Goal: Use online tool/utility: Utilize a website feature to perform a specific function

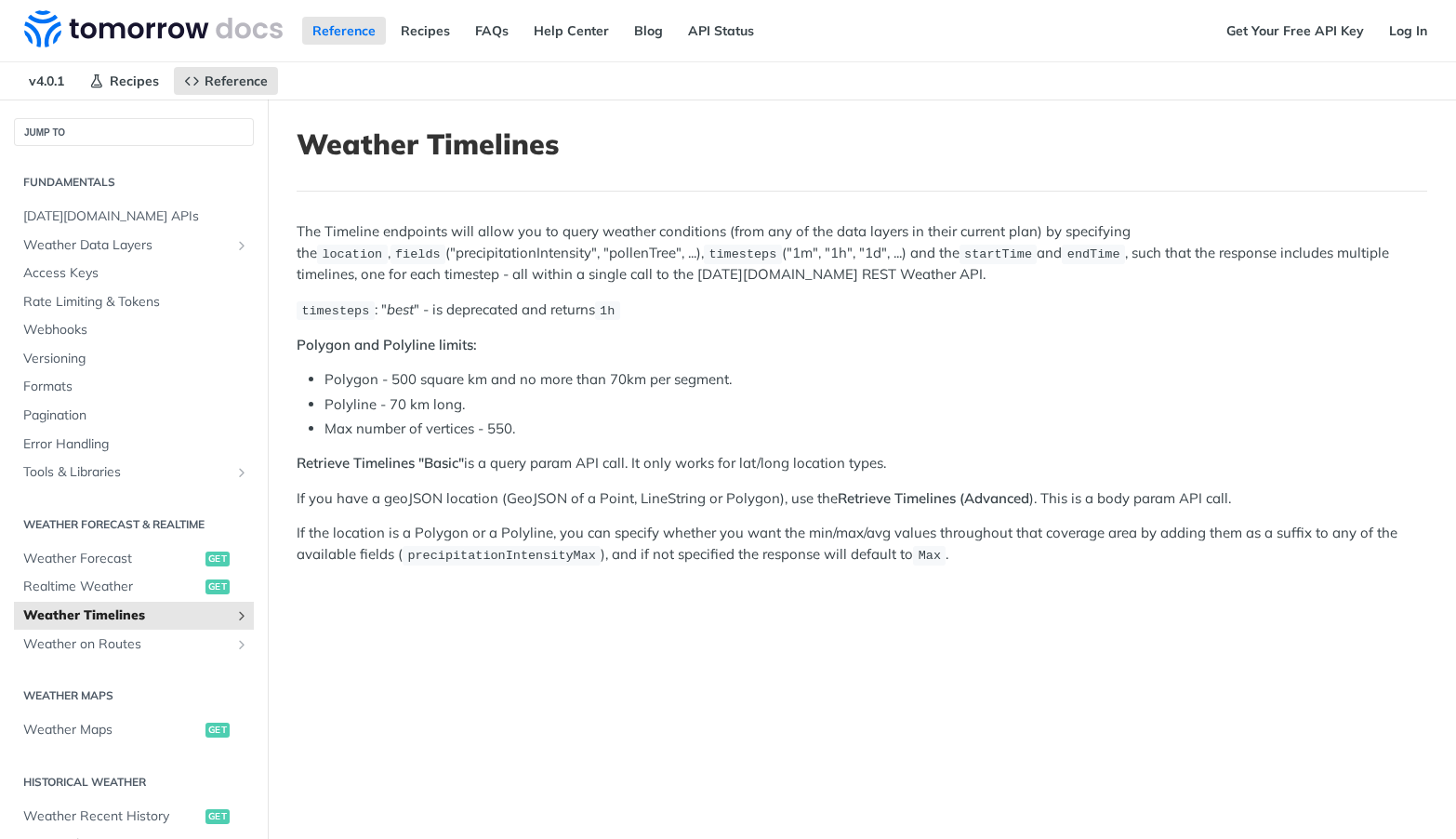
click at [234, 611] on icon "Show subpages for Weather Timelines" at bounding box center [241, 616] width 15 height 15
click at [234, 617] on icon "Show subpages for Weather Timelines" at bounding box center [241, 616] width 15 height 15
click at [234, 616] on icon "Show subpages for Weather Timelines" at bounding box center [241, 616] width 15 height 15
click at [100, 558] on span "Weather Forecast" at bounding box center [112, 559] width 177 height 19
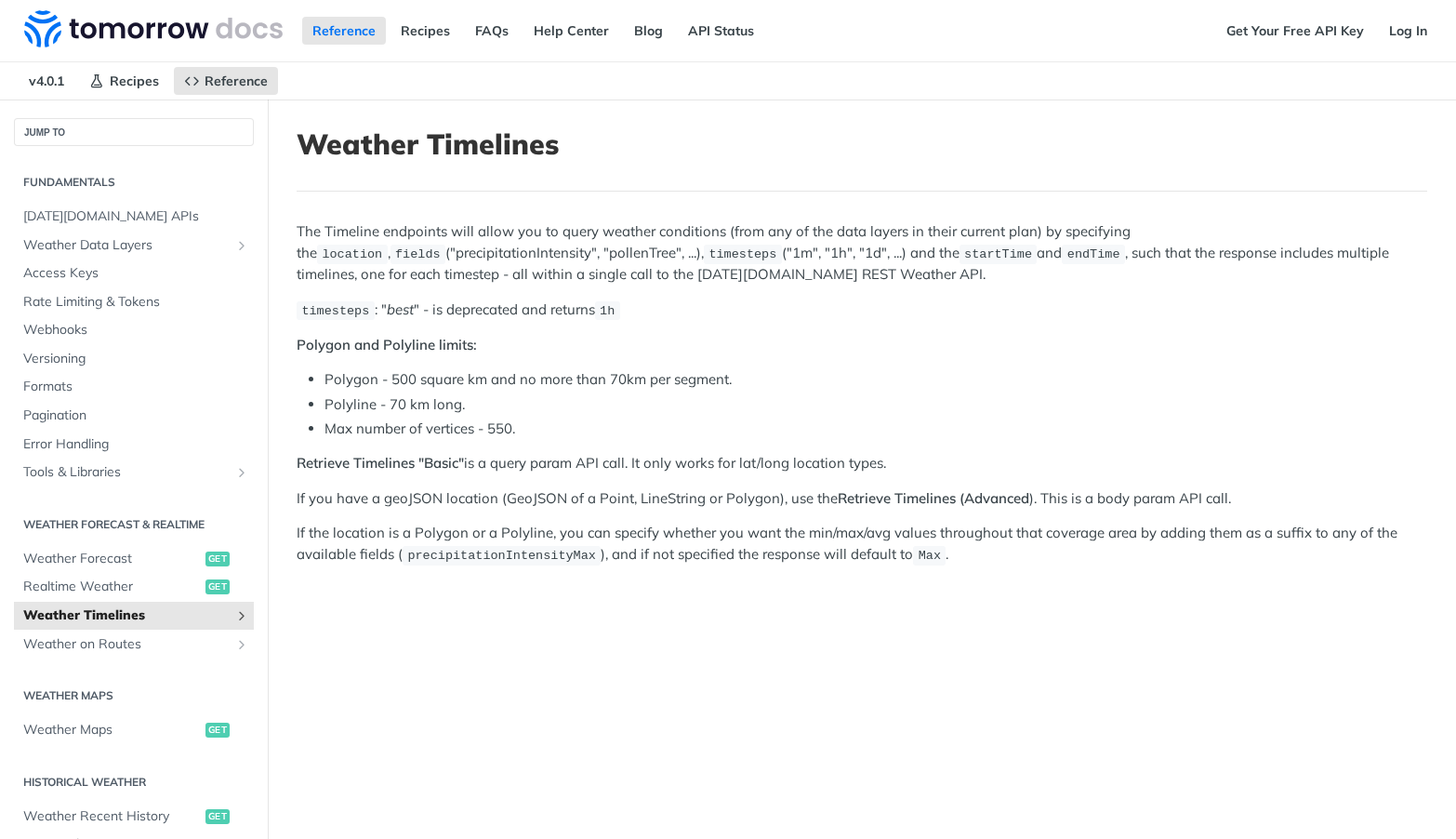
click at [468, 672] on article "Weather Timelines The Timeline endpoints will allow you to query weather condit…" at bounding box center [861, 519] width 1189 height 839
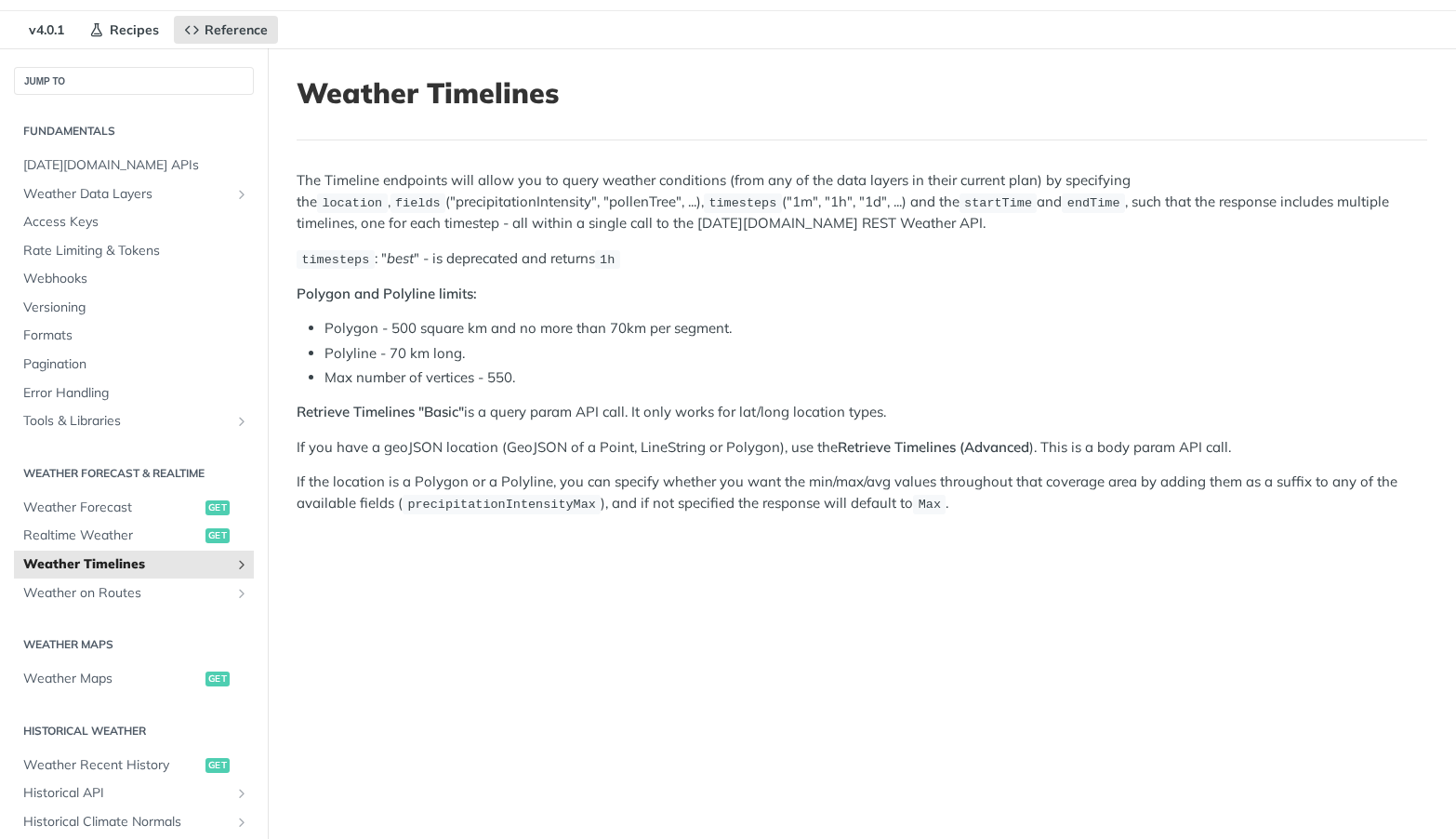
scroll to position [93, 0]
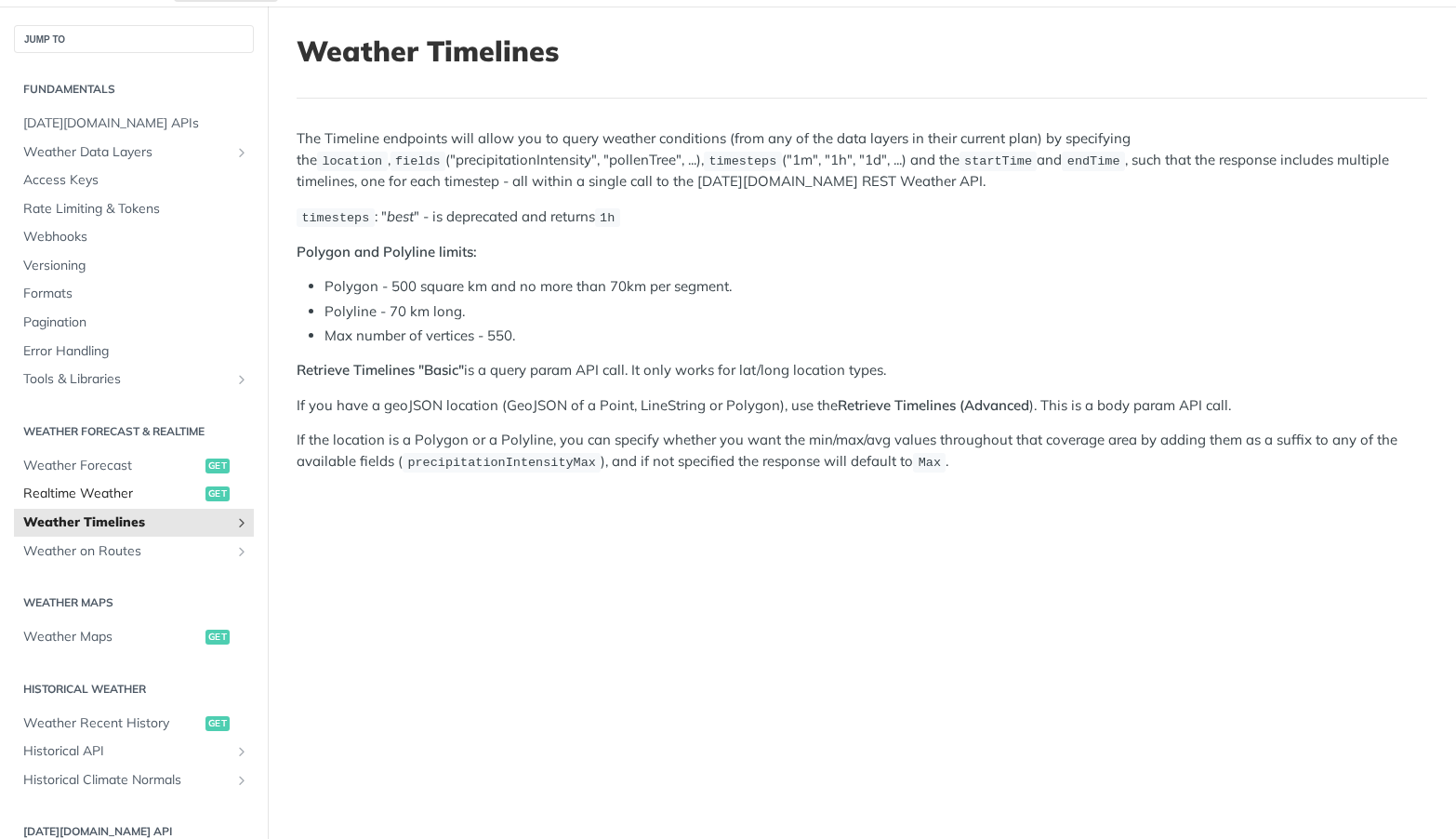
click at [127, 490] on span "Realtime Weather" at bounding box center [112, 493] width 177 height 19
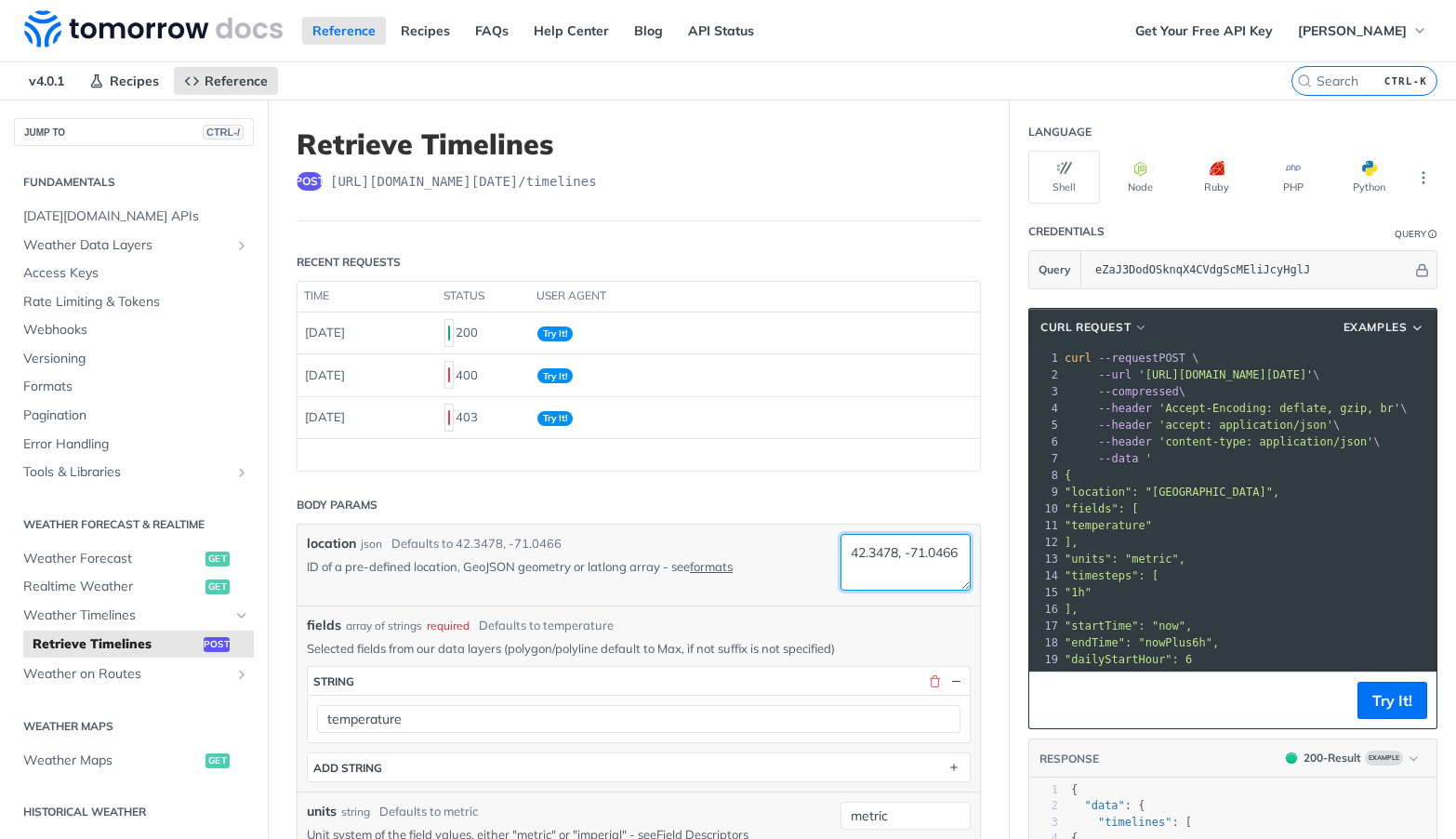
drag, startPoint x: 882, startPoint y: 548, endPoint x: 819, endPoint y: 549, distance: 63.0
click at [819, 549] on div "location json Defaults to 42.3478, -71.0466 ID of a pre-defined location, GeoJS…" at bounding box center [638, 566] width 663 height 63
paste textarea "38.93"
drag, startPoint x: 879, startPoint y: 551, endPoint x: 930, endPoint y: 550, distance: 51.0
click at [930, 550] on textarea "38.93, -71.0466" at bounding box center [905, 563] width 130 height 57
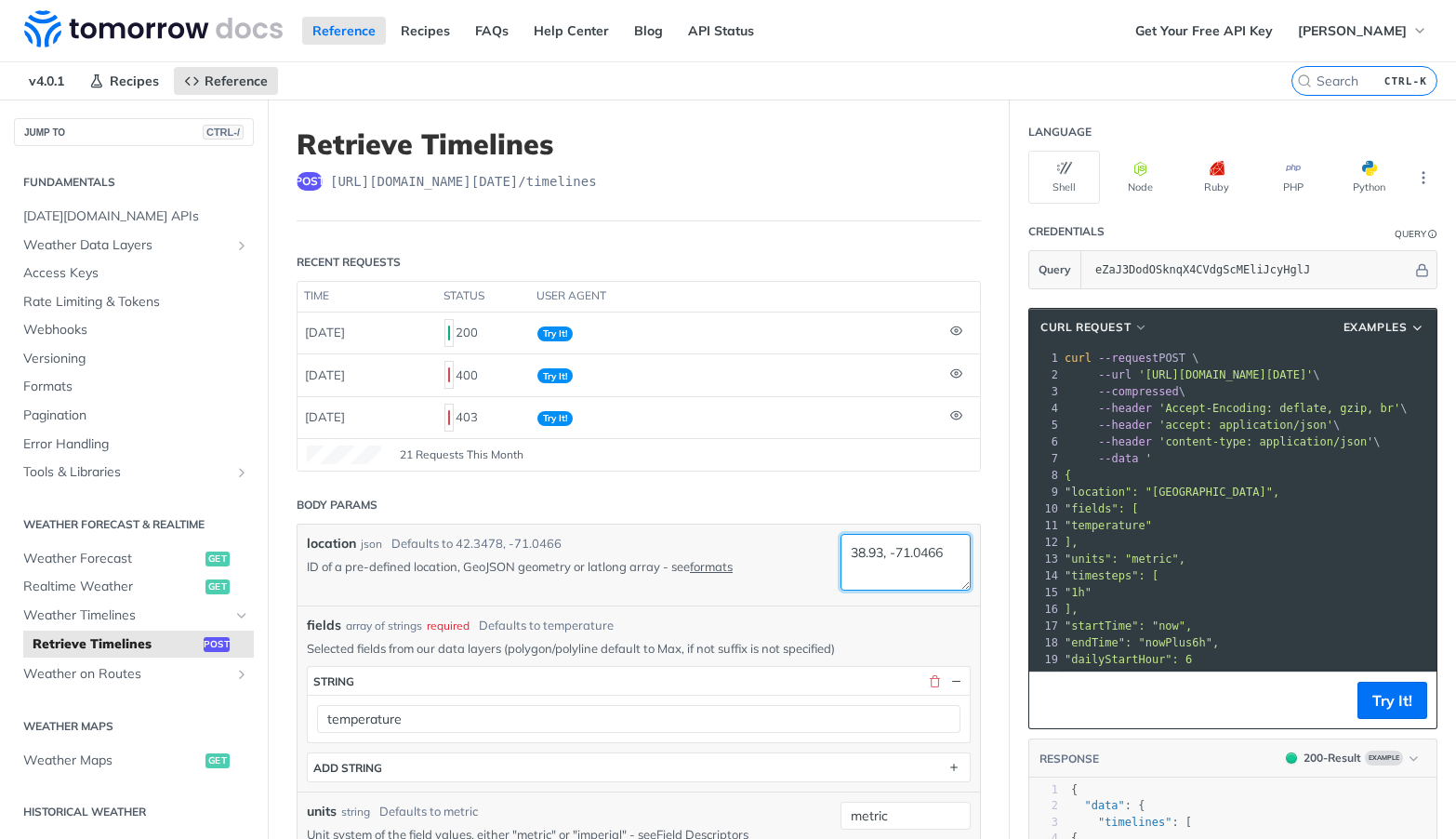
paste textarea "76.90"
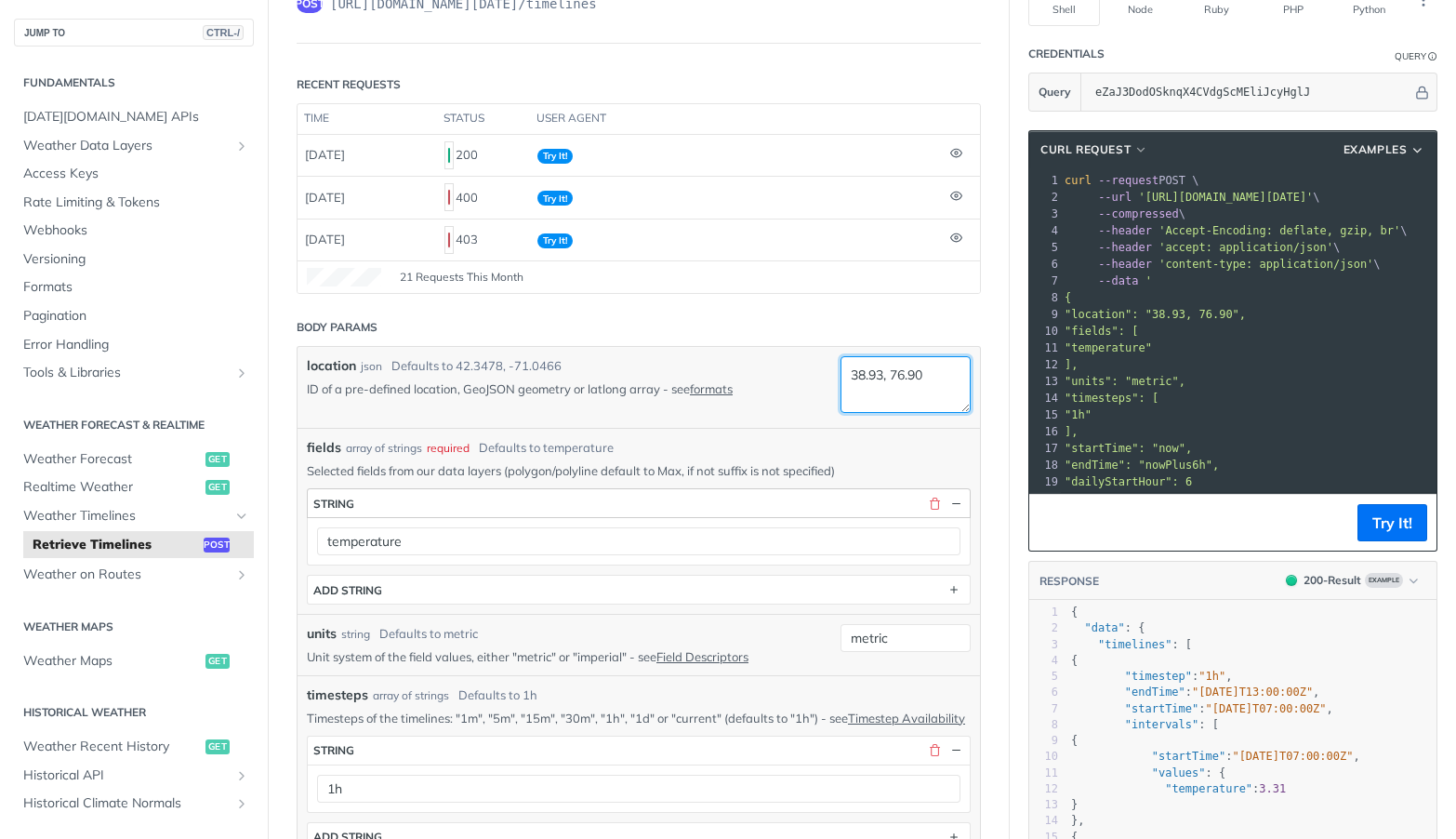
scroll to position [93, 0]
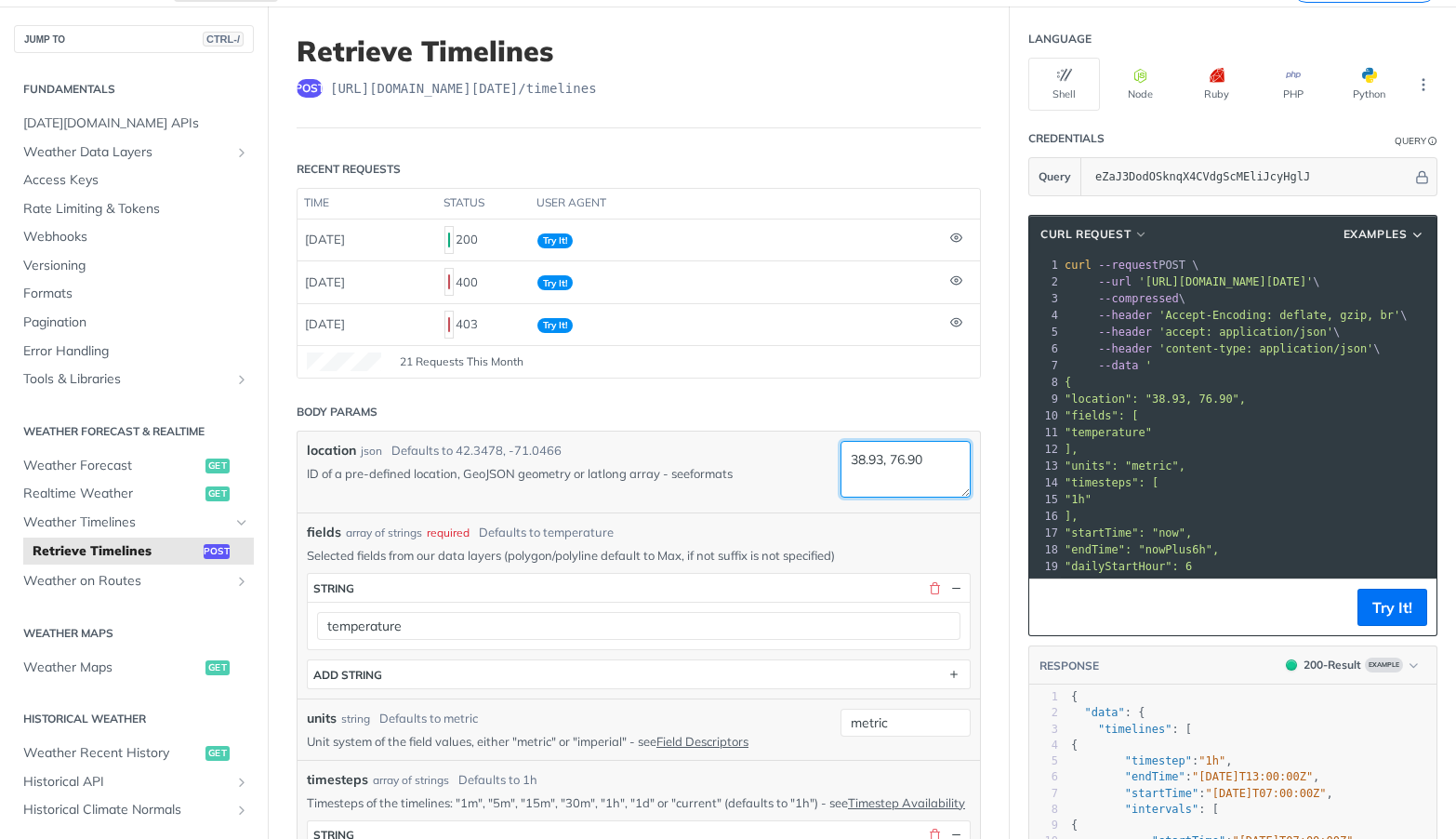
type textarea "38.93, 76.90"
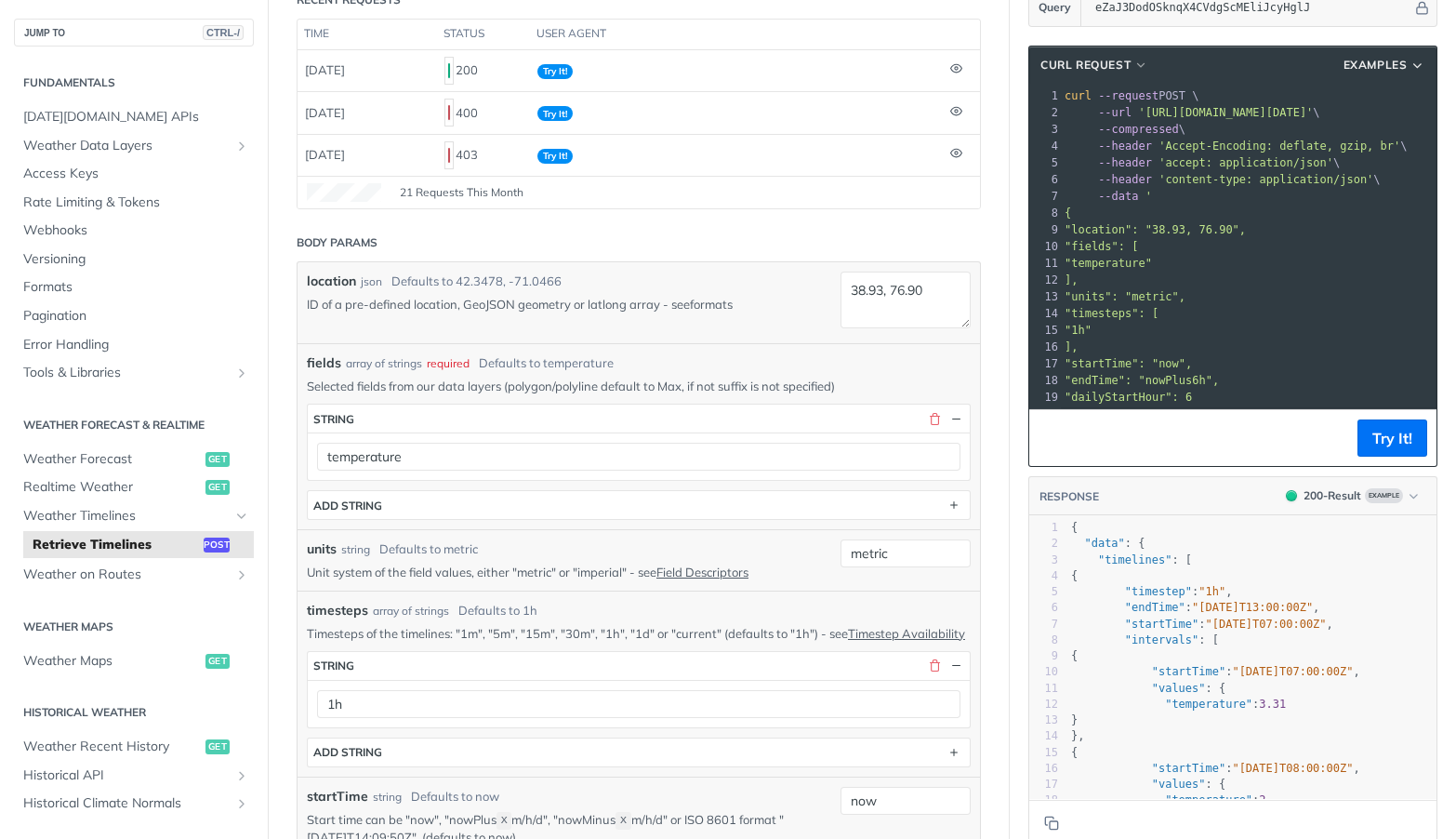
scroll to position [279, 0]
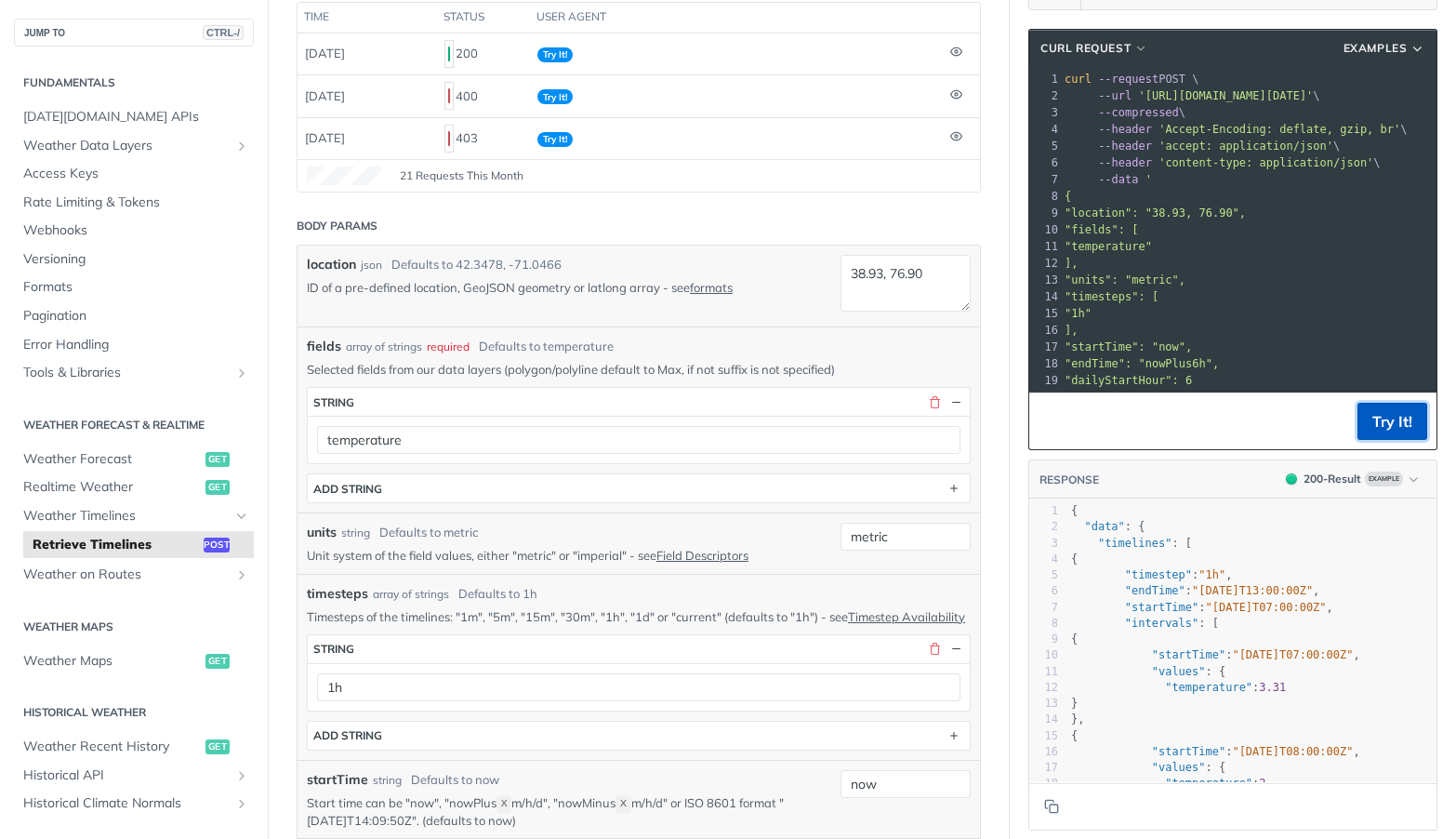
click at [1370, 430] on button "Try It!" at bounding box center [1391, 421] width 70 height 37
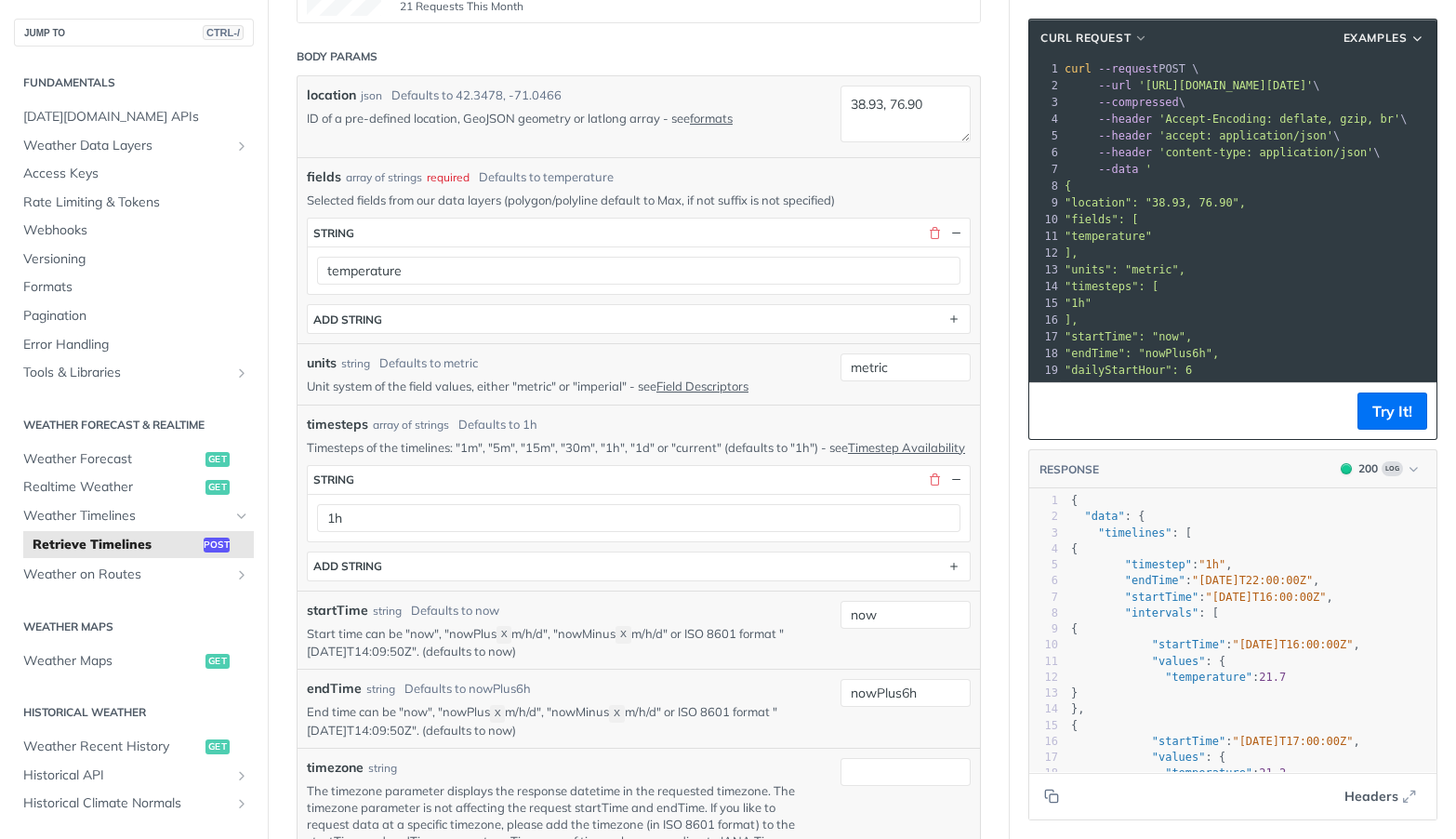
scroll to position [465, 0]
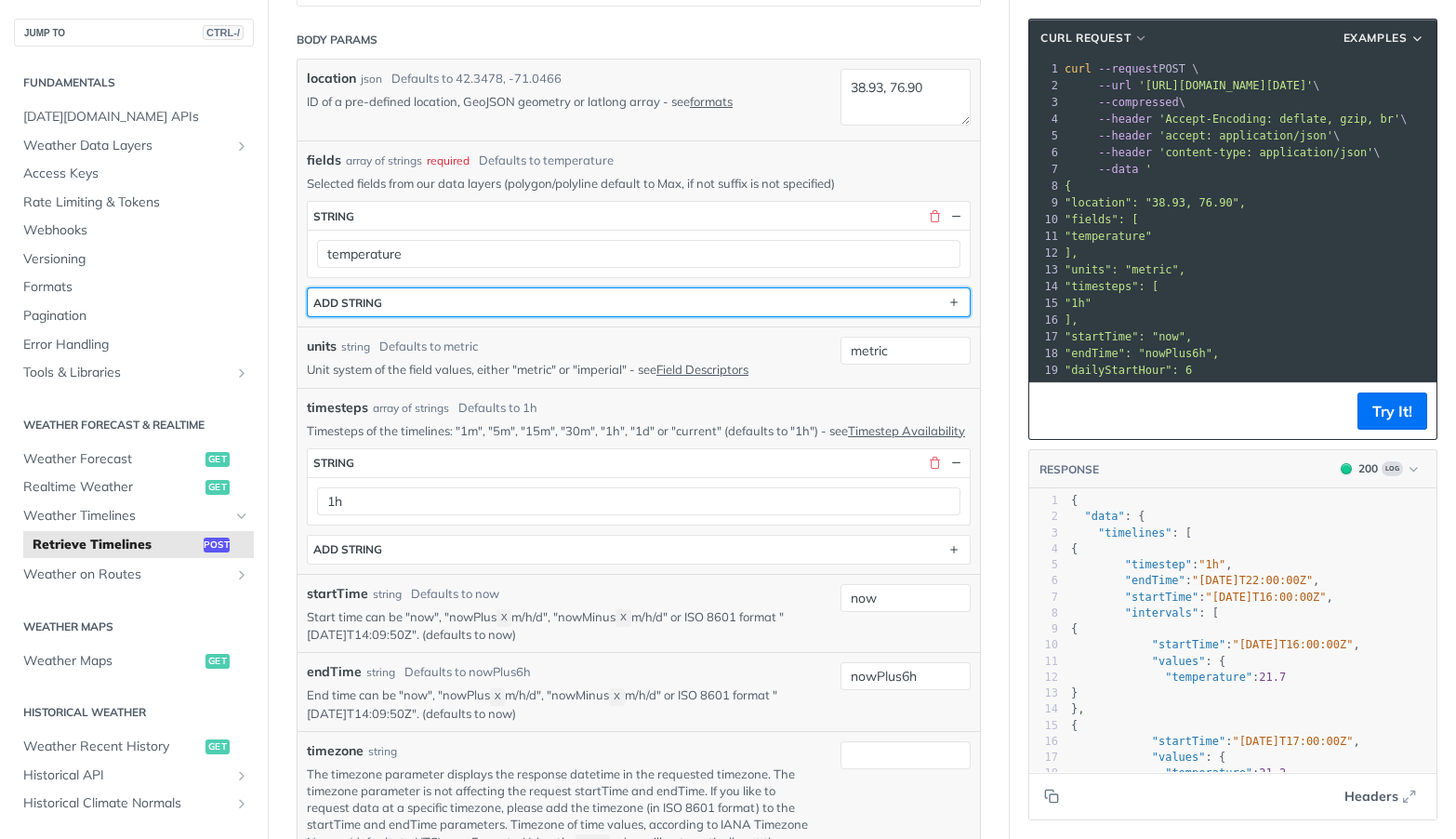
click at [405, 297] on button "ADD string" at bounding box center [639, 302] width 662 height 27
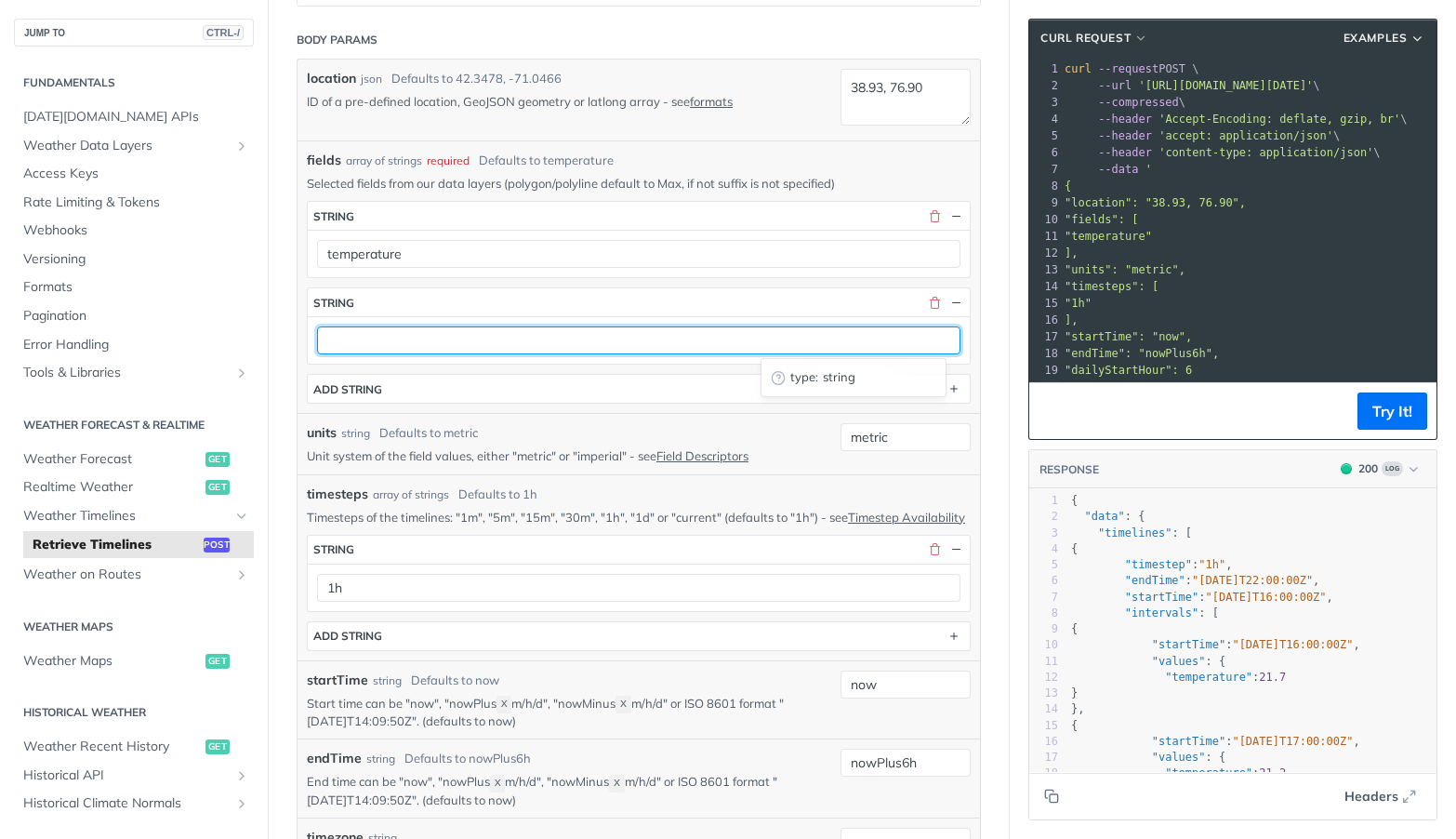
click at [434, 332] on input "text" at bounding box center [639, 340] width 644 height 27
type input "principitation"
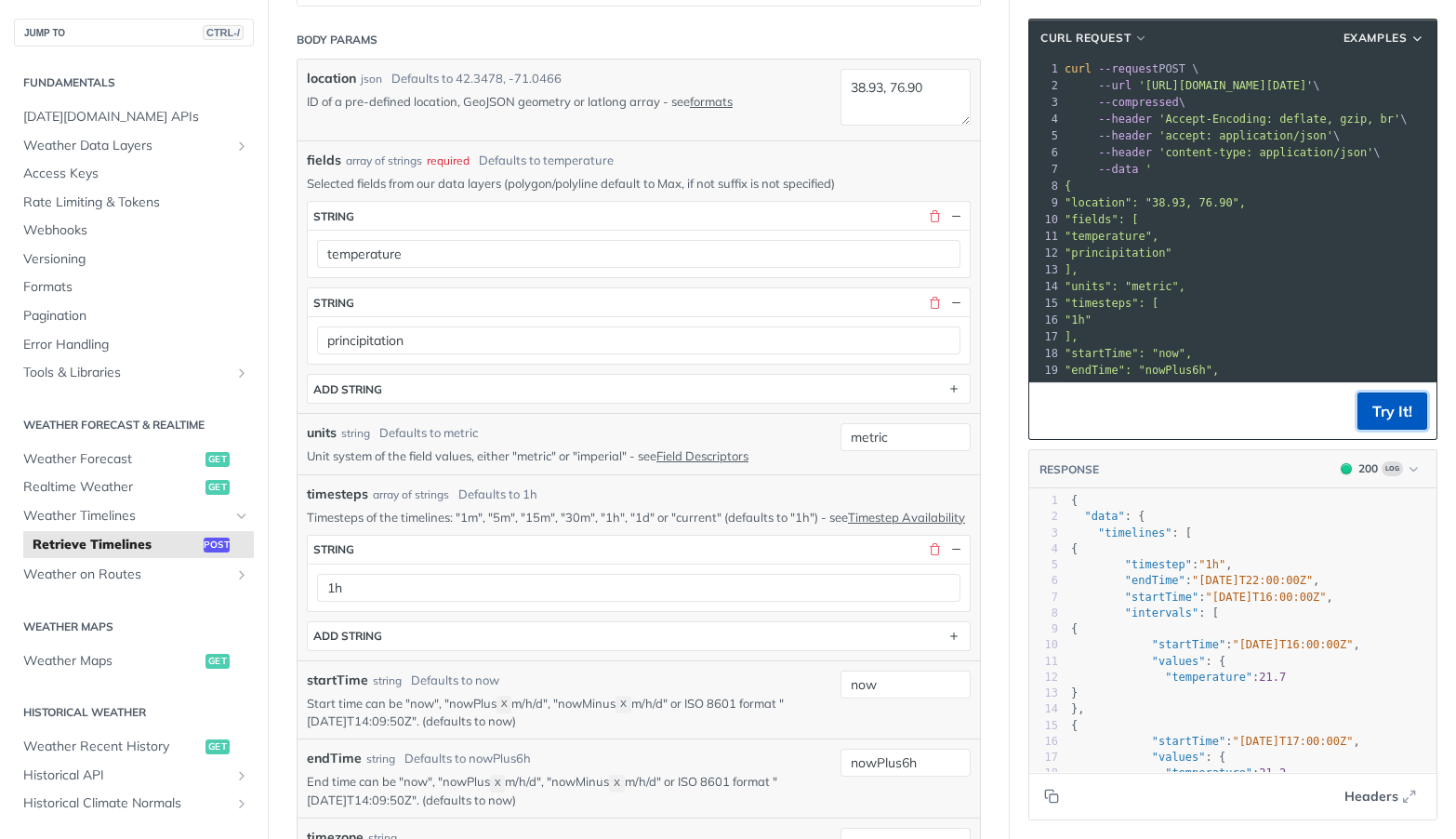
click at [1373, 406] on button "Try It!" at bounding box center [1391, 411] width 70 height 37
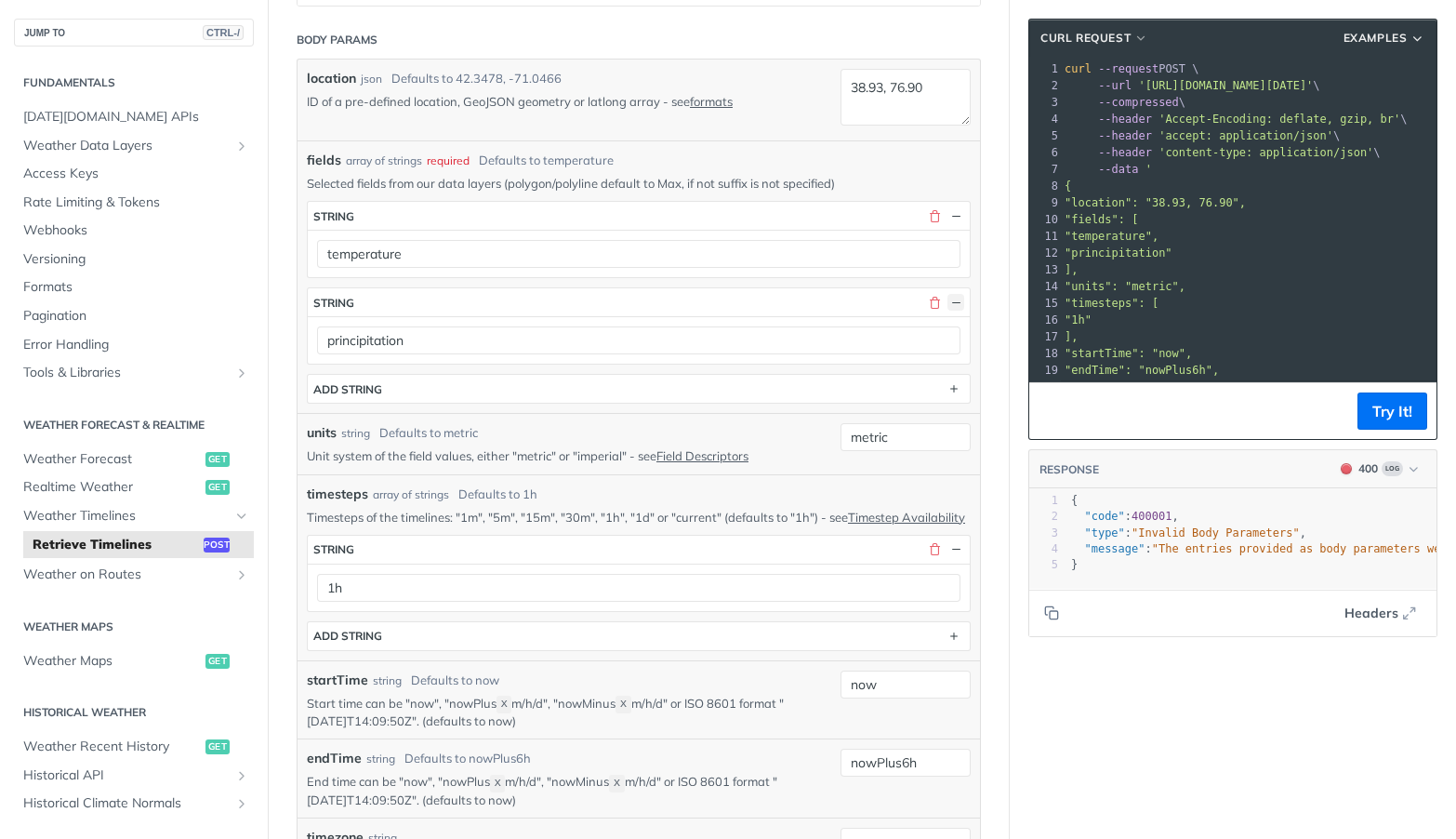
drag, startPoint x: 946, startPoint y: 300, endPoint x: 969, endPoint y: 305, distance: 23.5
click at [947, 300] on button "button" at bounding box center [955, 302] width 17 height 17
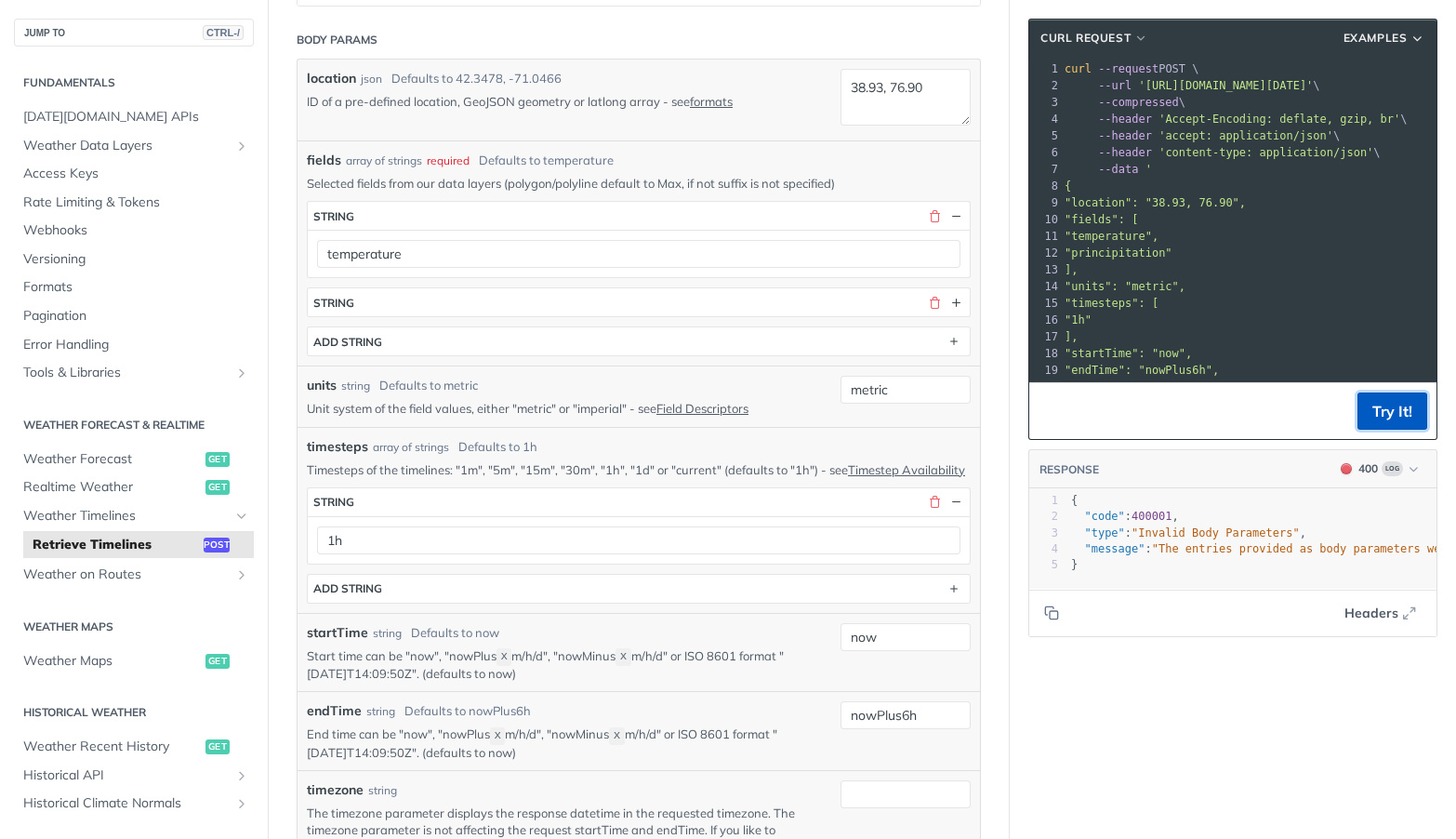
click at [1393, 417] on button "Try It!" at bounding box center [1391, 411] width 70 height 37
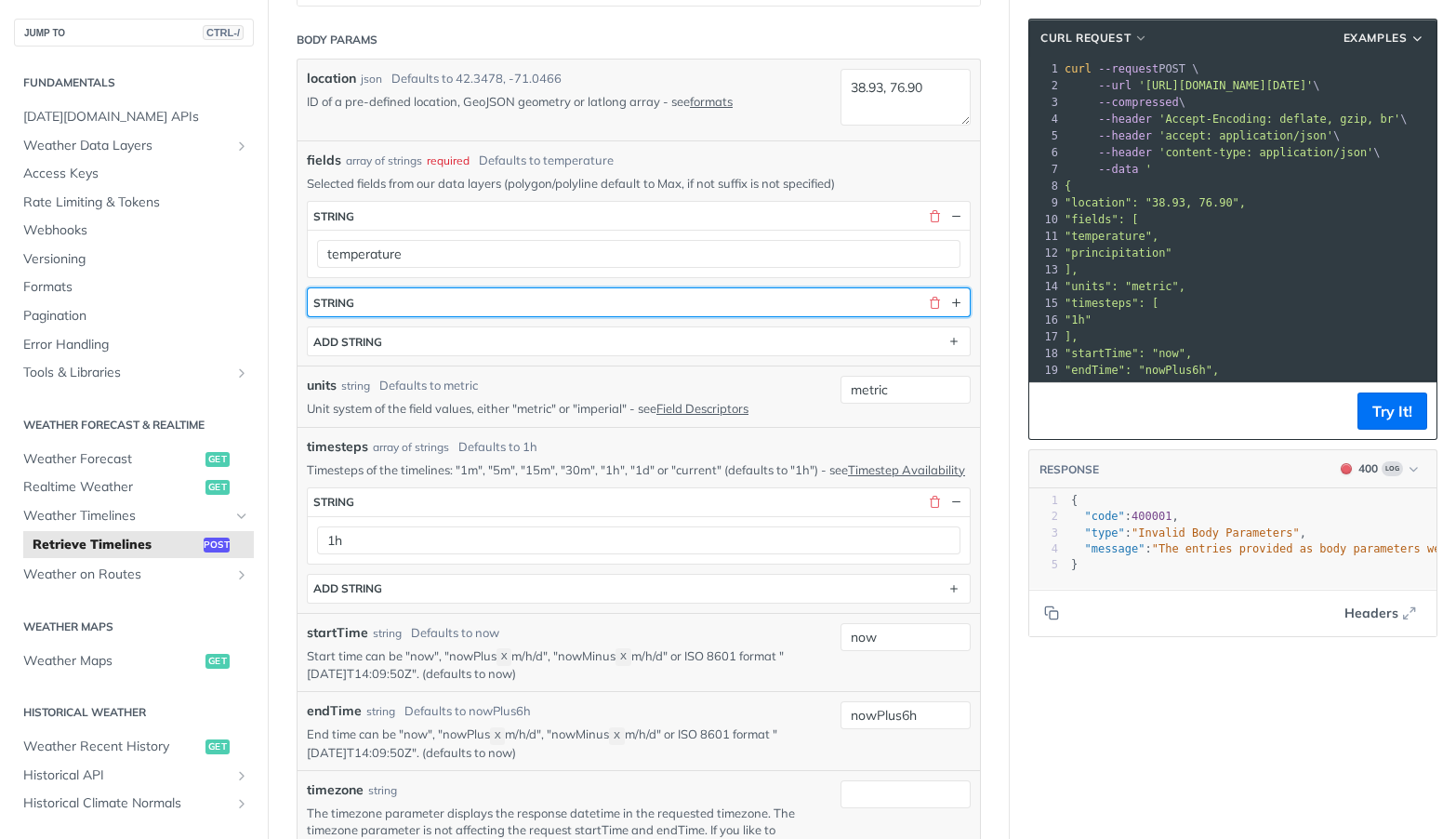
click at [861, 299] on button "string" at bounding box center [639, 302] width 662 height 27
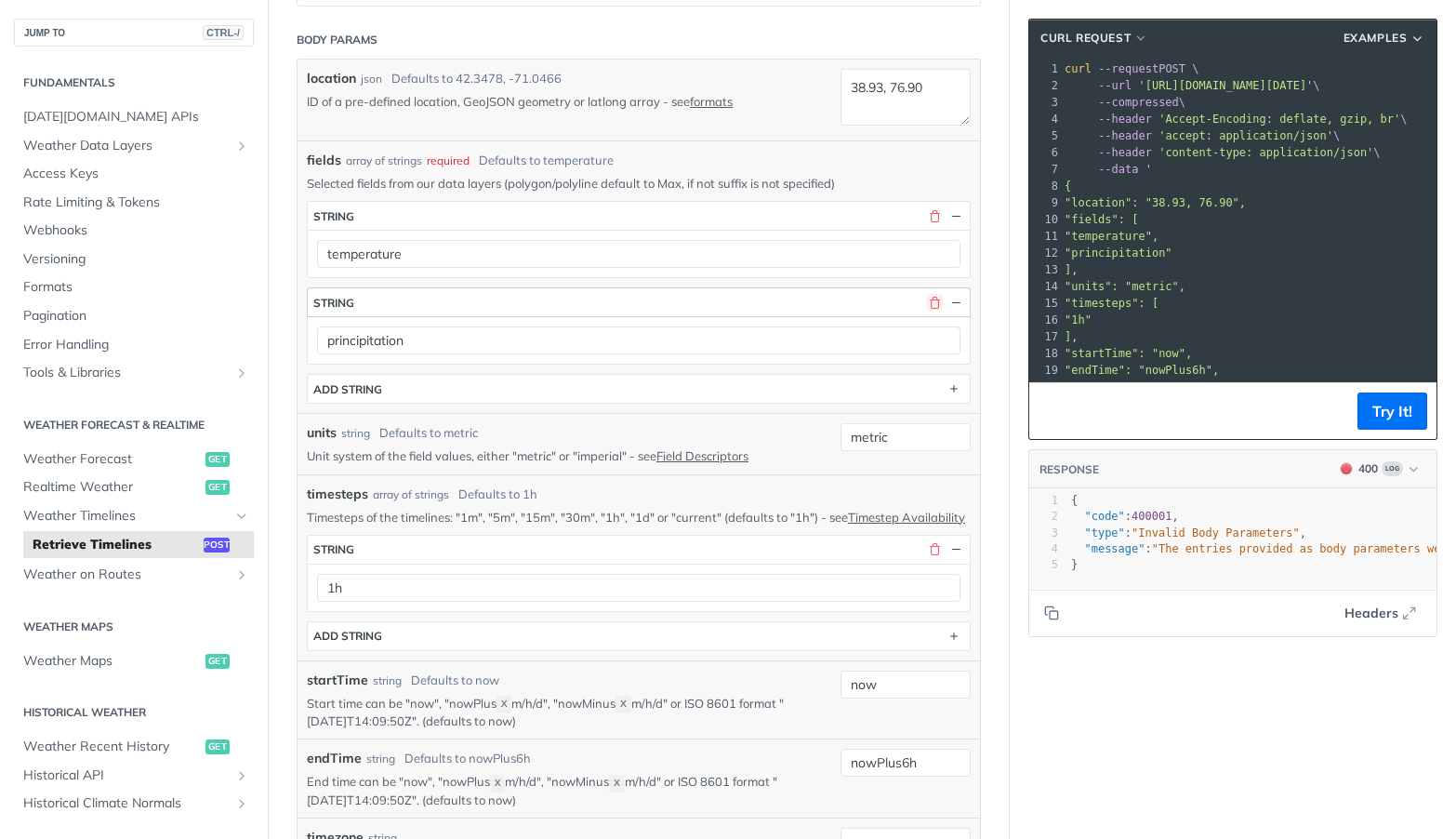
click at [926, 305] on button "button" at bounding box center [934, 302] width 17 height 17
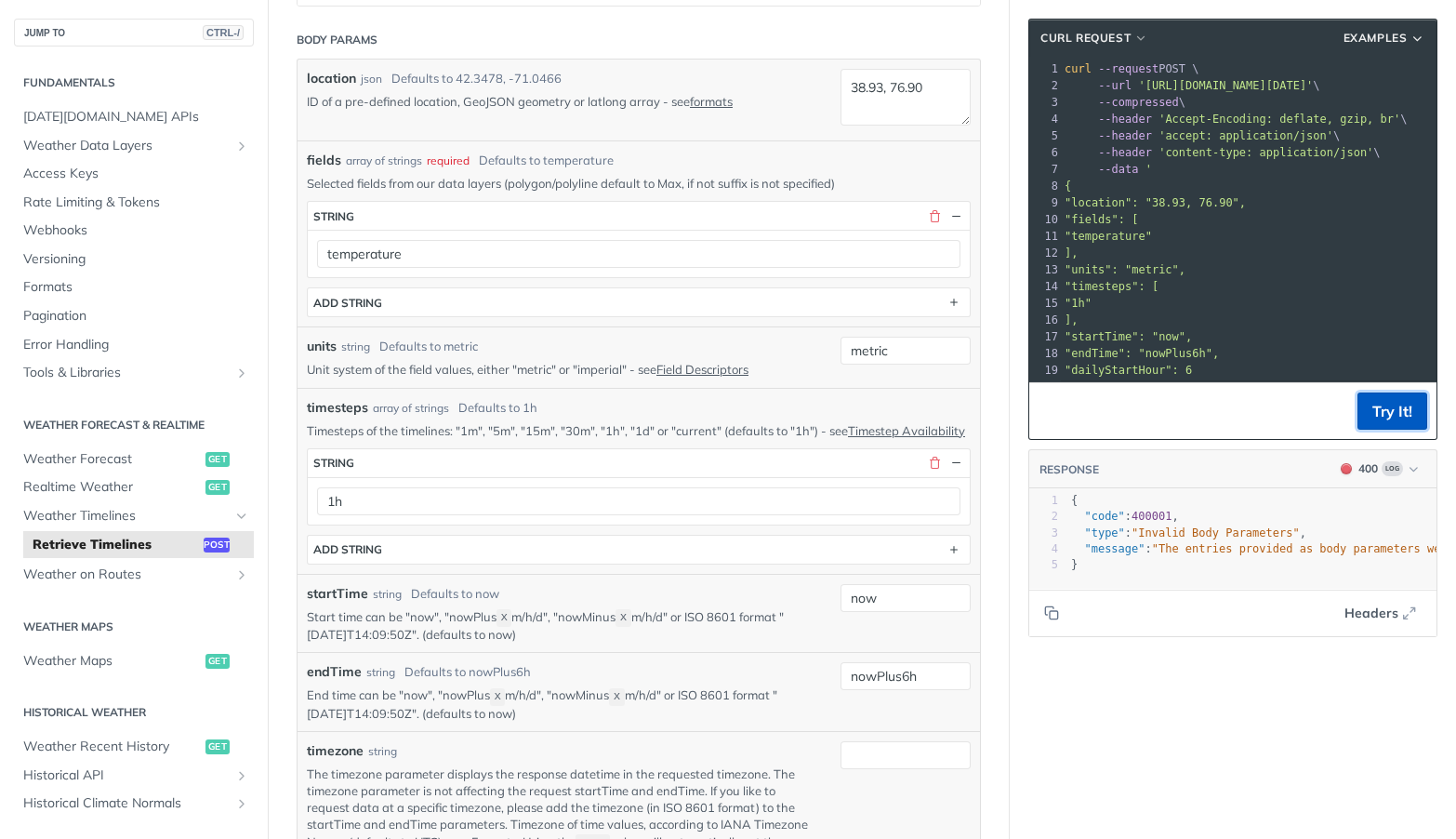
click at [1364, 417] on button "Try It!" at bounding box center [1391, 411] width 70 height 37
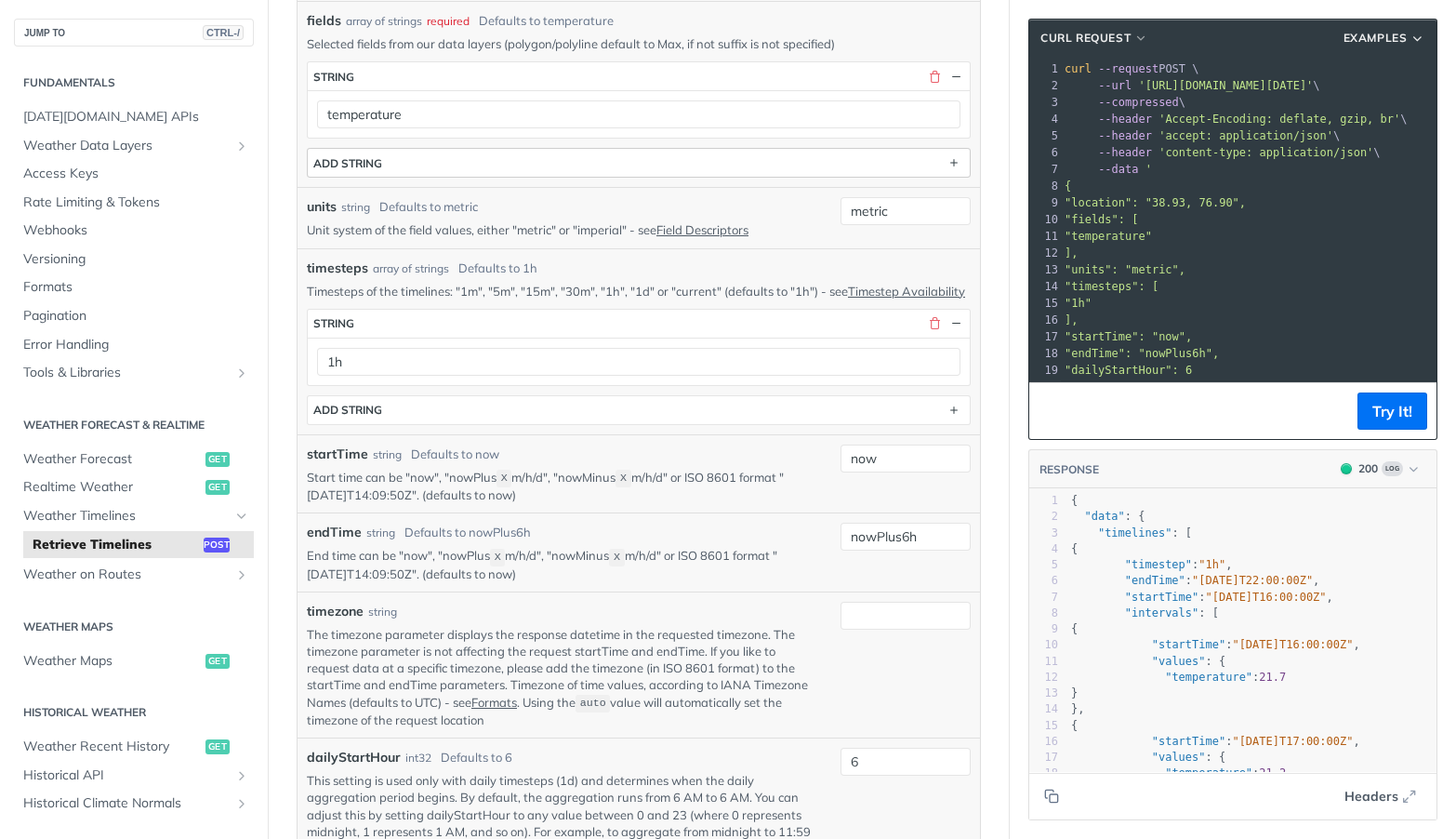
scroll to position [651, 0]
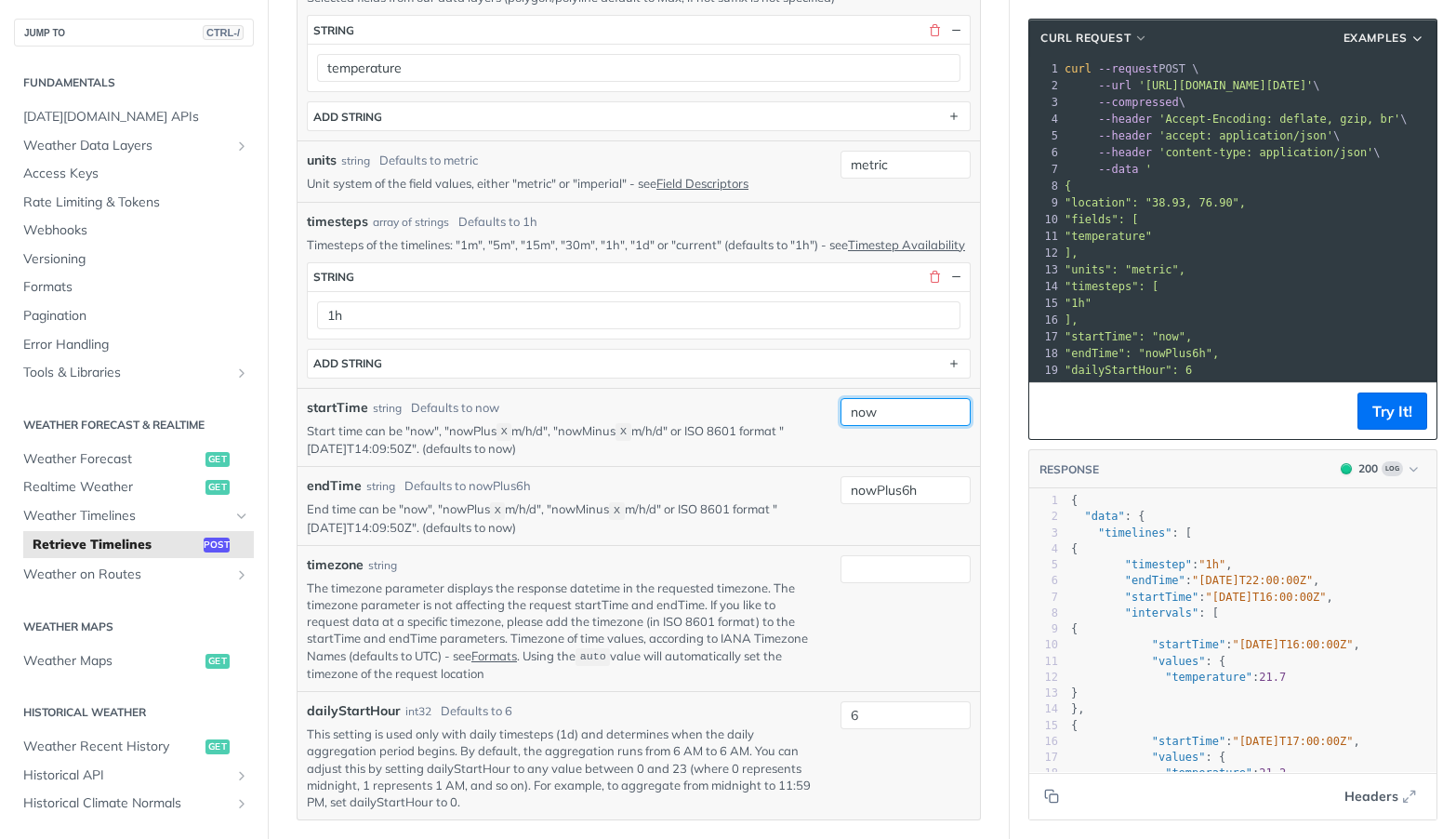
click at [898, 426] on input "now" at bounding box center [905, 412] width 130 height 27
click at [887, 473] on span "string" at bounding box center [890, 466] width 114 height 19
drag, startPoint x: 313, startPoint y: 464, endPoint x: 442, endPoint y: 471, distance: 129.2
click at [442, 458] on p "Start time can be "now", "nowPlus X m/h/d", "nowMinus X m/h/d" or ISO 8601 form…" at bounding box center [559, 440] width 506 height 35
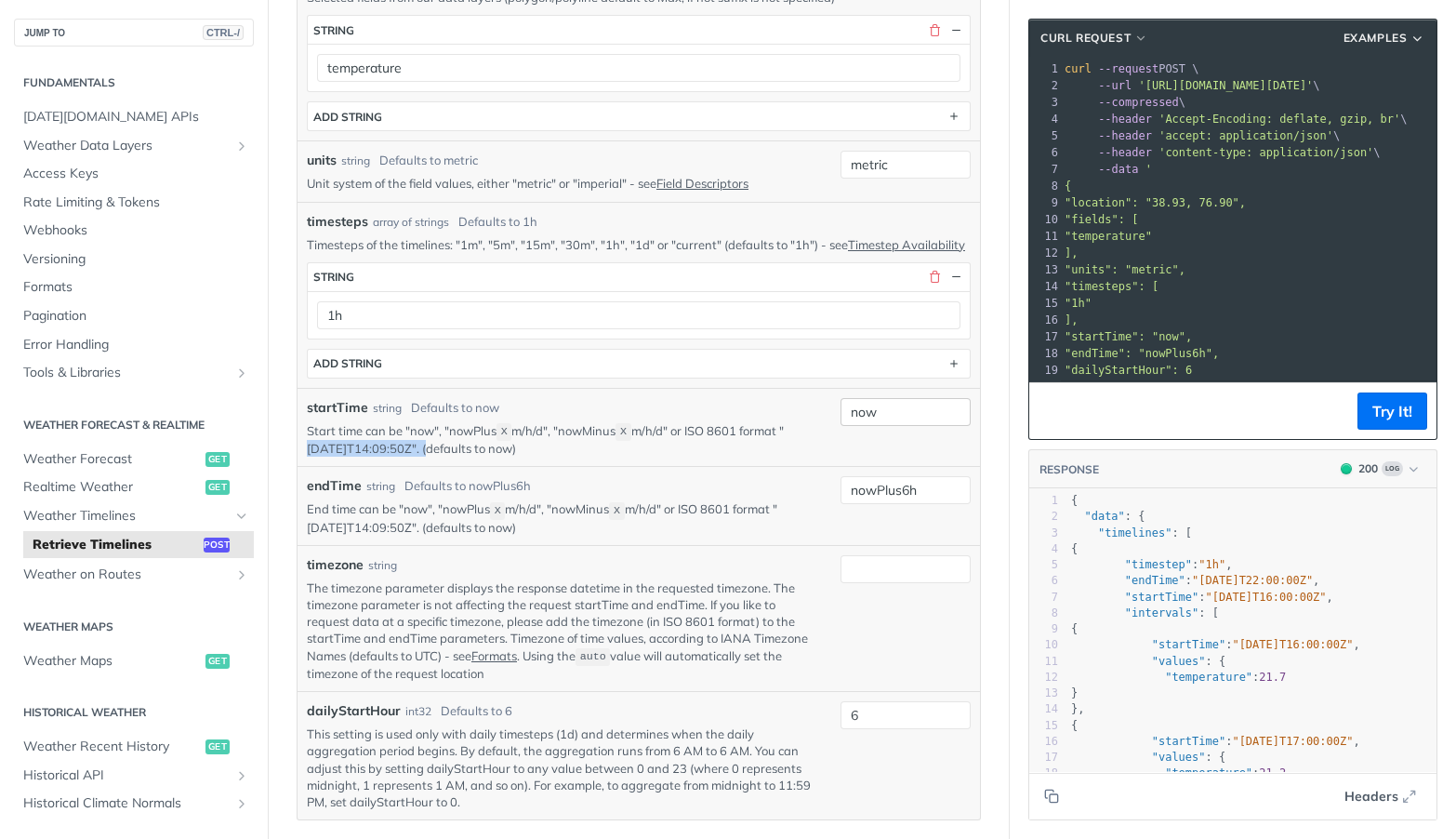
copy p "2019-03-20T14:09:50Z"
click at [867, 426] on input "now" at bounding box center [905, 412] width 130 height 27
paste input "2019-03-20T14:09:50Z"
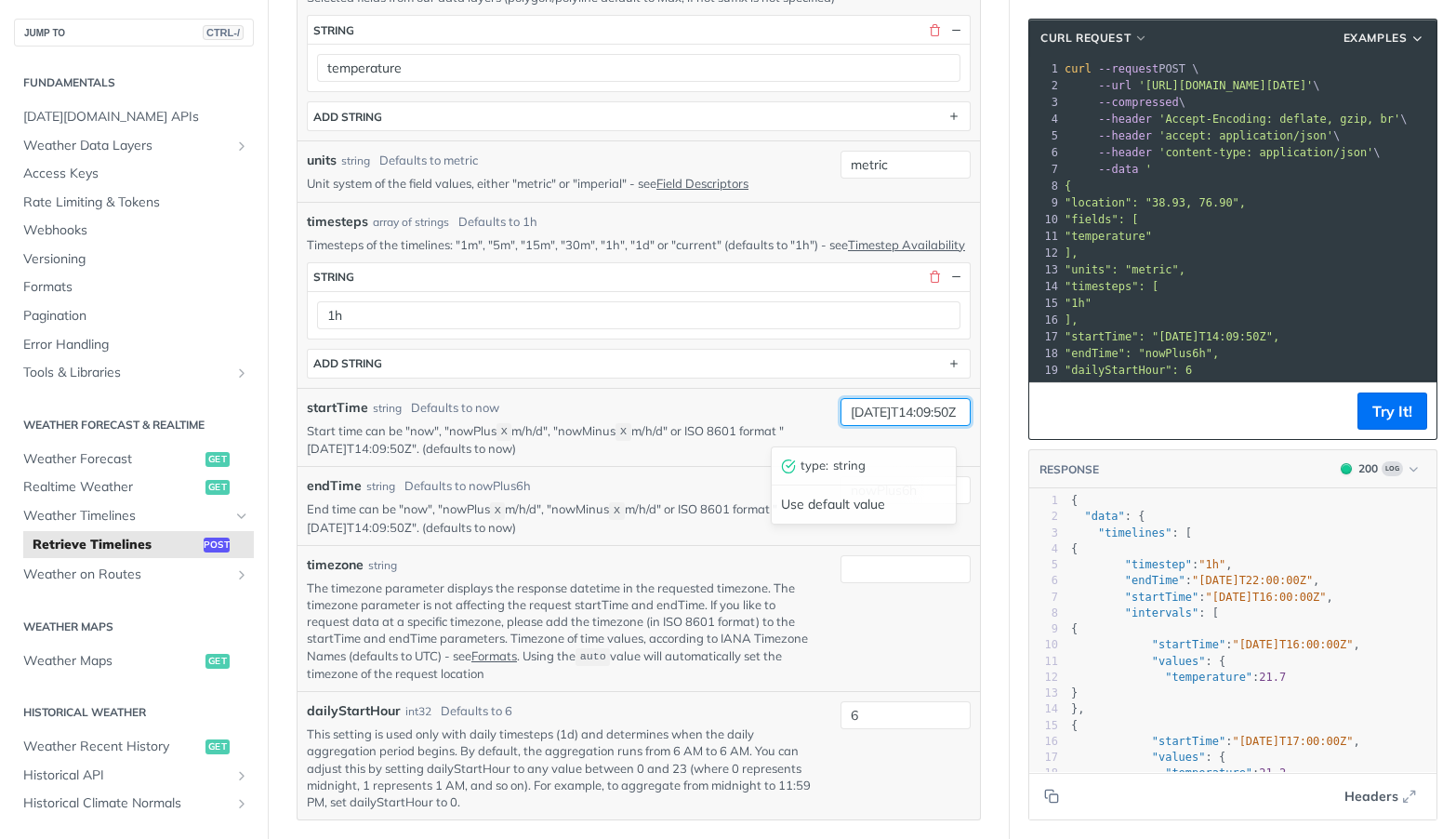
scroll to position [0, 0]
drag, startPoint x: 854, startPoint y: 431, endPoint x: 833, endPoint y: 427, distance: 21.4
click at [801, 427] on div "startTime string Defaults to now Start time can be "now", "nowPlus X m/h/d", "n…" at bounding box center [638, 427] width 663 height 60
click at [861, 426] on input "2019-03-20T14:09:50Z" at bounding box center [905, 412] width 130 height 27
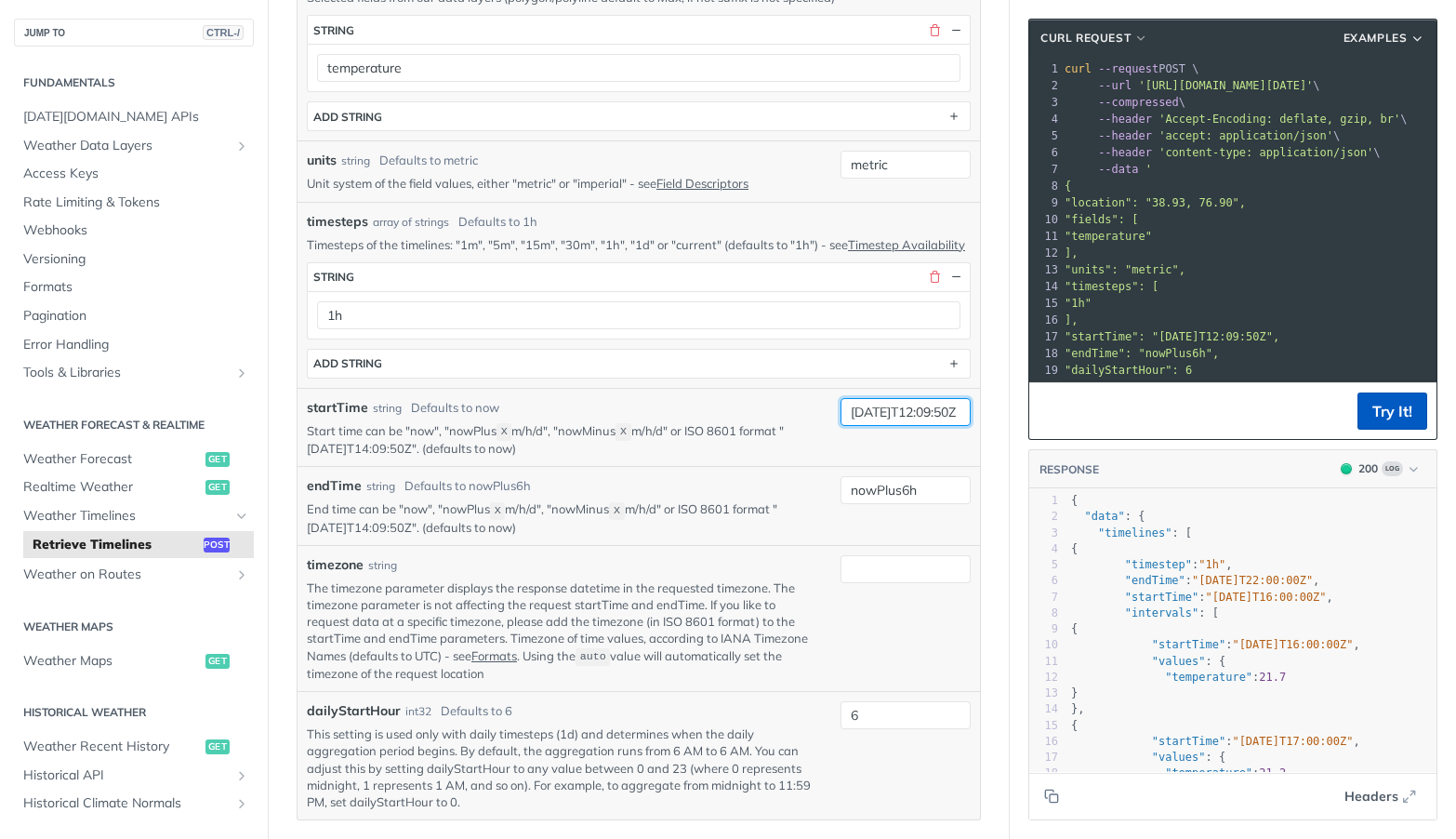
type input "2025-09-21T12:09:50Z"
click at [1364, 413] on button "Try It!" at bounding box center [1391, 411] width 70 height 37
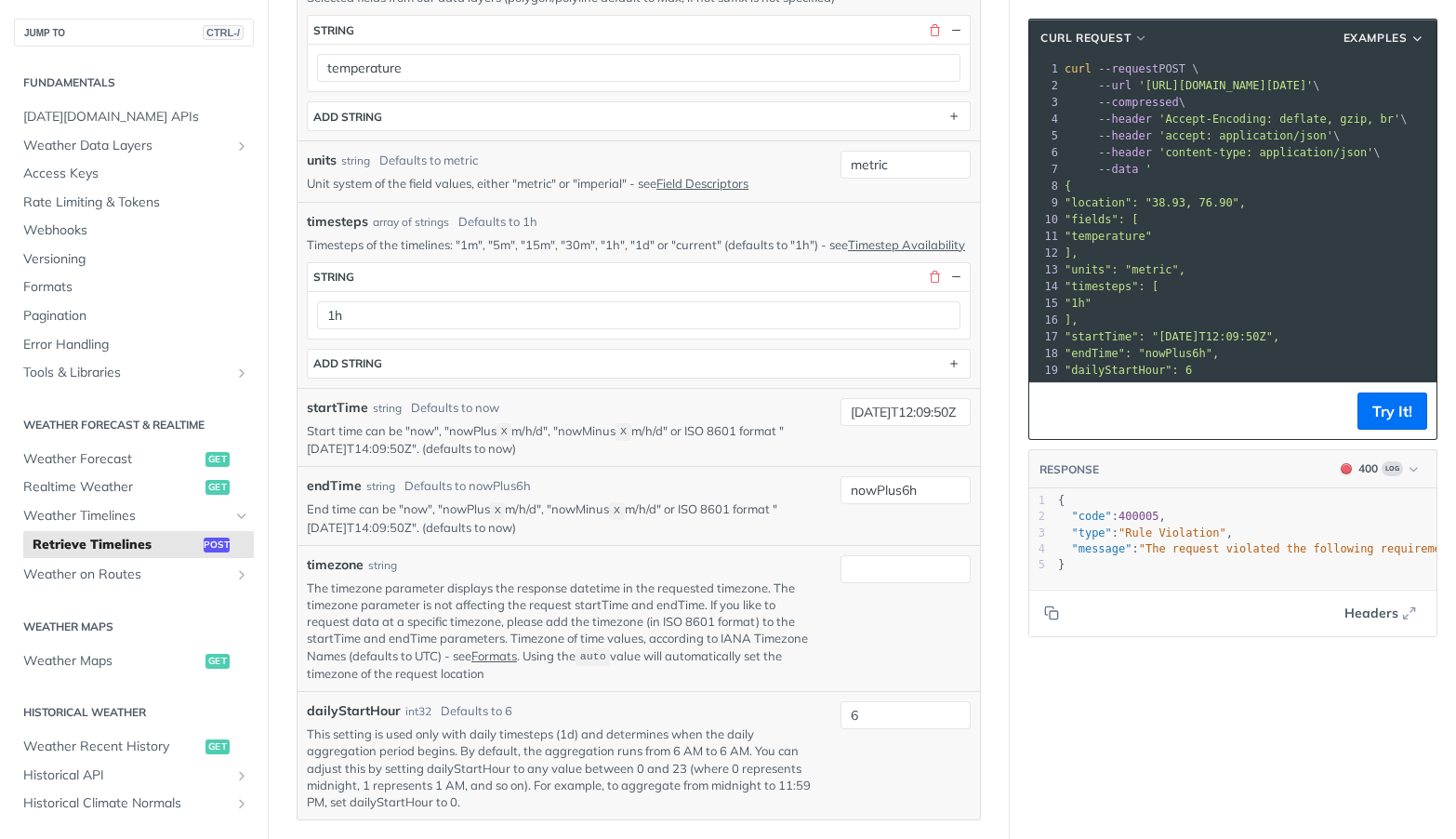
scroll to position [0, 0]
click at [869, 426] on input "2025-09-21T12:09:50Z" at bounding box center [905, 412] width 130 height 27
click at [721, 458] on p "Start time can be "now", "nowPlus X m/h/d", "nowMinus X m/h/d" or ISO 8601 form…" at bounding box center [559, 440] width 506 height 35
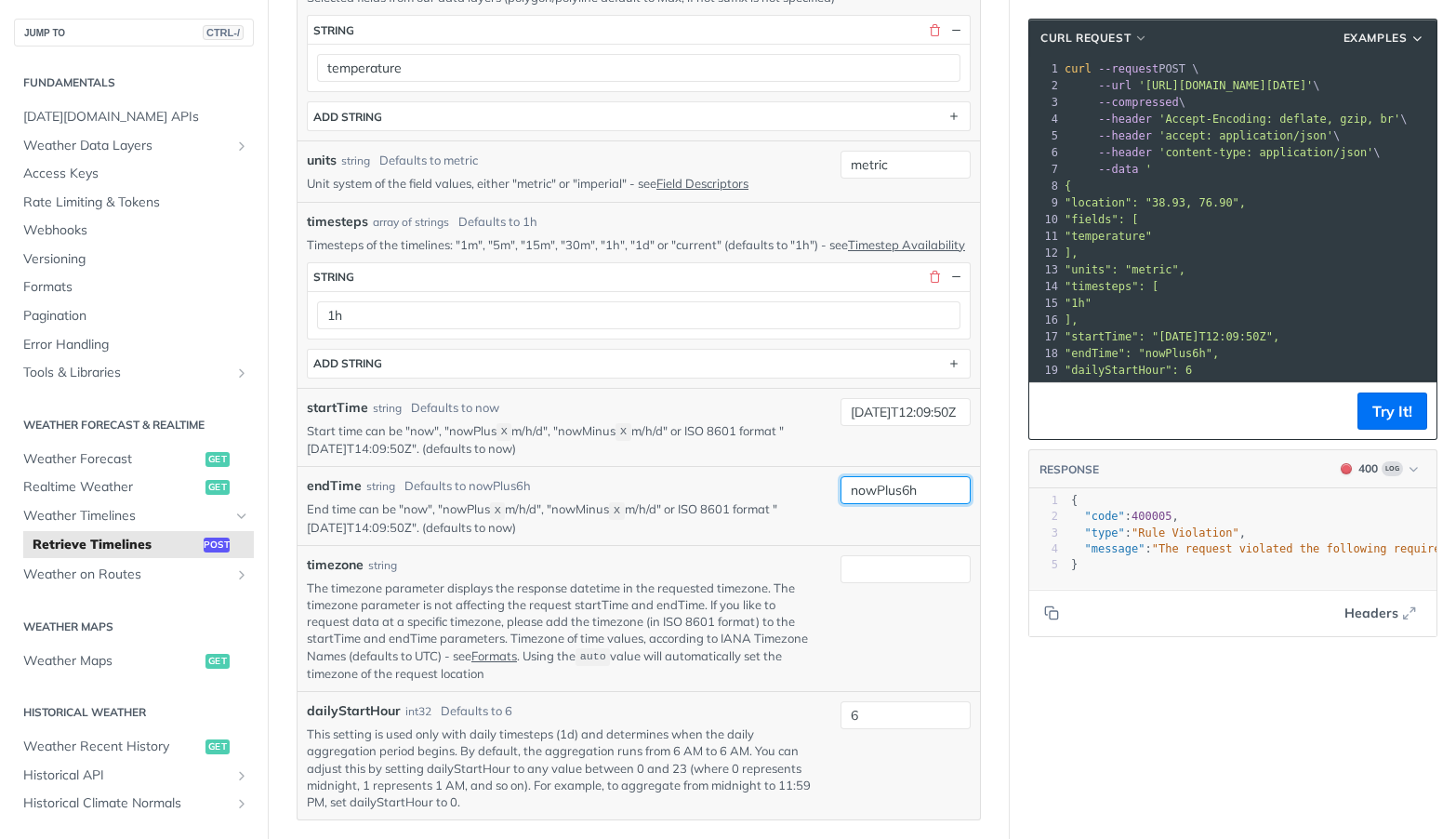
click at [886, 503] on input "nowPlus6h" at bounding box center [905, 490] width 130 height 27
paste input "2025-09-21T12:09:50Z"
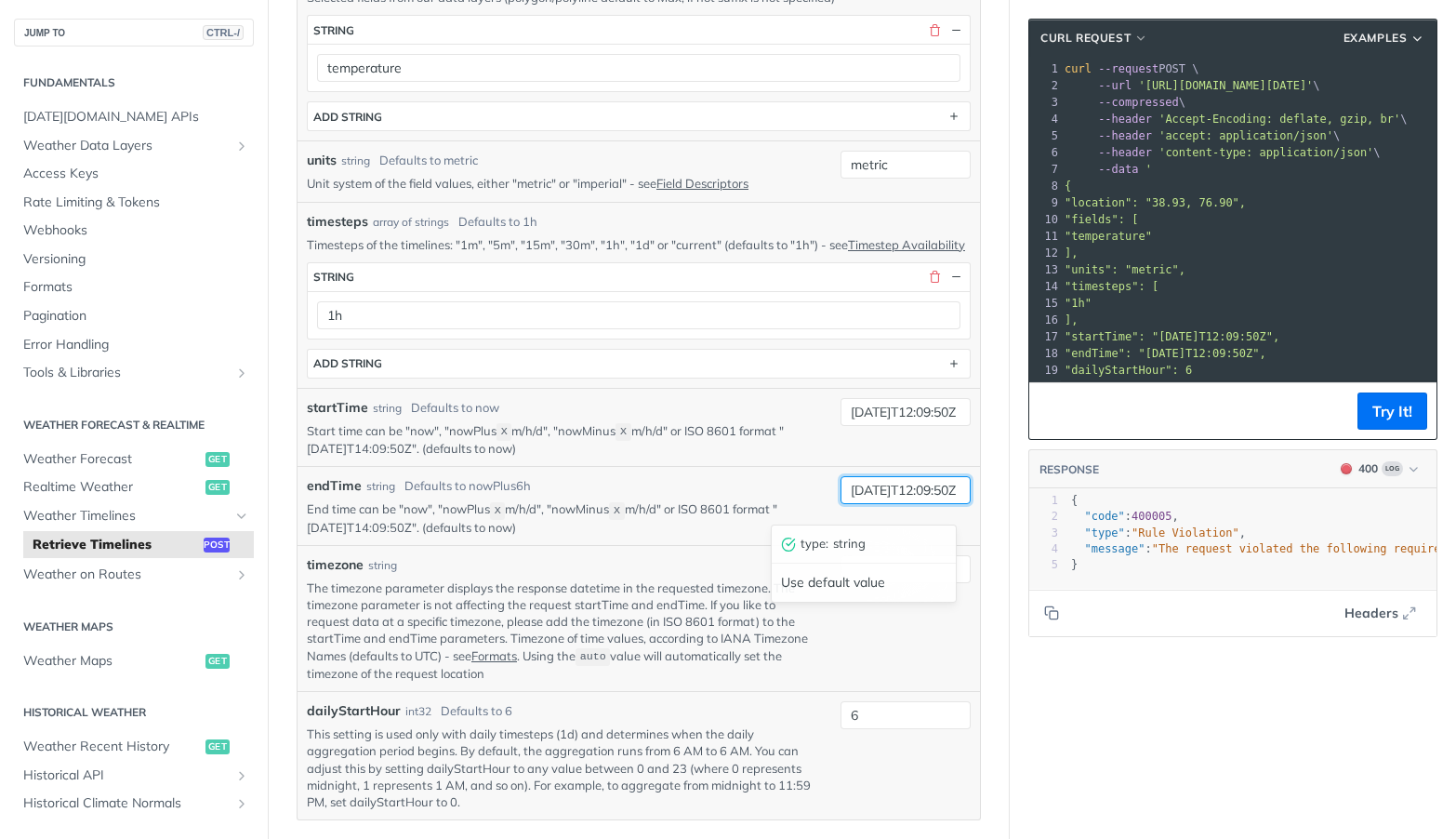
click at [905, 504] on input "2025-09-21T12:09:50Z" at bounding box center [905, 490] width 130 height 27
type input "2025-09-21T16:09:50Z"
click at [1389, 417] on button "Try It!" at bounding box center [1391, 411] width 70 height 37
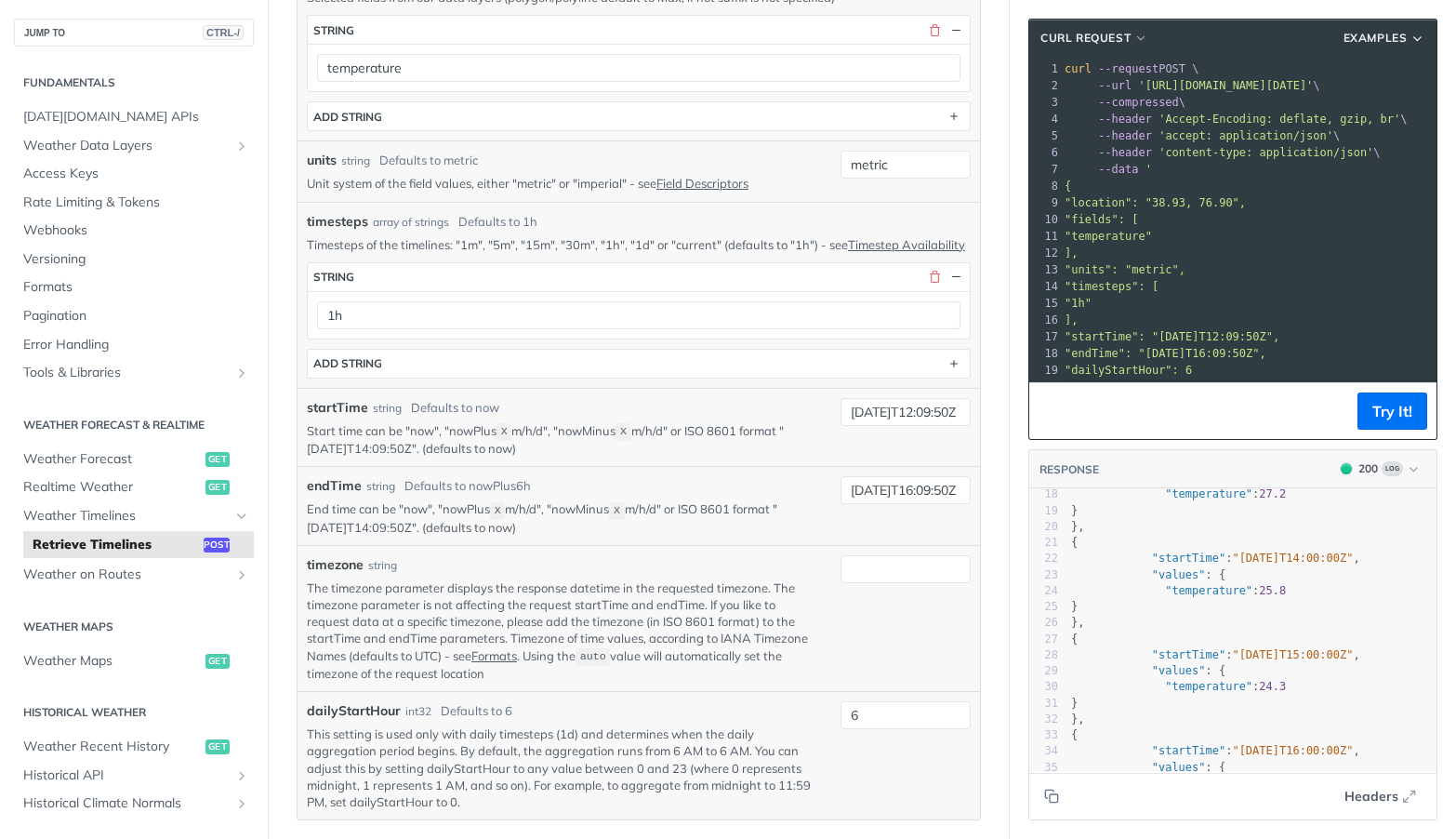
scroll to position [0, 0]
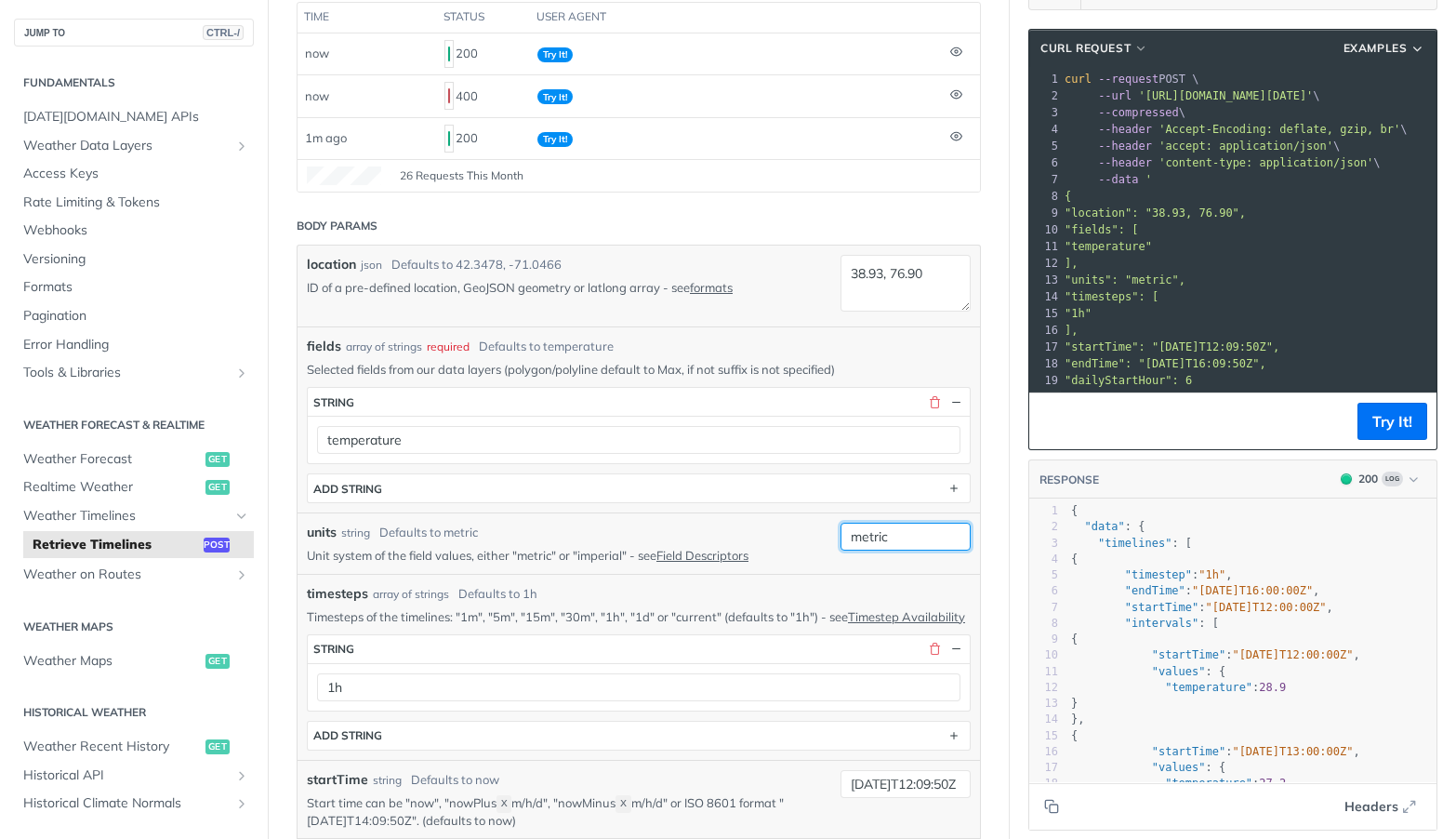
click at [888, 542] on input "metric" at bounding box center [905, 536] width 130 height 27
type input "imperial"
click at [1383, 434] on button "Try It!" at bounding box center [1391, 421] width 70 height 37
click at [898, 533] on input "imperial" at bounding box center [905, 536] width 130 height 27
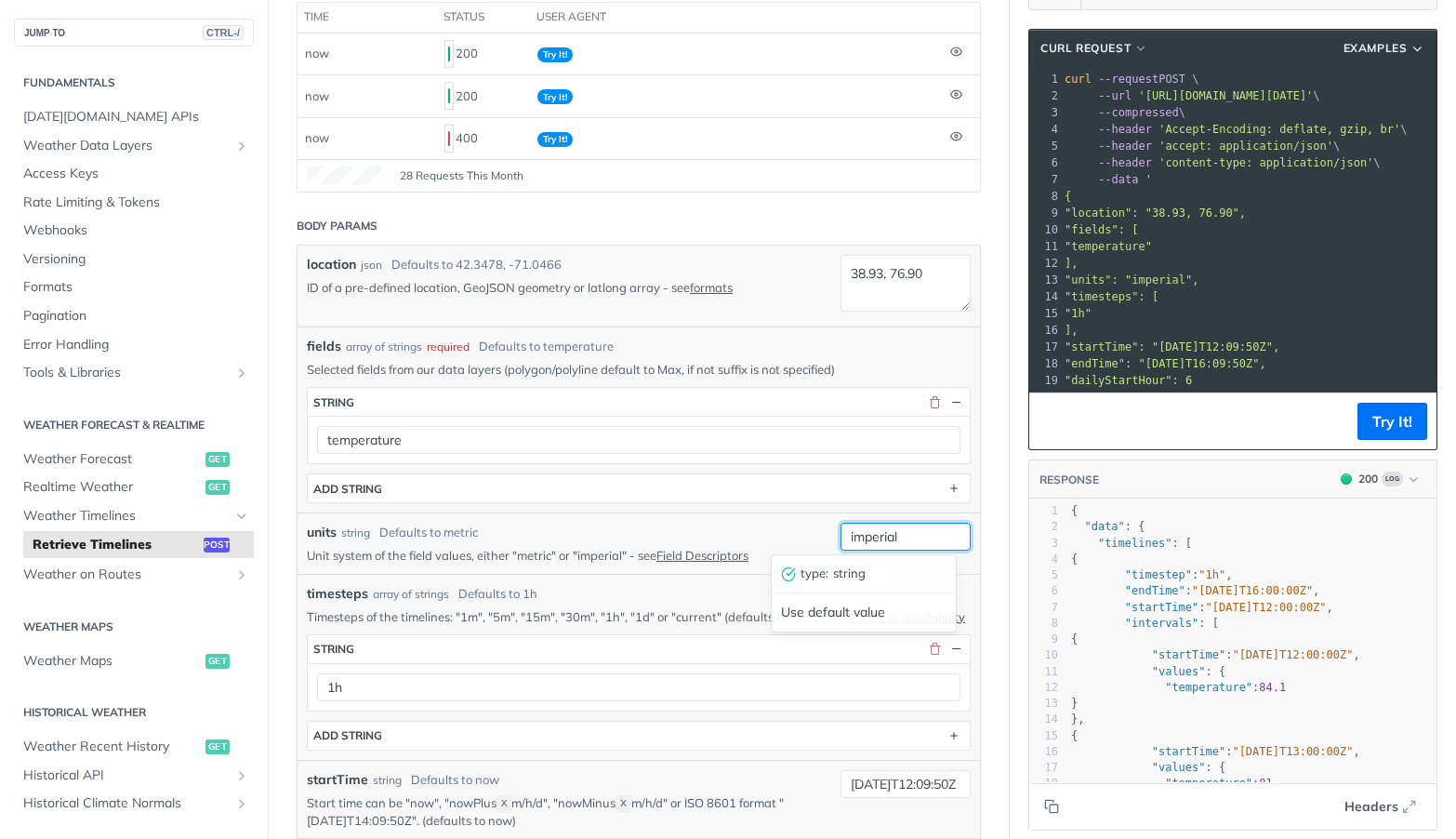
click at [898, 533] on input "imperial" at bounding box center [905, 536] width 130 height 27
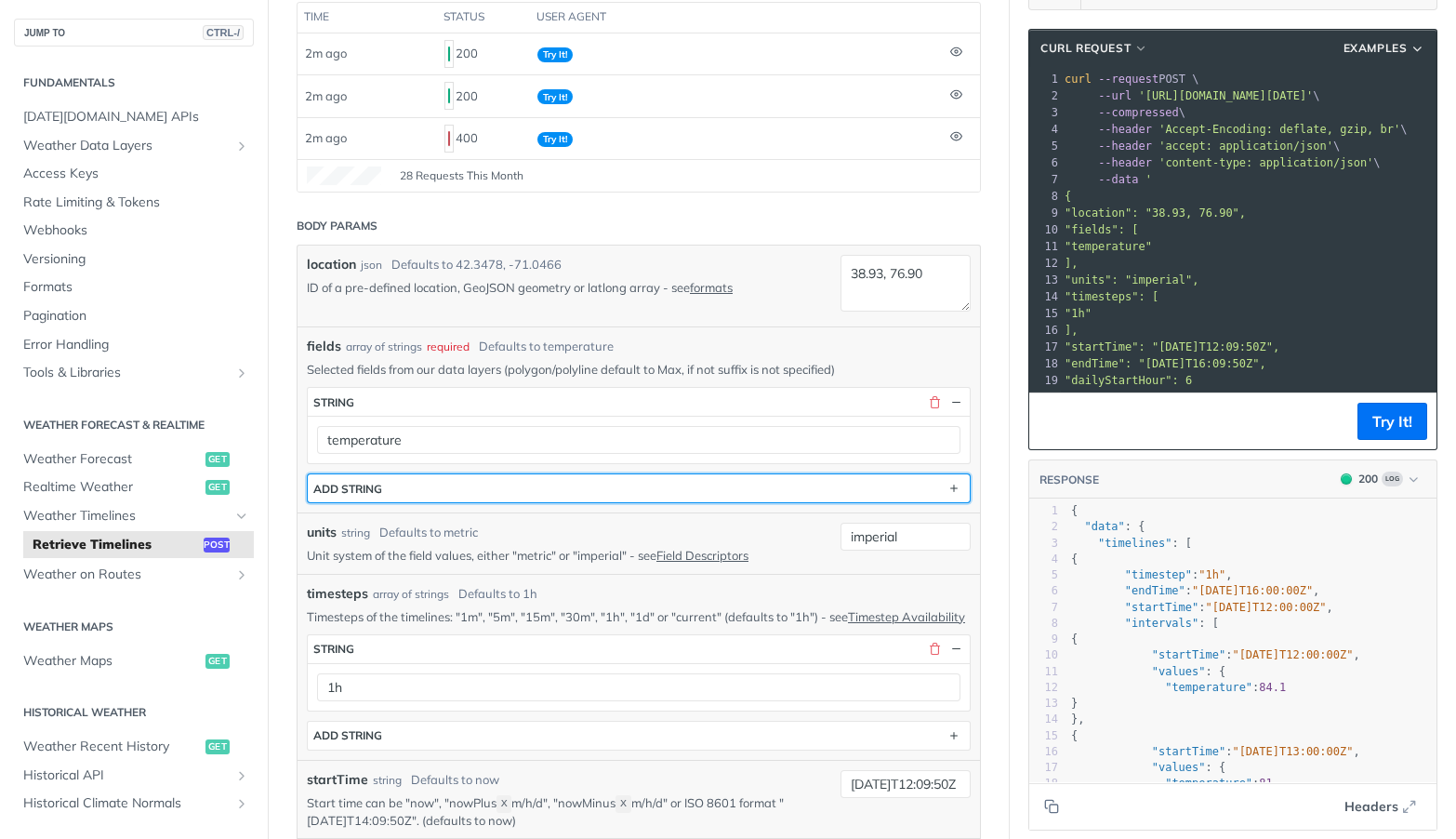
click at [518, 485] on button "ADD string" at bounding box center [639, 488] width 662 height 27
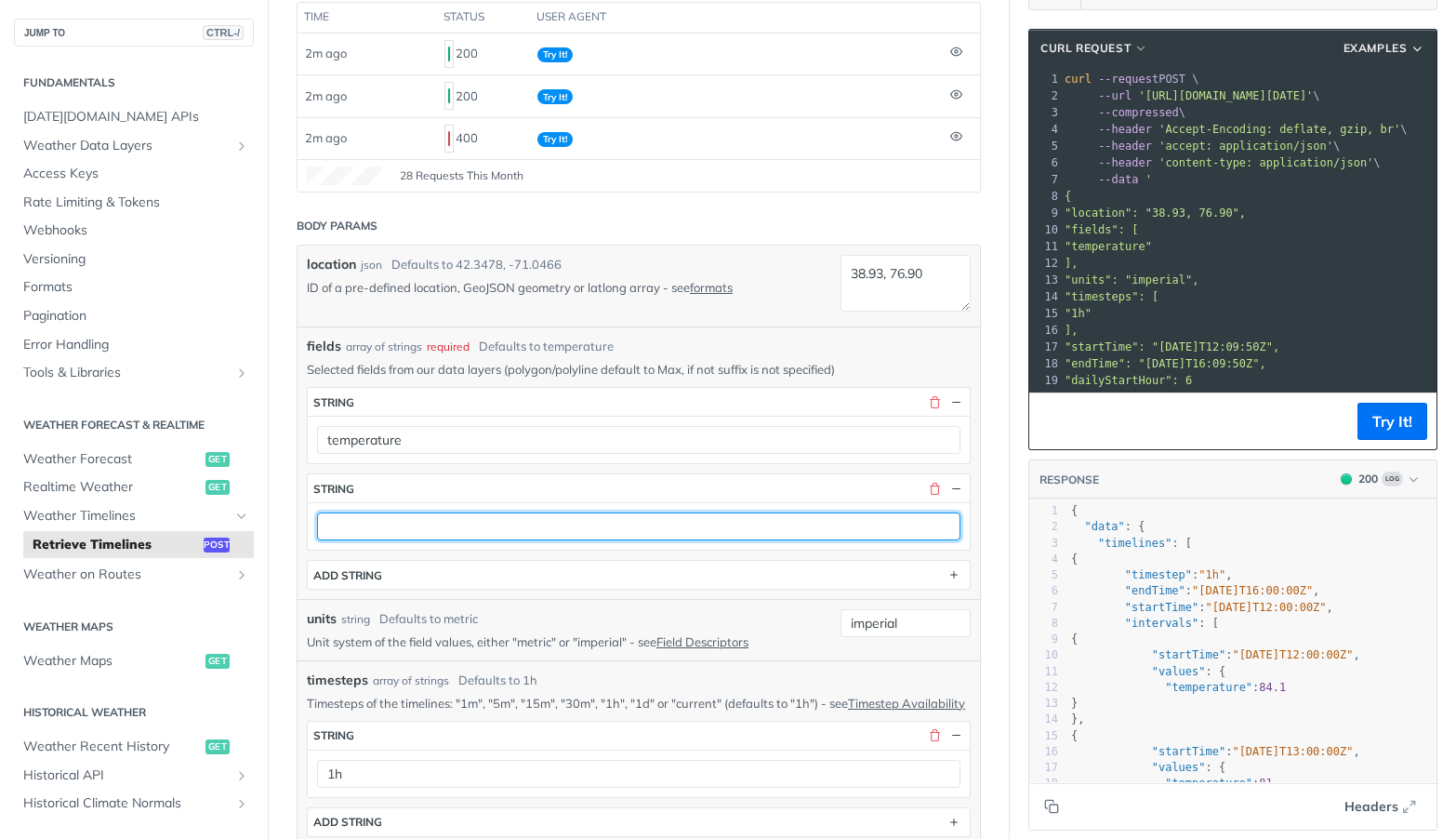
click at [531, 537] on input "text" at bounding box center [639, 526] width 644 height 27
paste input "precipitationProbability"
type input "precipitationProbability"
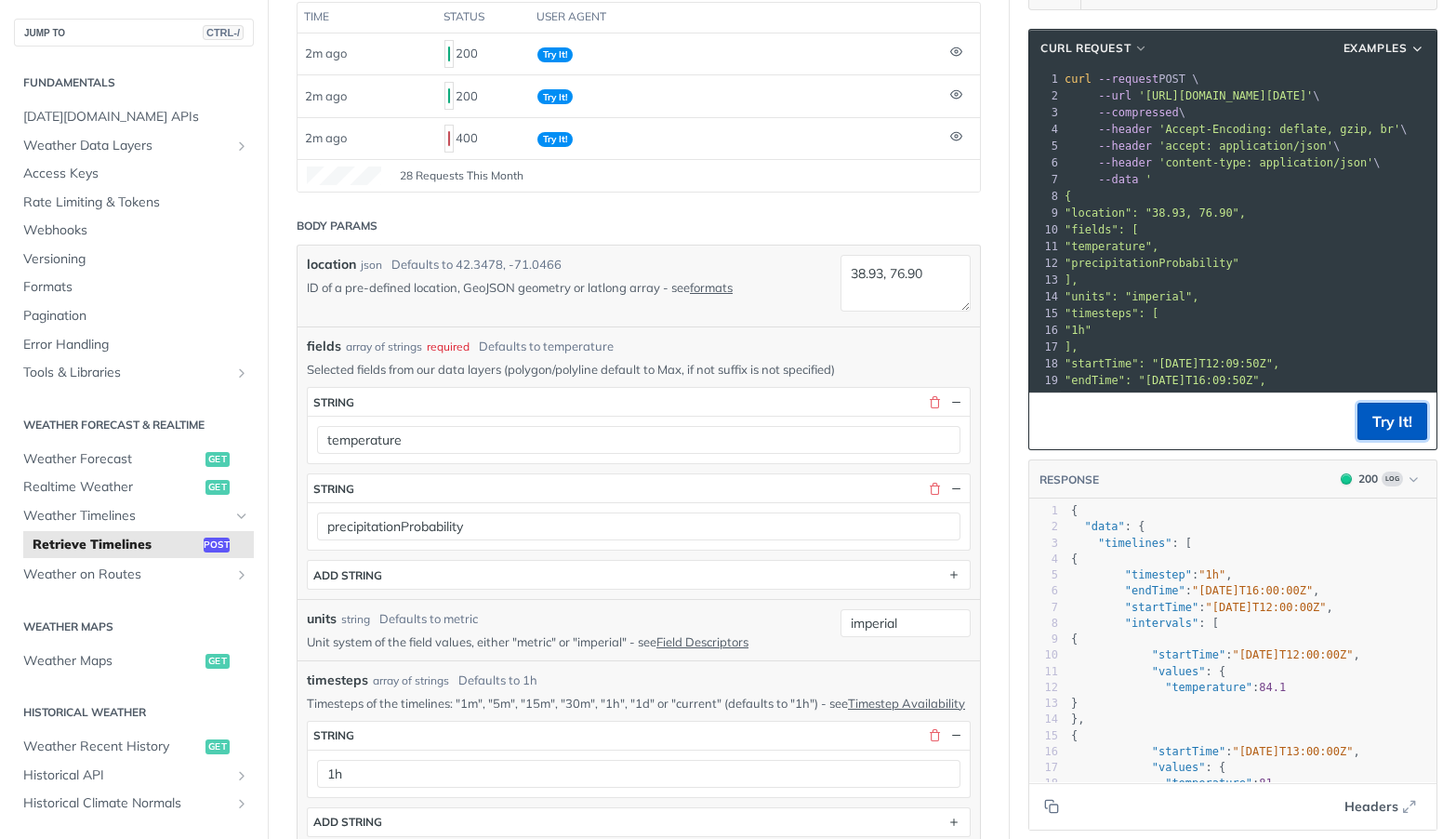
click at [1363, 425] on button "Try It!" at bounding box center [1391, 421] width 70 height 37
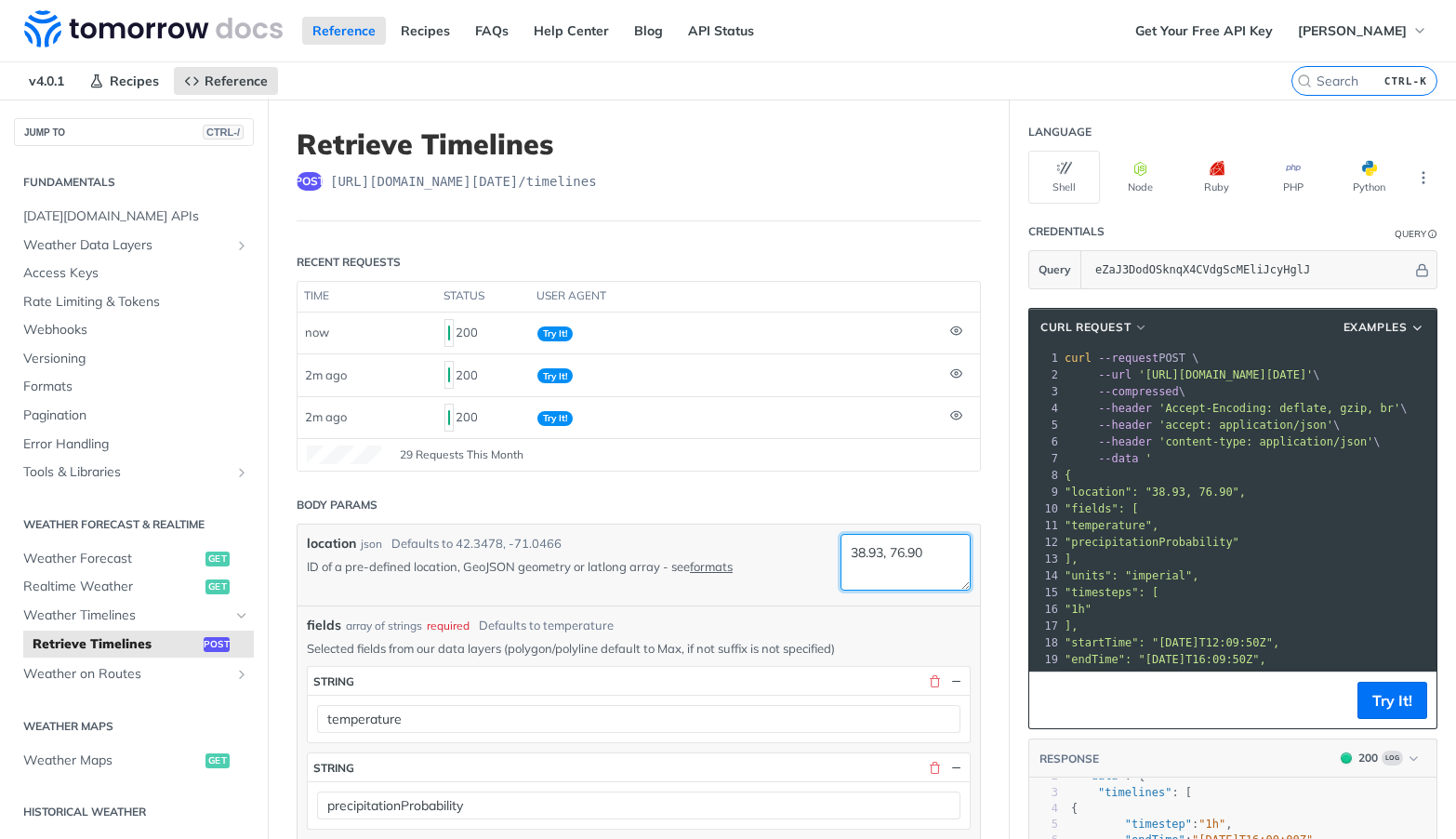
drag, startPoint x: 918, startPoint y: 550, endPoint x: 831, endPoint y: 554, distance: 87.1
click at [811, 555] on div "location json Defaults to 42.3478, -71.0466 ID of a pre-defined location, GeoJS…" at bounding box center [638, 566] width 663 height 63
drag, startPoint x: 1129, startPoint y: 513, endPoint x: 1081, endPoint y: 502, distance: 49.2
click at [1125, 512] on span ""fields": [" at bounding box center [1100, 508] width 73 height 13
click at [1064, 490] on span ""location": "38.93, 76.90"," at bounding box center [1154, 491] width 181 height 13
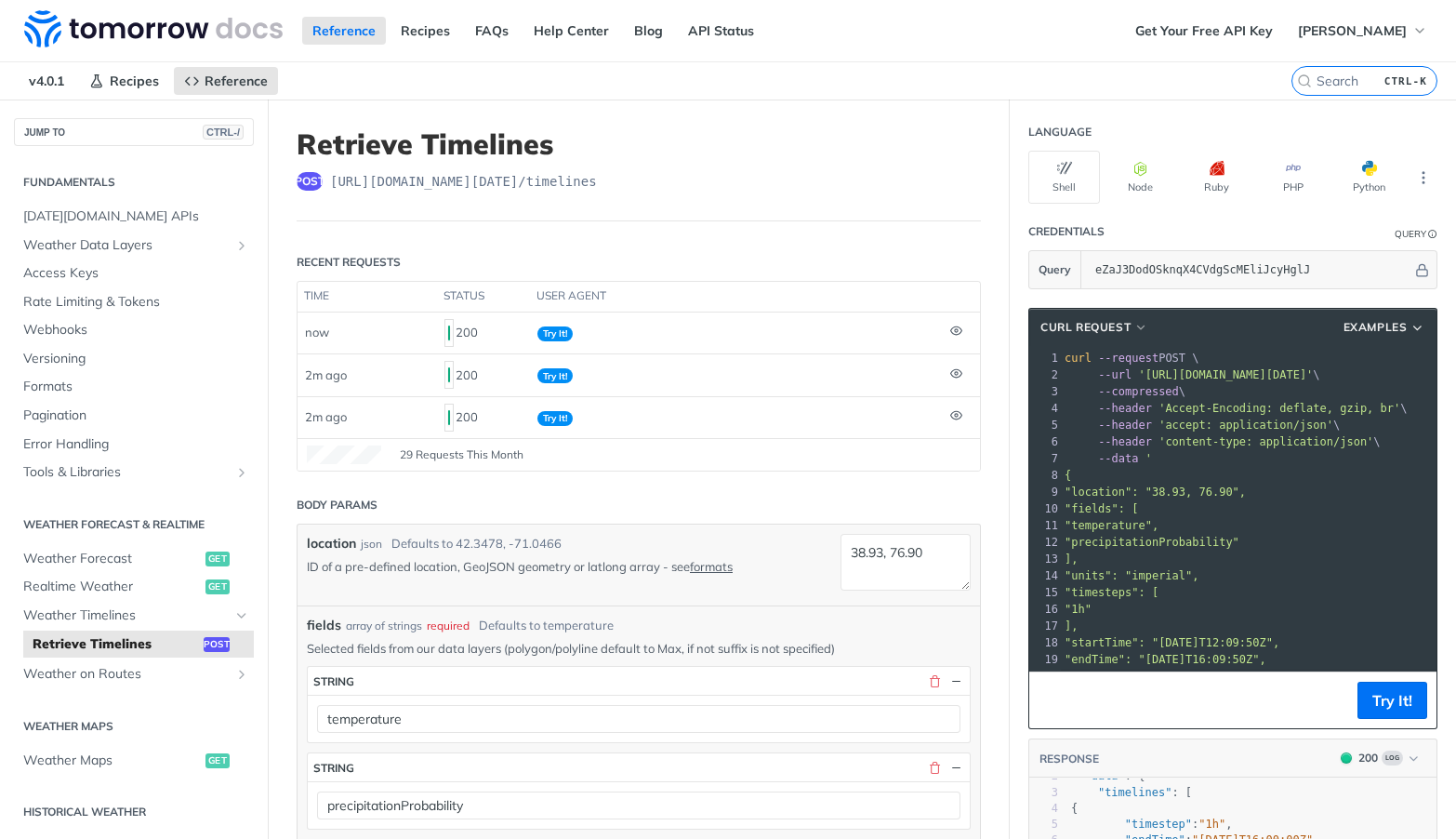
drag, startPoint x: 1064, startPoint y: 491, endPoint x: 1222, endPoint y: 495, distance: 158.1
click at [1224, 495] on span ""location": "38.93, 76.90"," at bounding box center [1154, 491] width 181 height 13
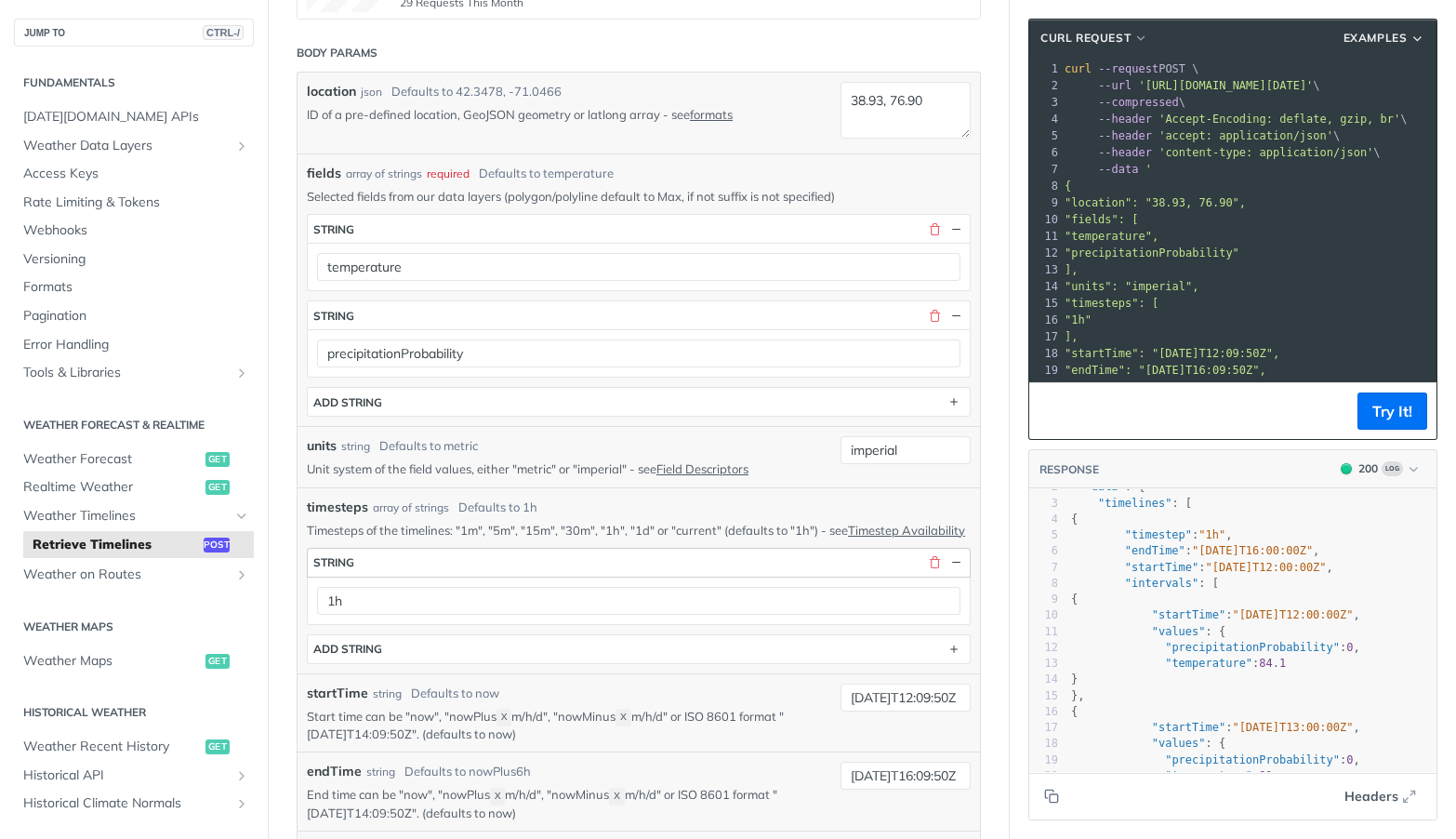
scroll to position [465, 0]
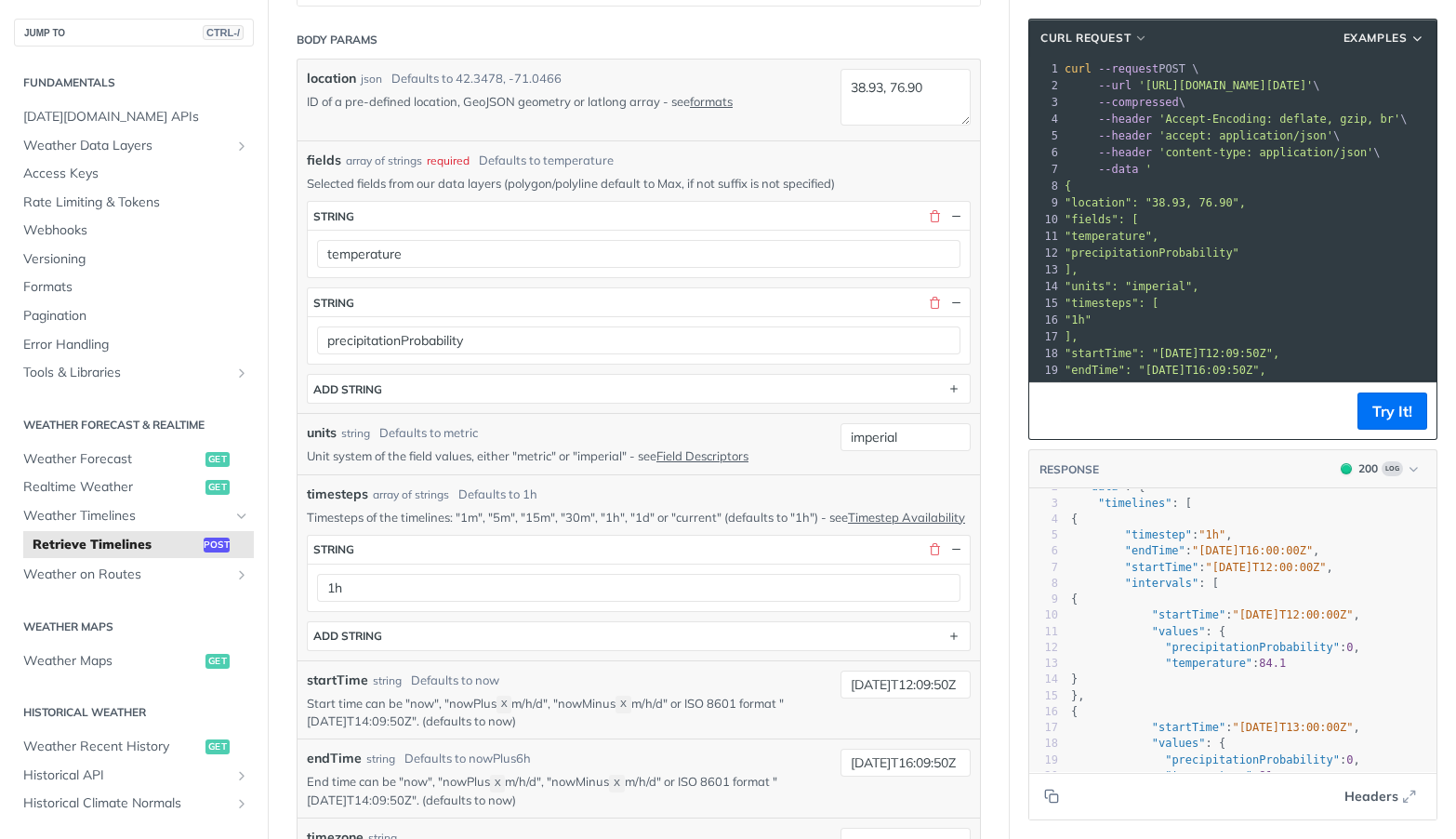
click at [1432, 40] on section "cURL Request Examples xxxxxxxxxx 21 1 curl --request POST \ 2 --url 'https://ap…" at bounding box center [1232, 420] width 446 height 839
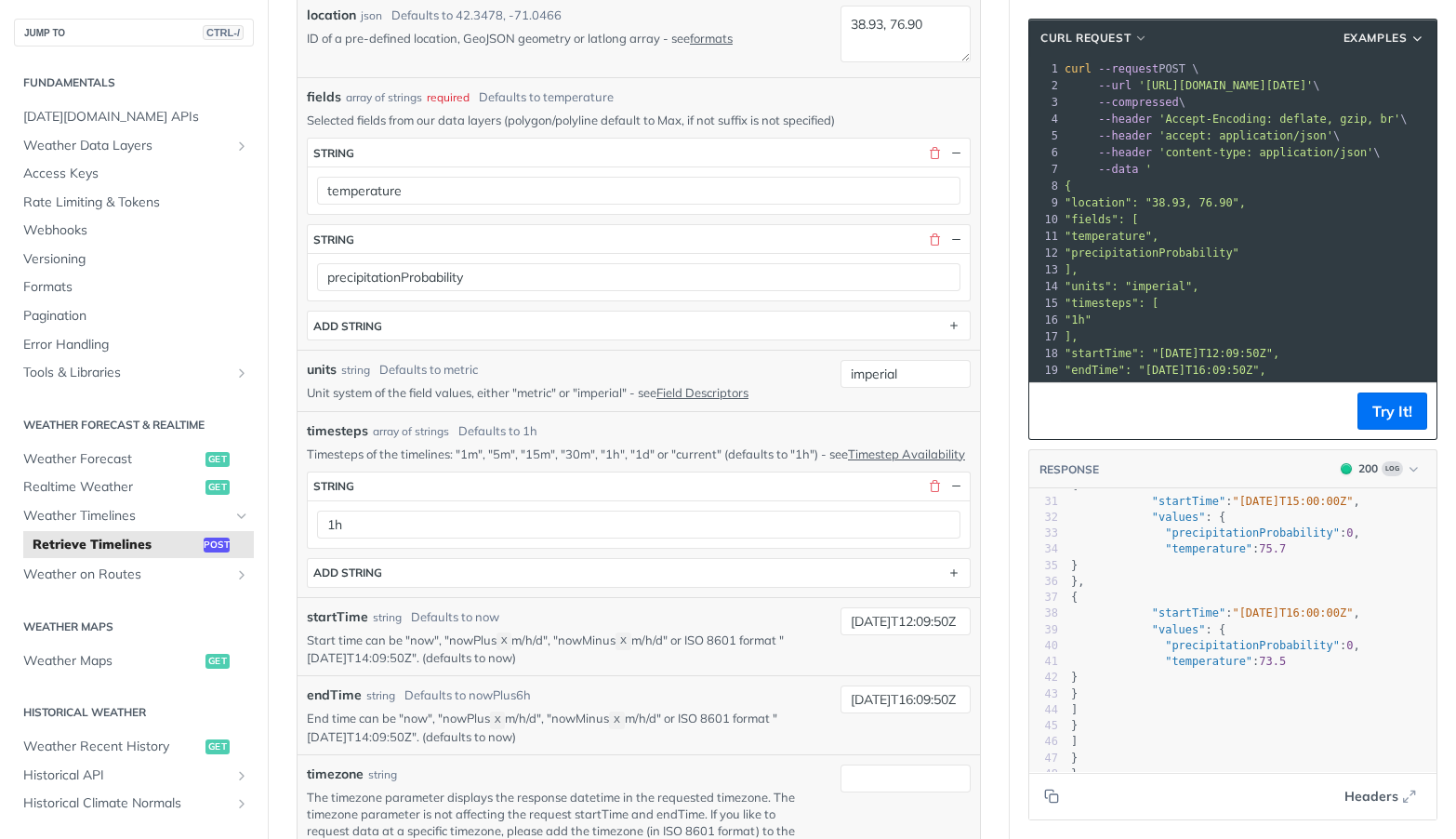
scroll to position [558, 0]
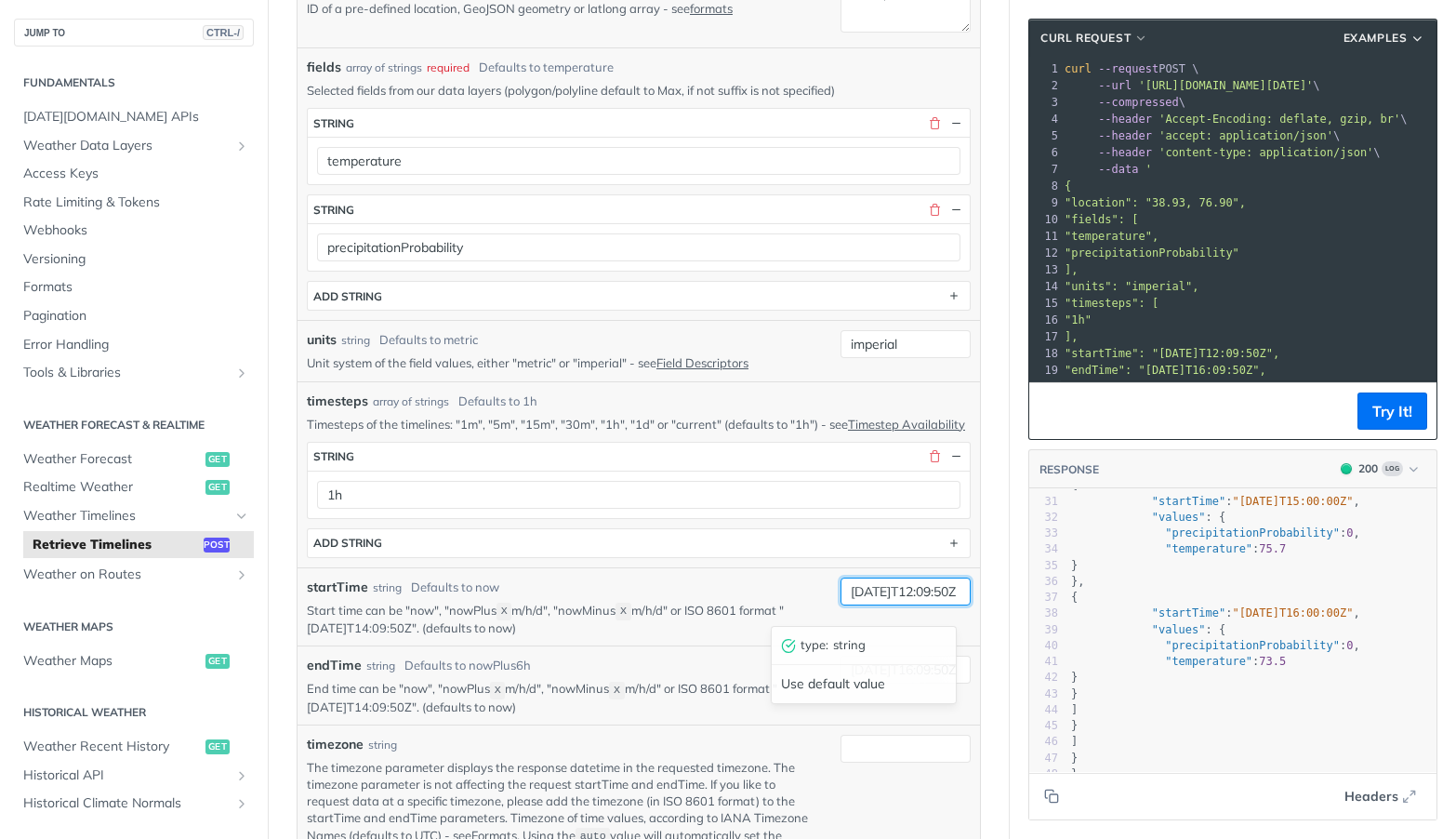
click at [925, 606] on input "2025-09-21T12:09:50Z" at bounding box center [905, 591] width 130 height 27
drag, startPoint x: 934, startPoint y: 606, endPoint x: 917, endPoint y: 610, distance: 17.5
click at [917, 606] on input "2025-09-21T12:09:50Z" at bounding box center [905, 591] width 130 height 27
click at [930, 683] on input "2025-09-21T16:09:50Z" at bounding box center [905, 669] width 130 height 27
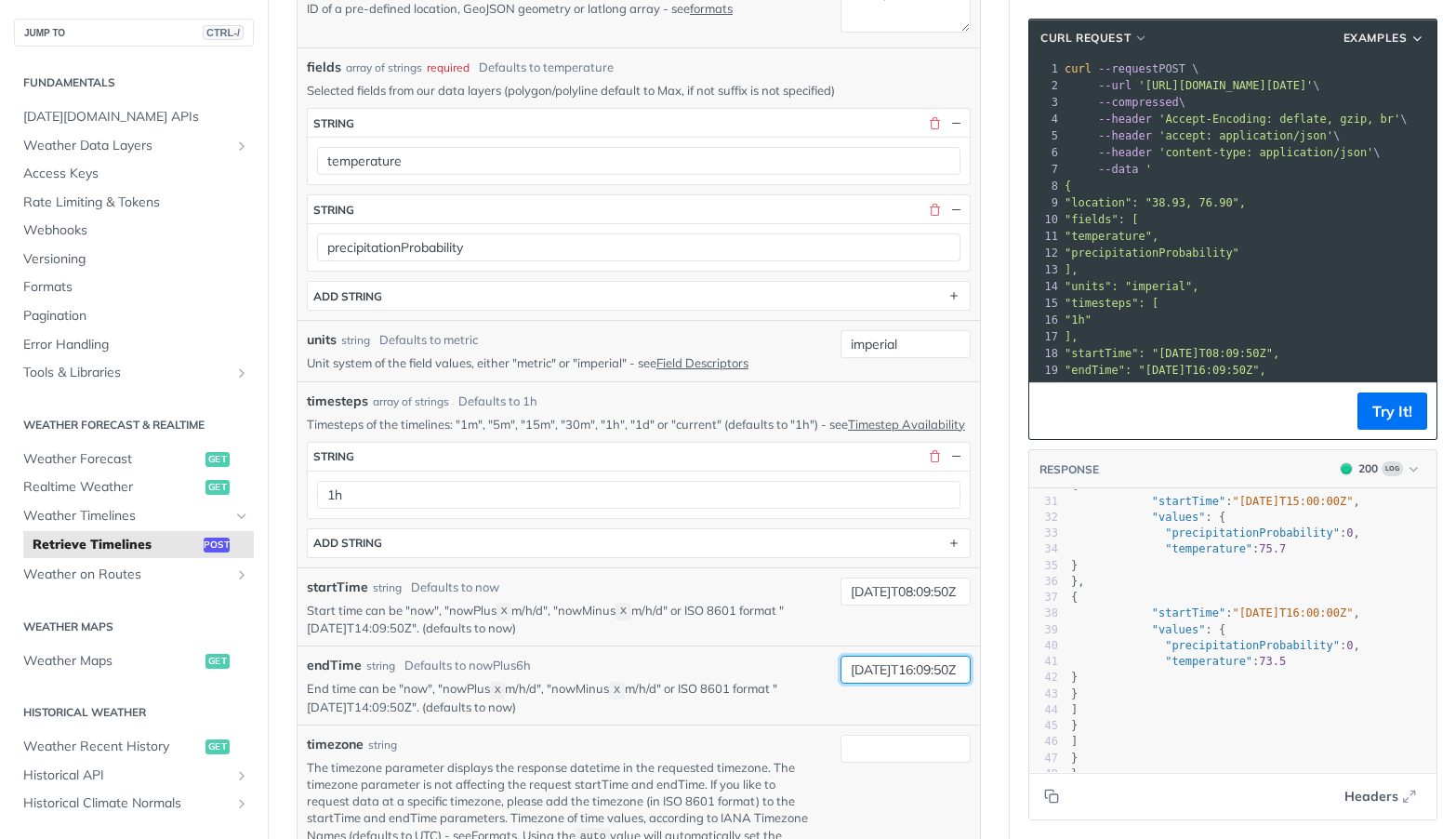
scroll to position [0, 0]
click at [935, 606] on input "2025-09-21T08:09:50Z" at bounding box center [905, 591] width 130 height 27
type input "2025-09-21T00:09:50Z"
click at [909, 713] on div "endTime string Defaults to nowPlus6h End time can be "now", "nowPlus X m/h/d", …" at bounding box center [638, 685] width 663 height 60
click at [929, 683] on input "2025-09-21T16:09:50Z" at bounding box center [905, 669] width 130 height 27
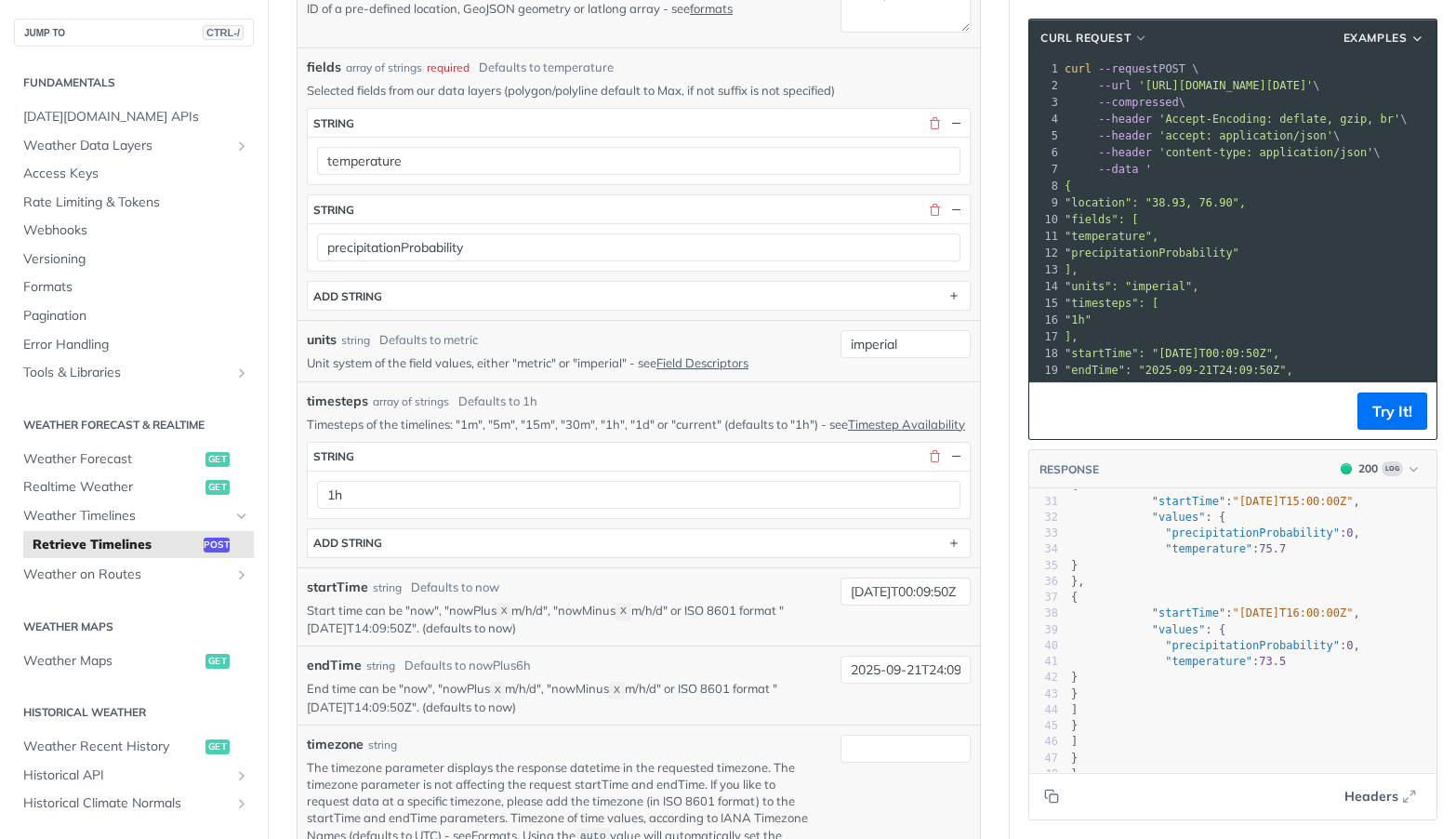
click at [1416, 396] on footer "Try It!" at bounding box center [1233, 411] width 408 height 57
click at [1408, 402] on button "Try It!" at bounding box center [1391, 411] width 70 height 37
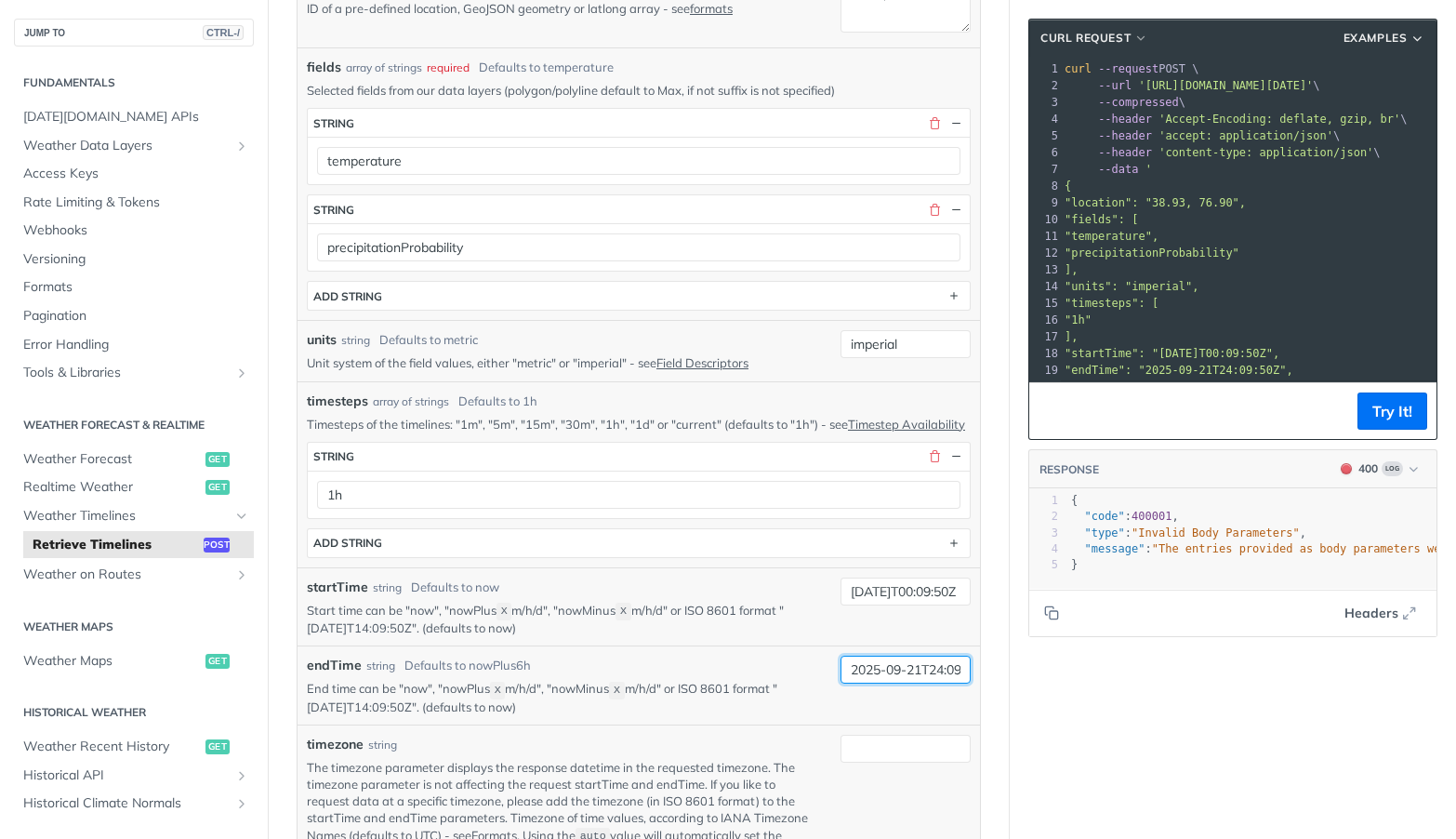
click at [934, 683] on input "2025-09-21T24:09:50Z" at bounding box center [905, 669] width 130 height 27
type input "2025-09-21T23:09:50Z"
click at [1391, 420] on button "Try It!" at bounding box center [1391, 411] width 70 height 37
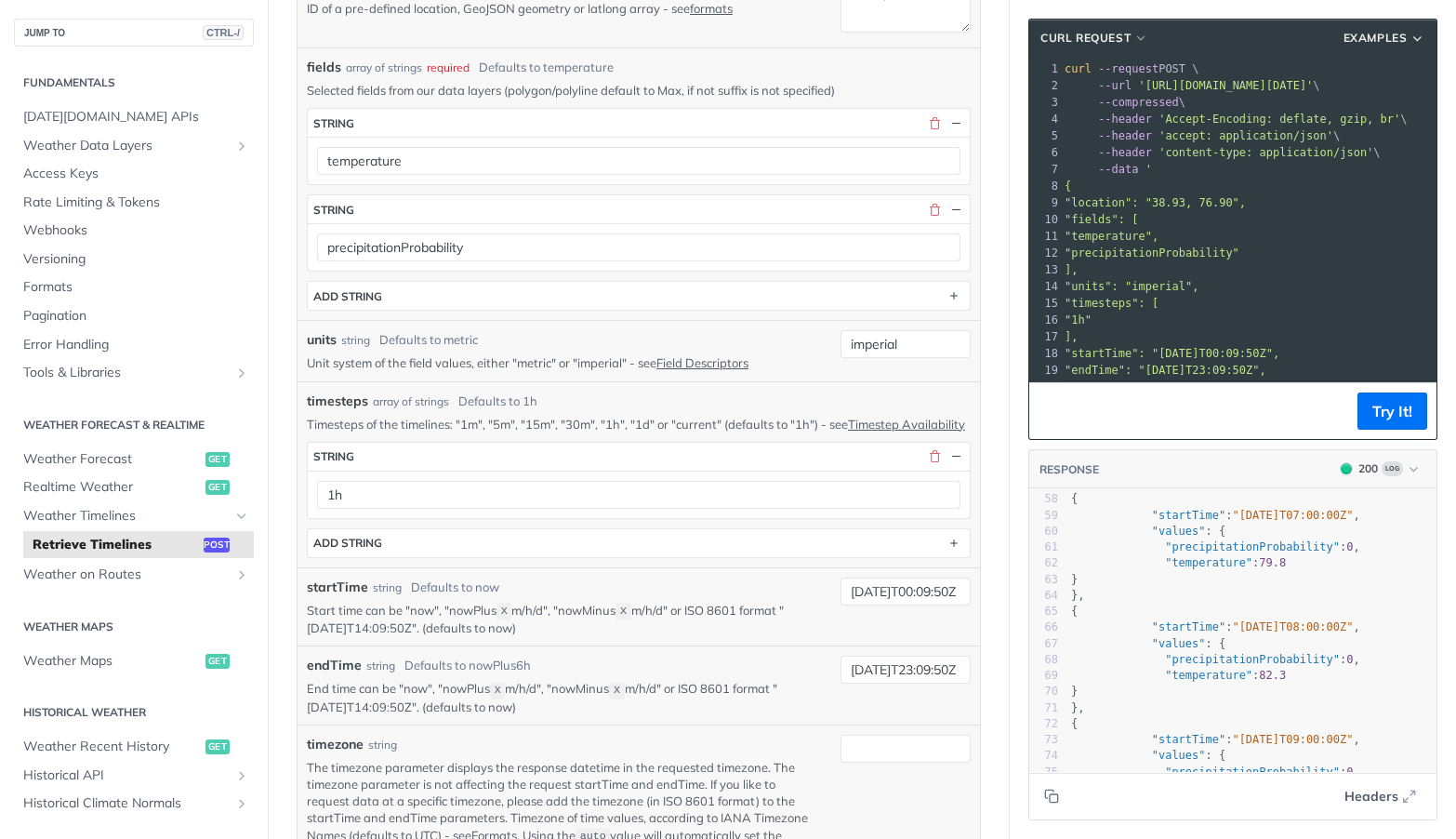
scroll to position [1096, 0]
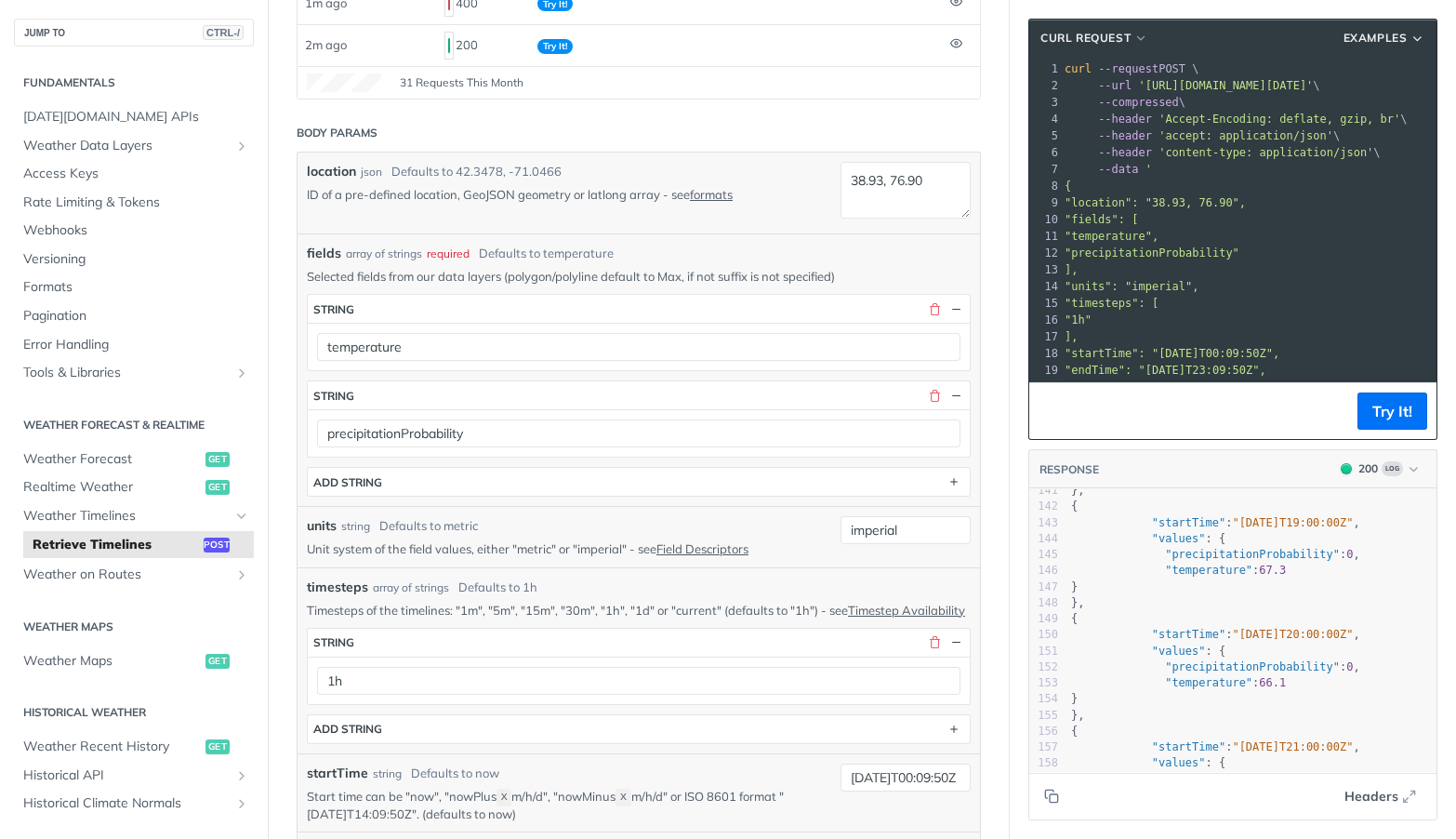
click at [527, 550] on p "Unit system of the field values, either "metric" or "imperial" - see Field Desc…" at bounding box center [559, 548] width 506 height 17
copy p "metric"
drag, startPoint x: 918, startPoint y: 180, endPoint x: 769, endPoint y: 182, distance: 149.0
click at [769, 182] on div "location json Defaults to 42.3478, -71.0466 ID of a pre-defined location, GeoJS…" at bounding box center [638, 193] width 663 height 63
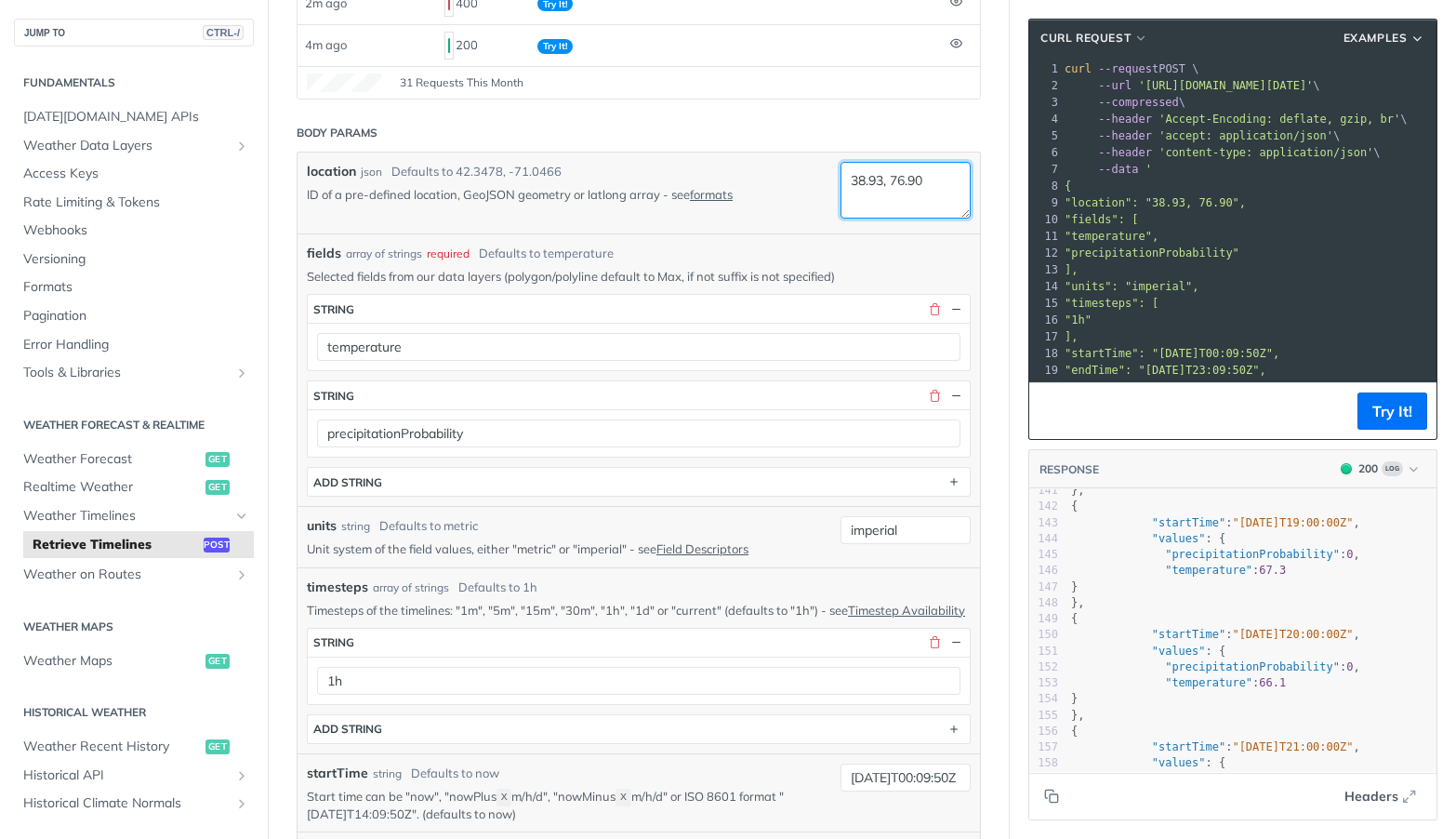
paste textarea "-"
type textarea "38.93, -76.90"
click at [1357, 423] on button "Try It!" at bounding box center [1391, 411] width 70 height 37
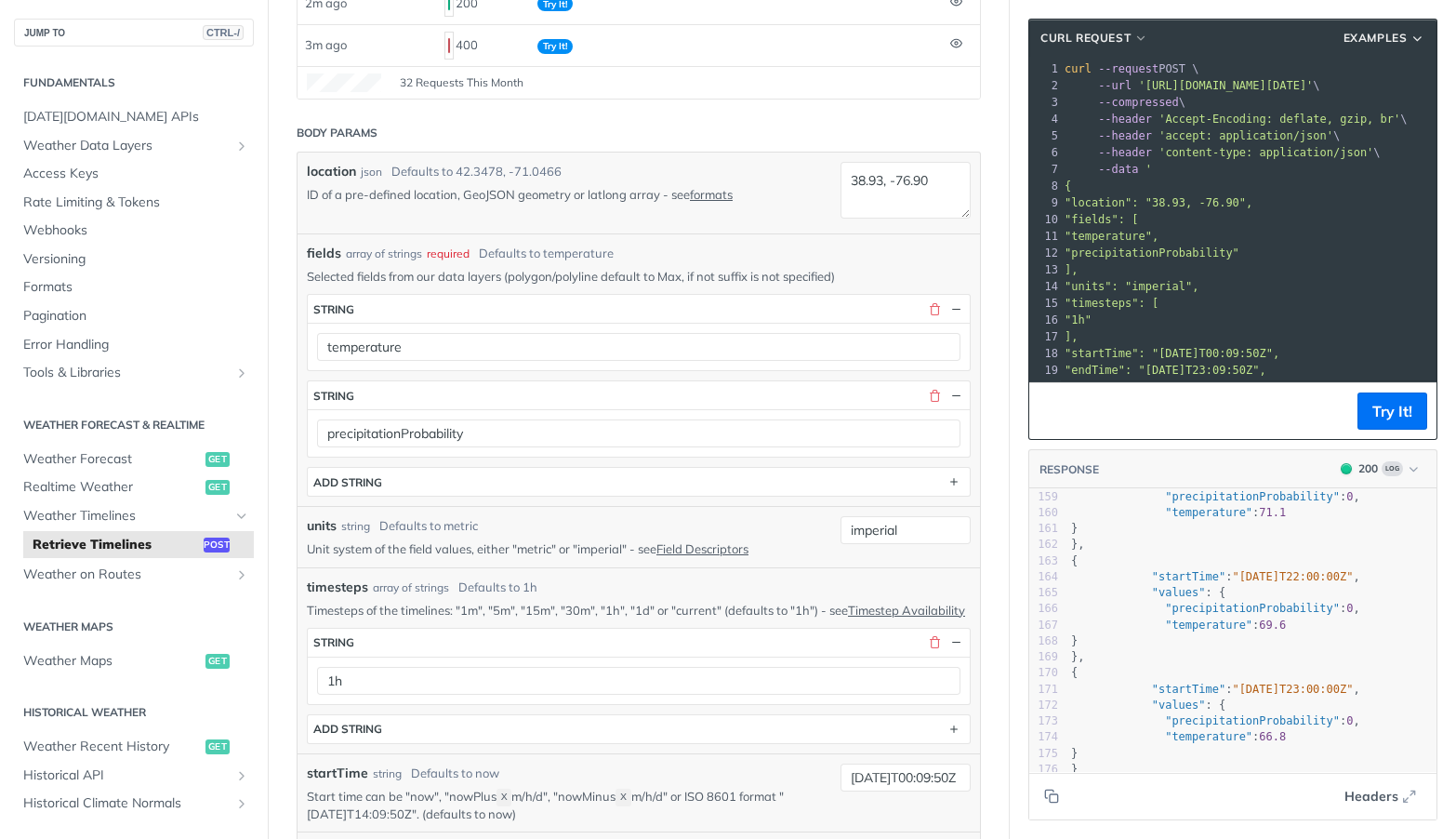
scroll to position [2604, 0]
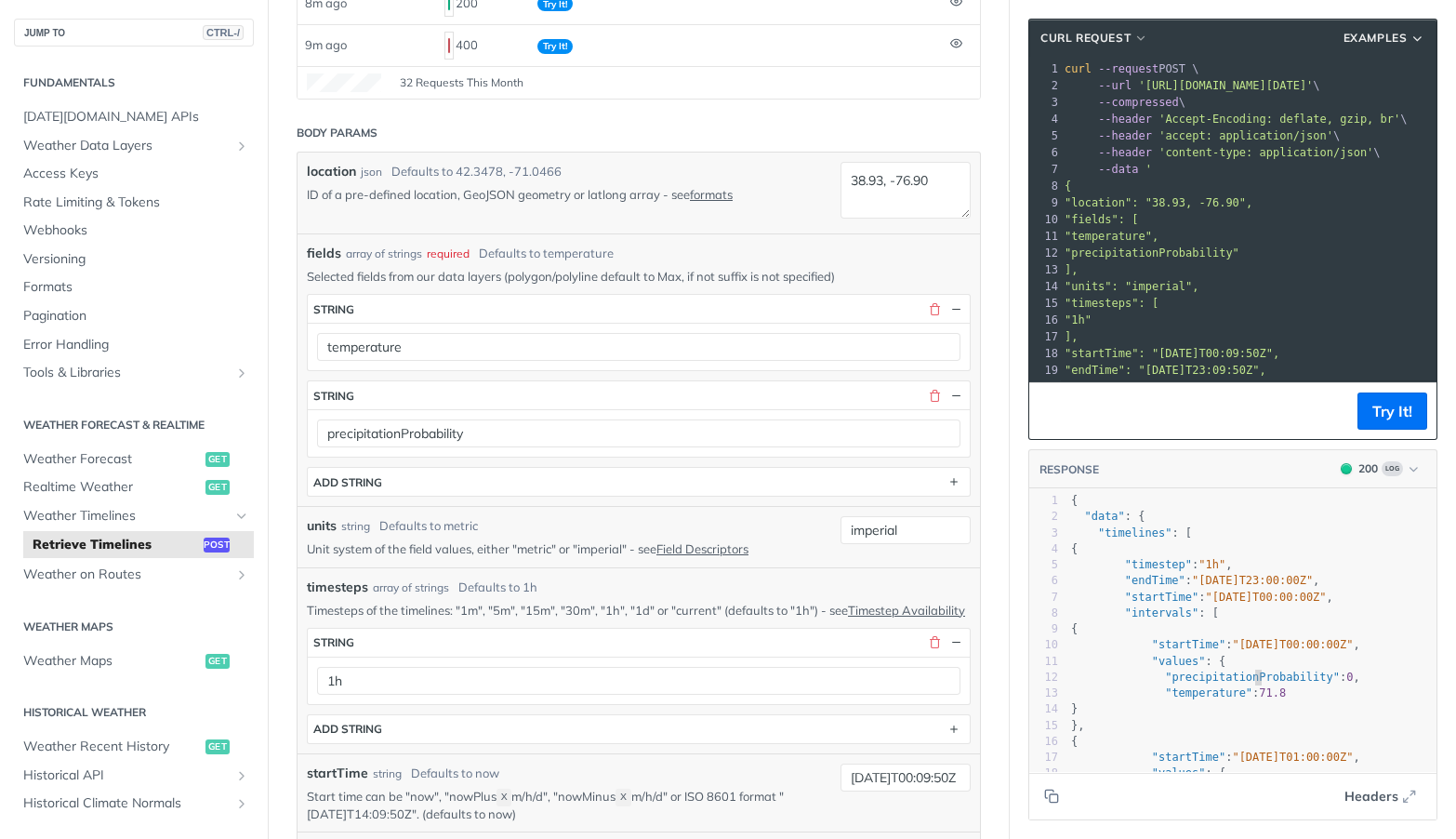
click at [1239, 673] on span ""precipitationProbability"" at bounding box center [1252, 676] width 174 height 13
type textarea "precipitationProbability"
click at [1239, 673] on span ""precipitationProbability"" at bounding box center [1252, 676] width 174 height 13
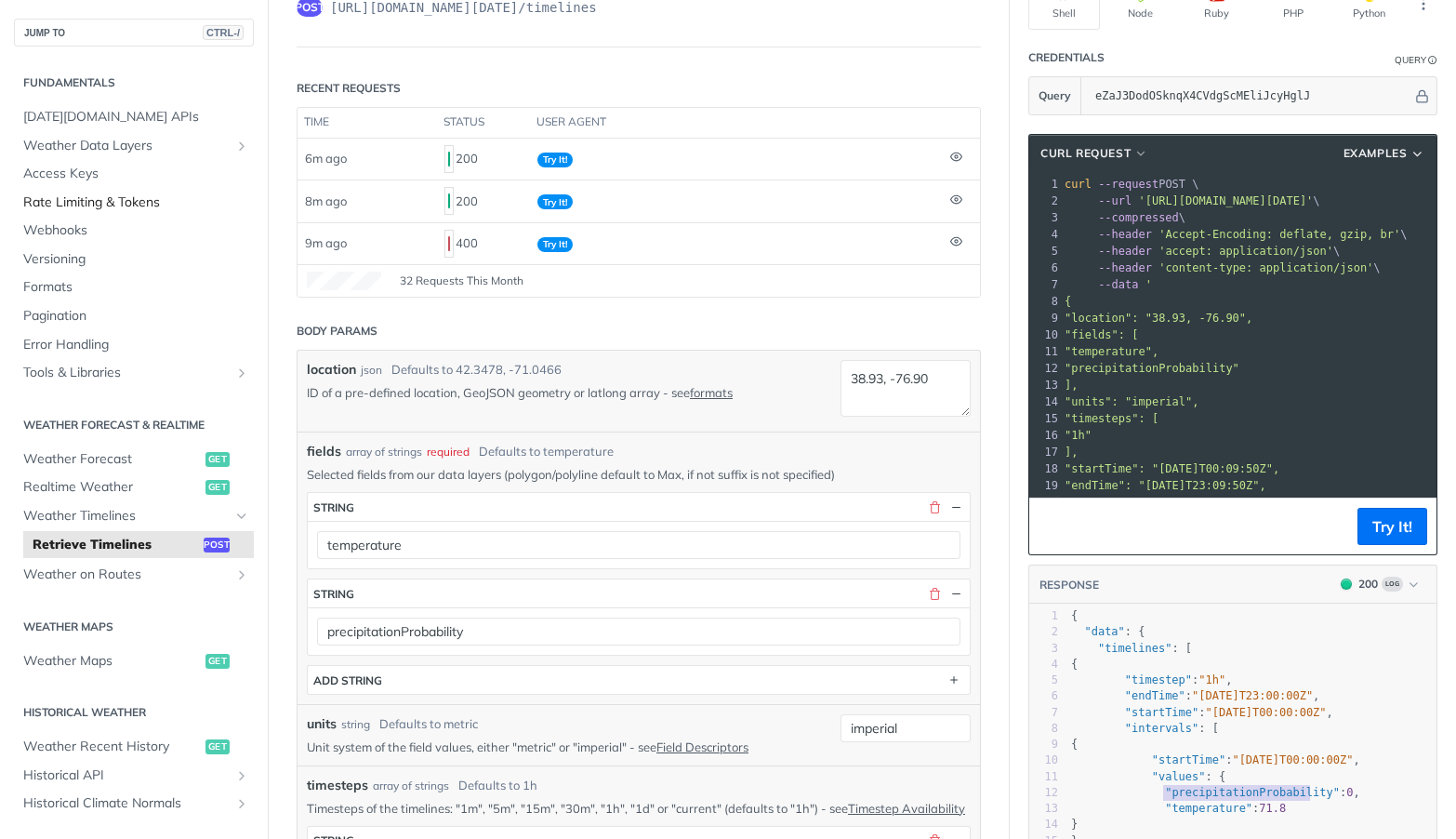
scroll to position [93, 0]
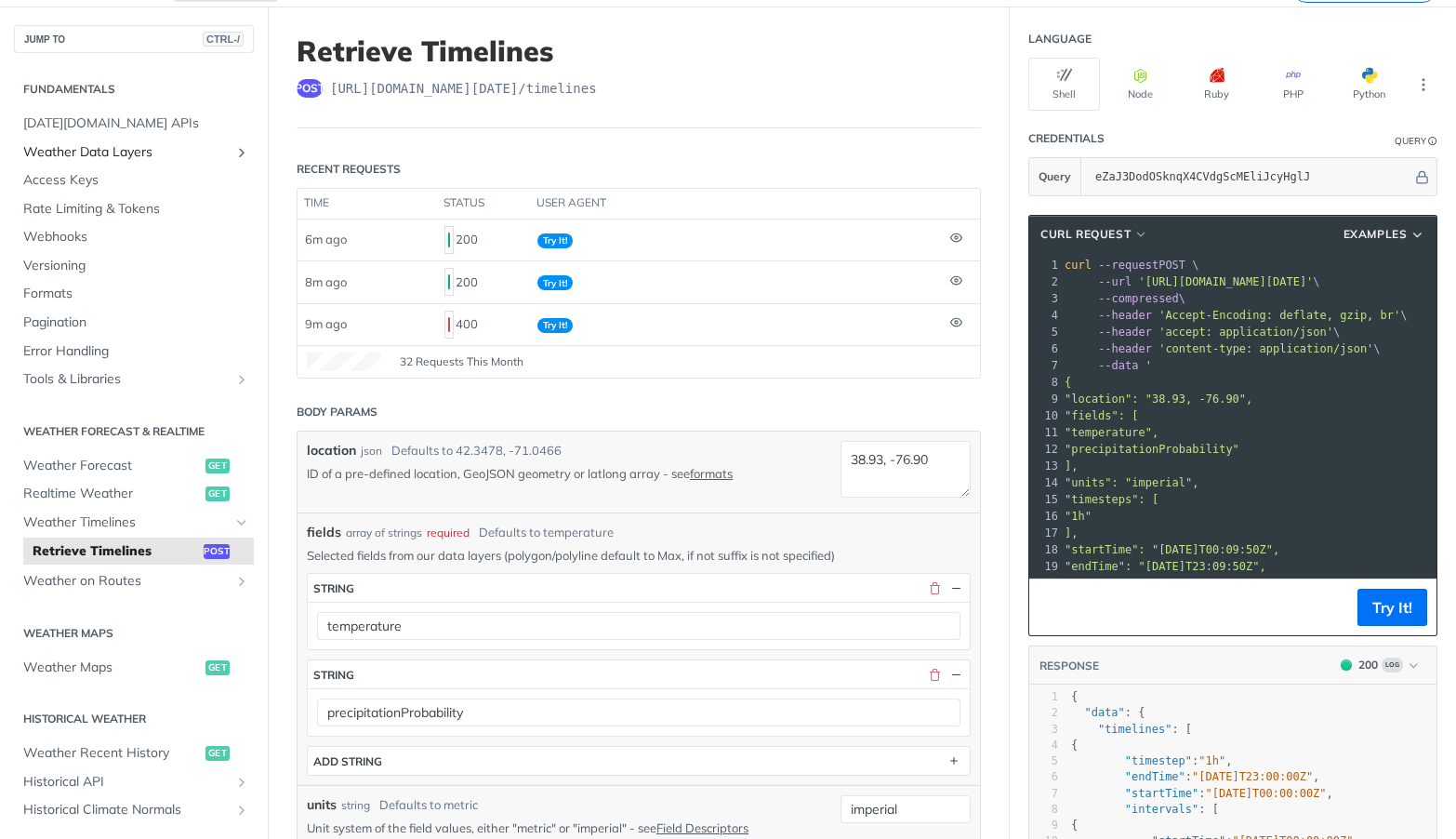
click at [234, 150] on icon "Show subpages for Weather Data Layers" at bounding box center [241, 152] width 15 height 15
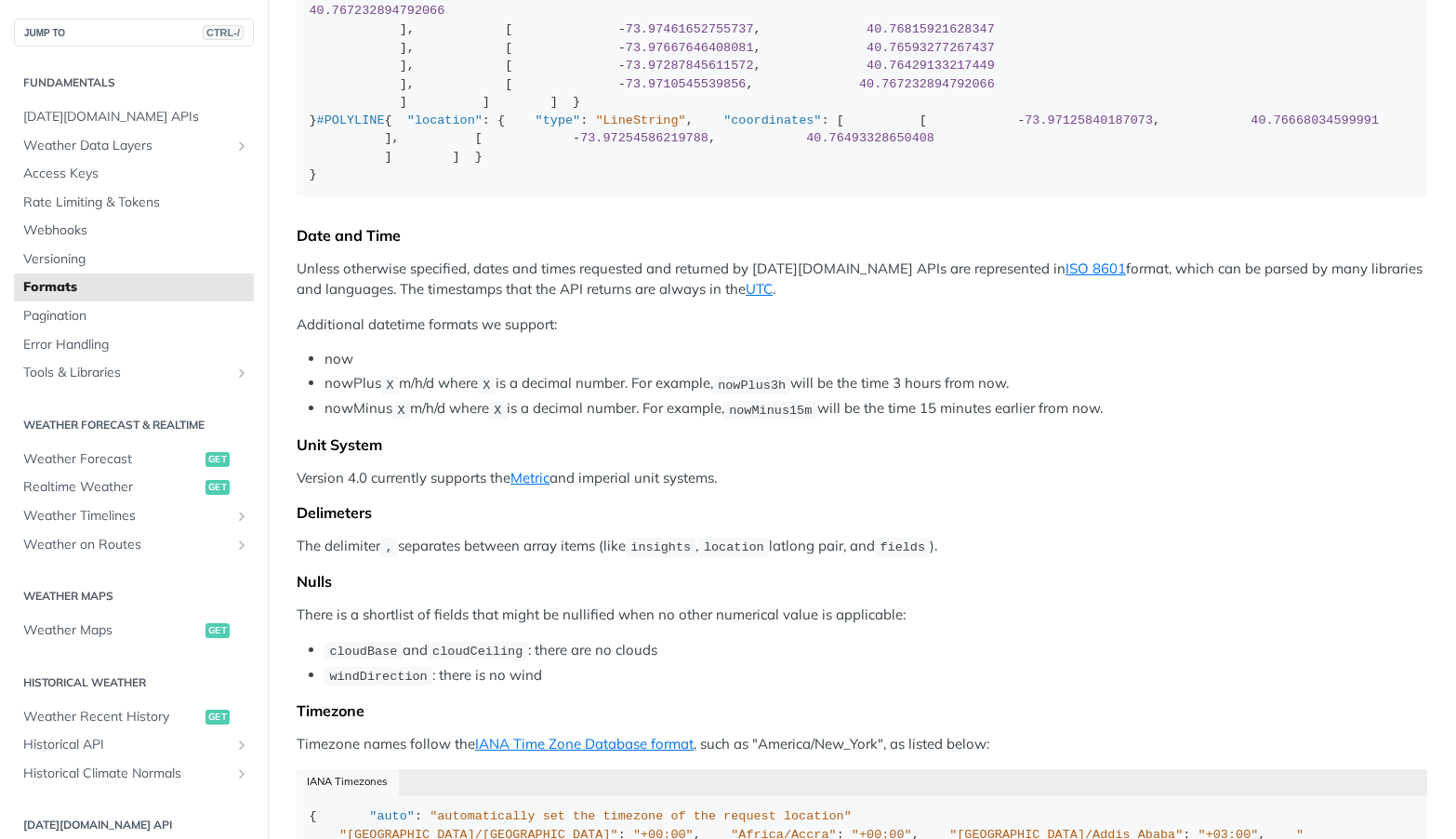
scroll to position [1116, 0]
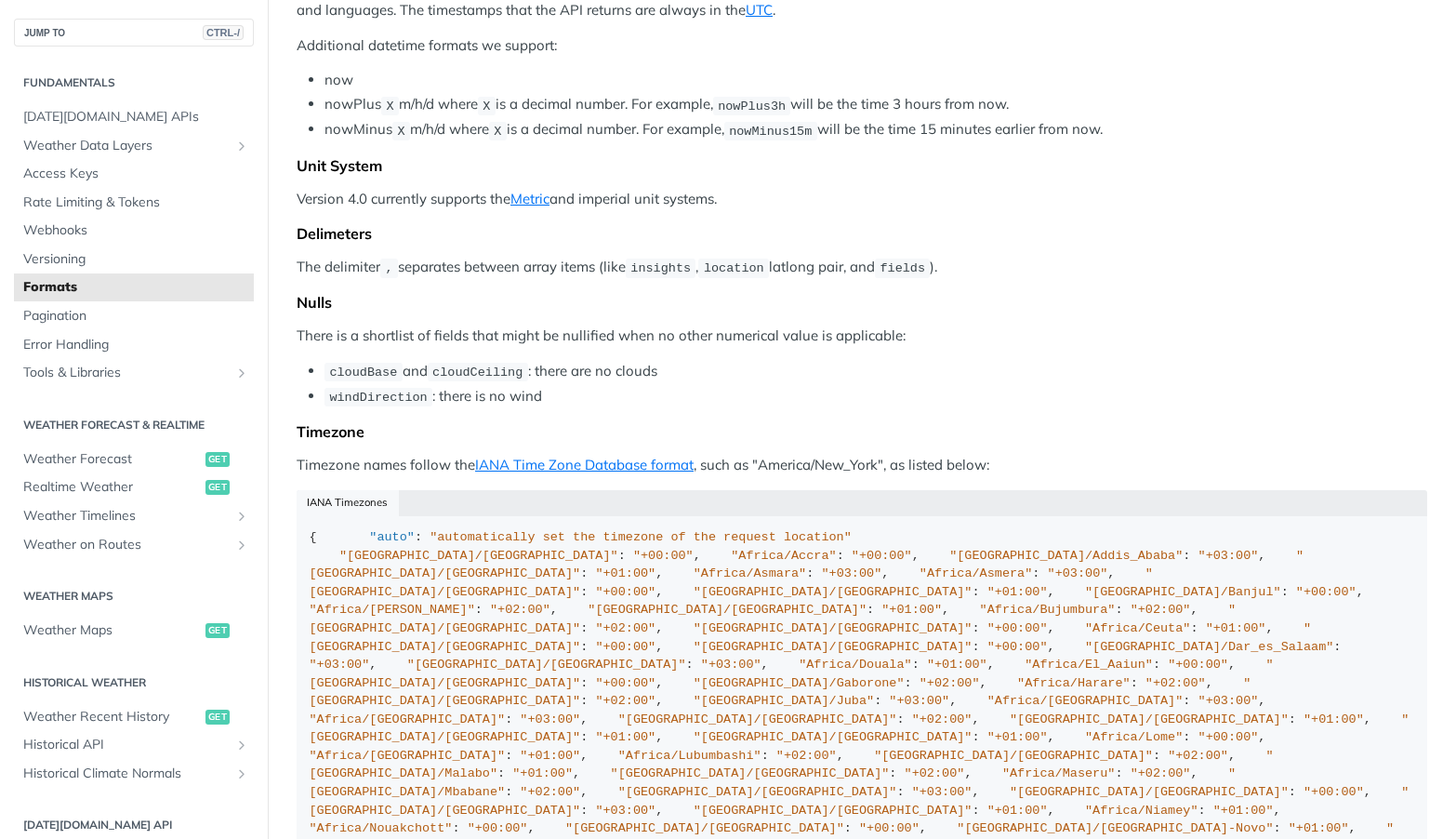
click at [1428, 396] on article "Formats Locations When you provide geographic coordinates as locations to [DATE…" at bounding box center [861, 267] width 1189 height 2567
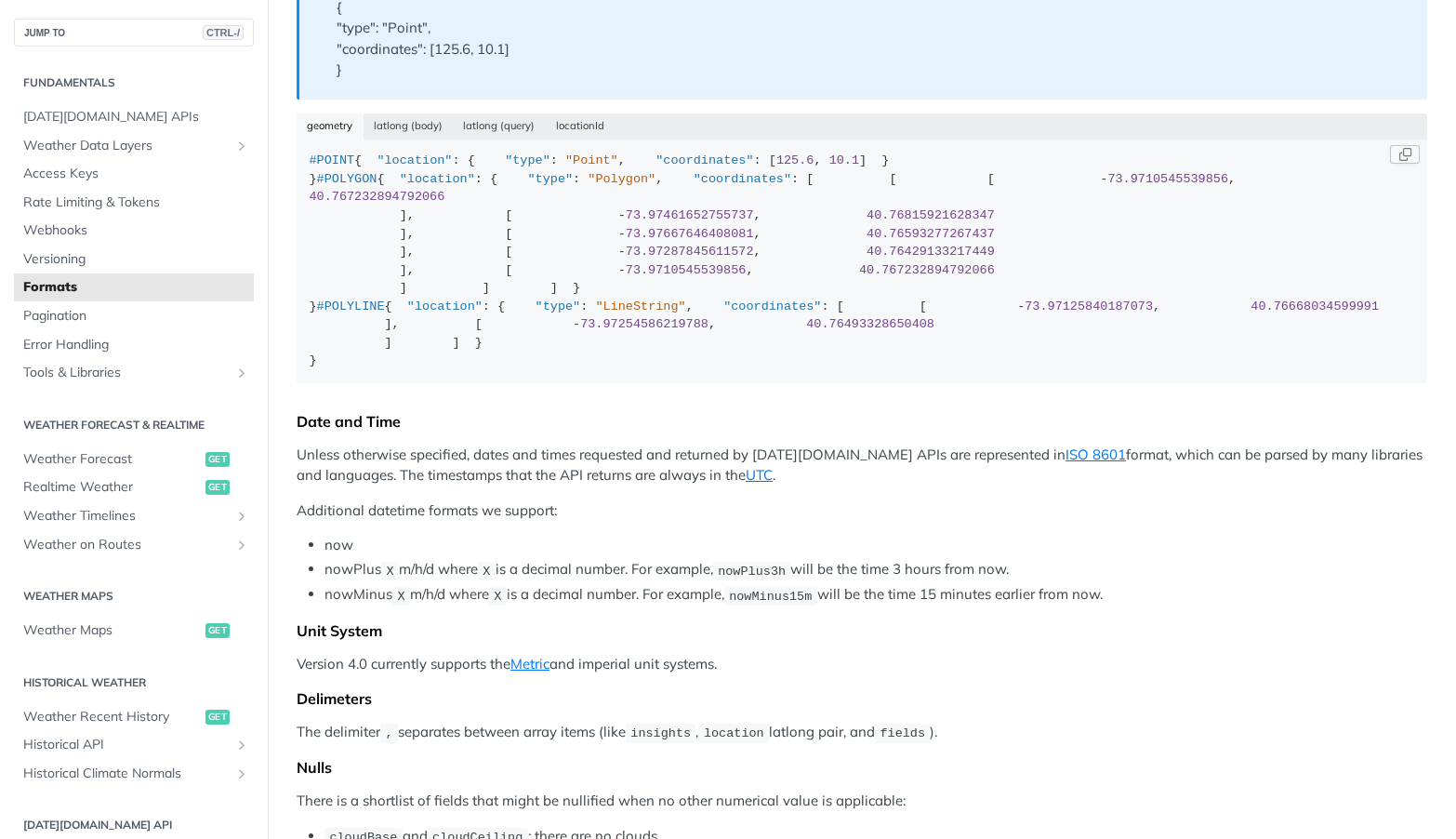
scroll to position [0, 0]
click at [423, 132] on button "latlong (body)" at bounding box center [409, 126] width 90 height 26
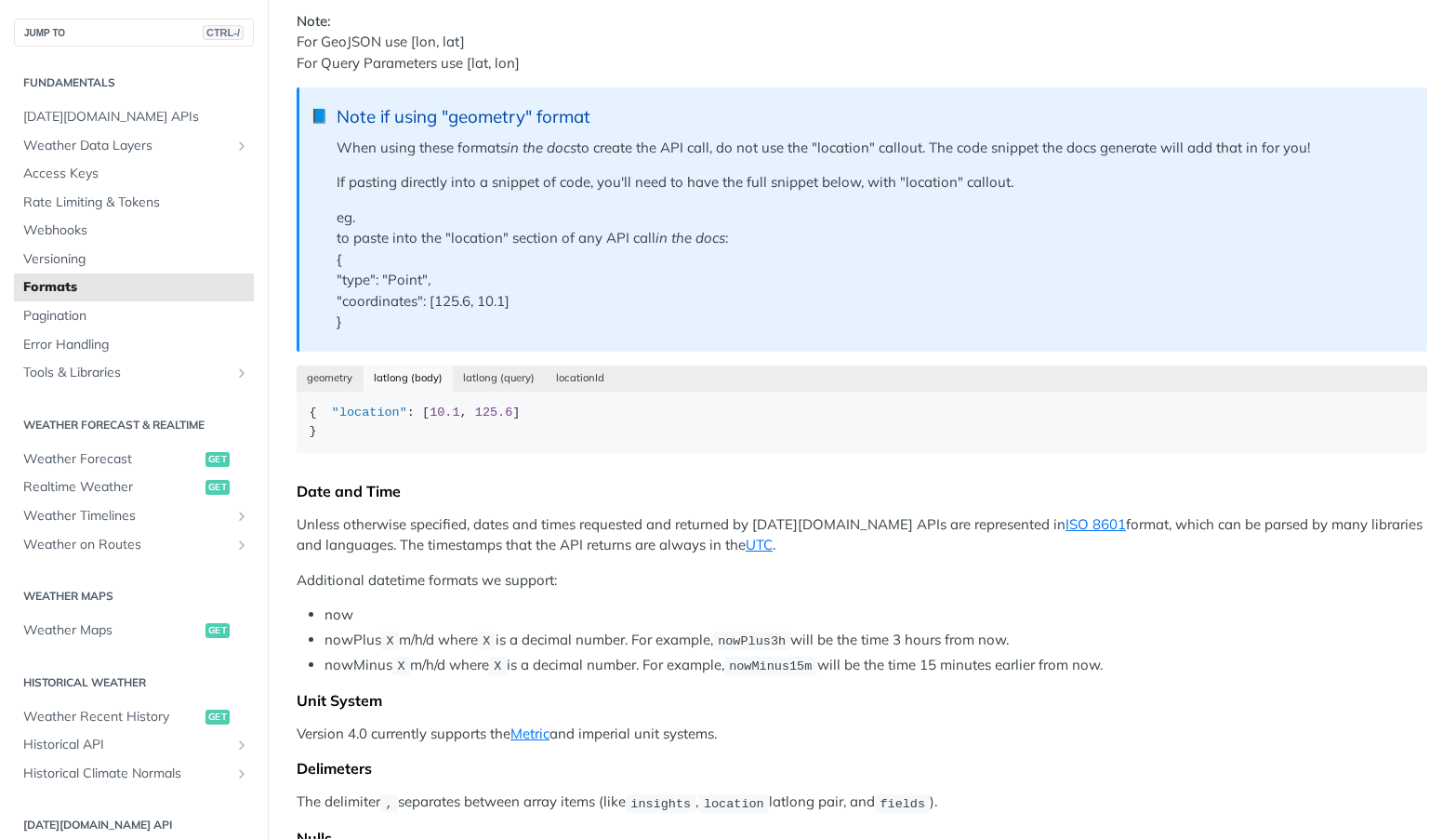
scroll to position [372, 0]
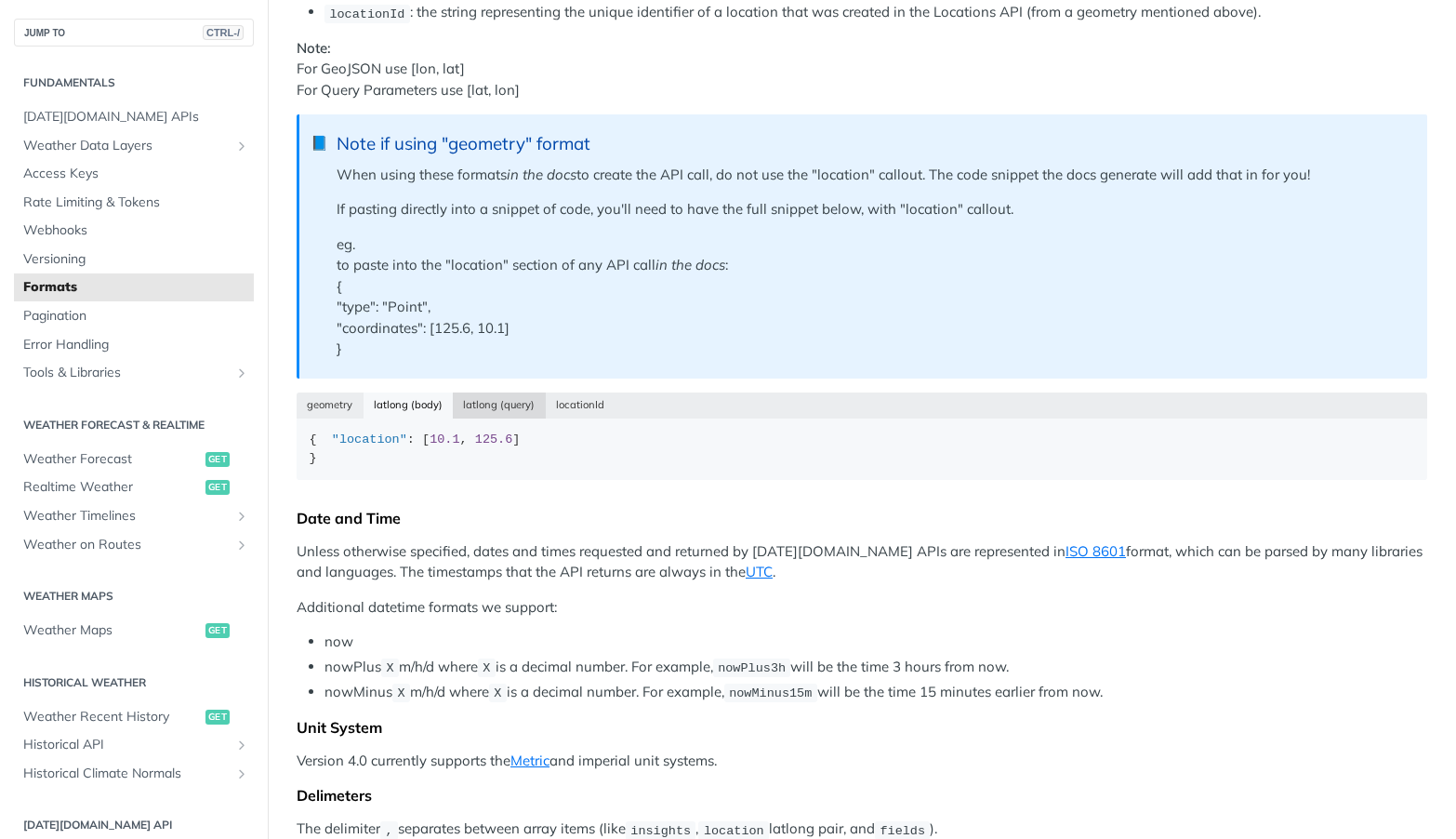
click at [518, 414] on button "latlong (query)" at bounding box center [499, 405] width 93 height 26
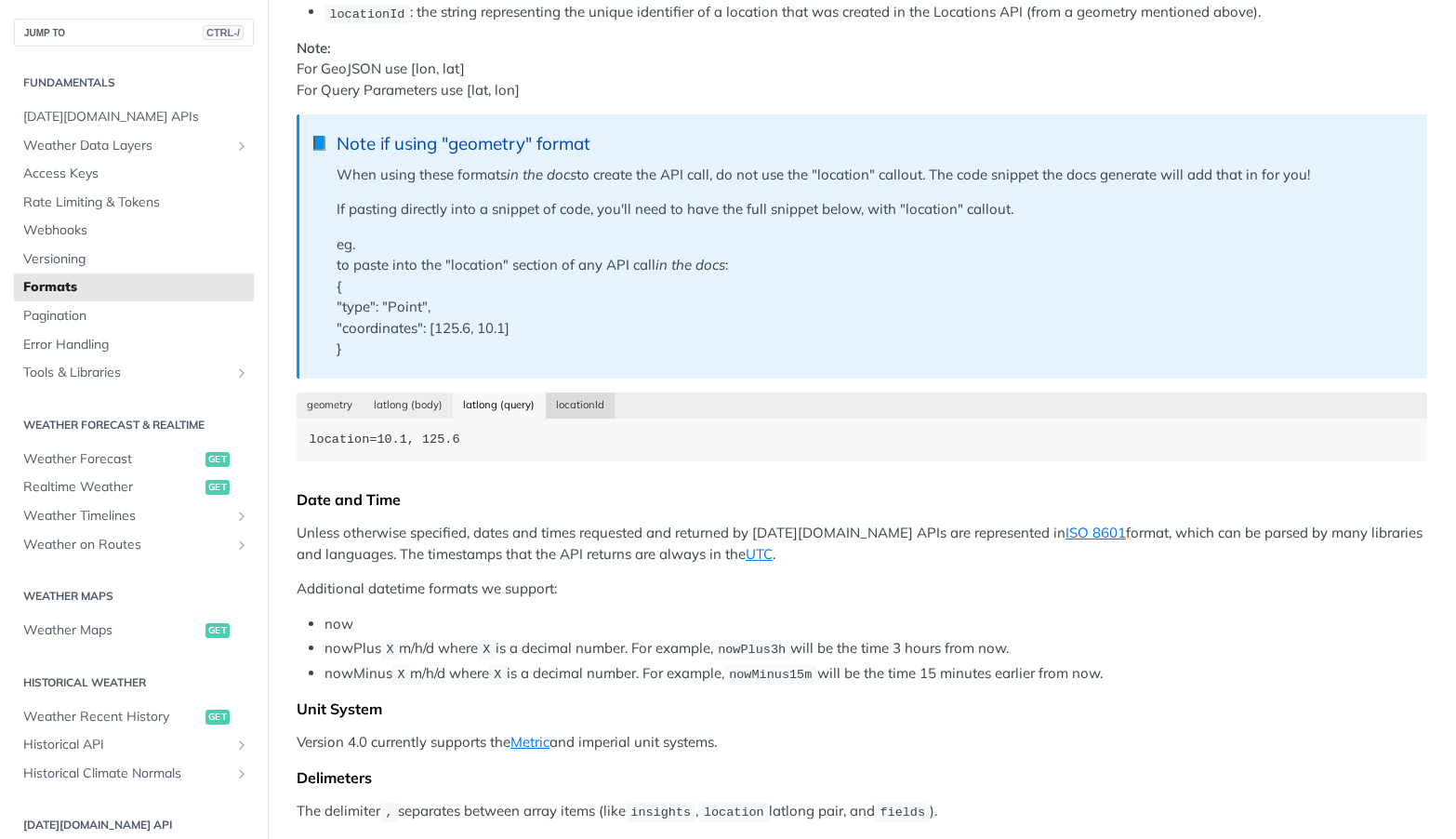
click at [599, 410] on button "locationId" at bounding box center [580, 405] width 70 height 26
click at [407, 395] on button "latlong (body)" at bounding box center [409, 405] width 90 height 26
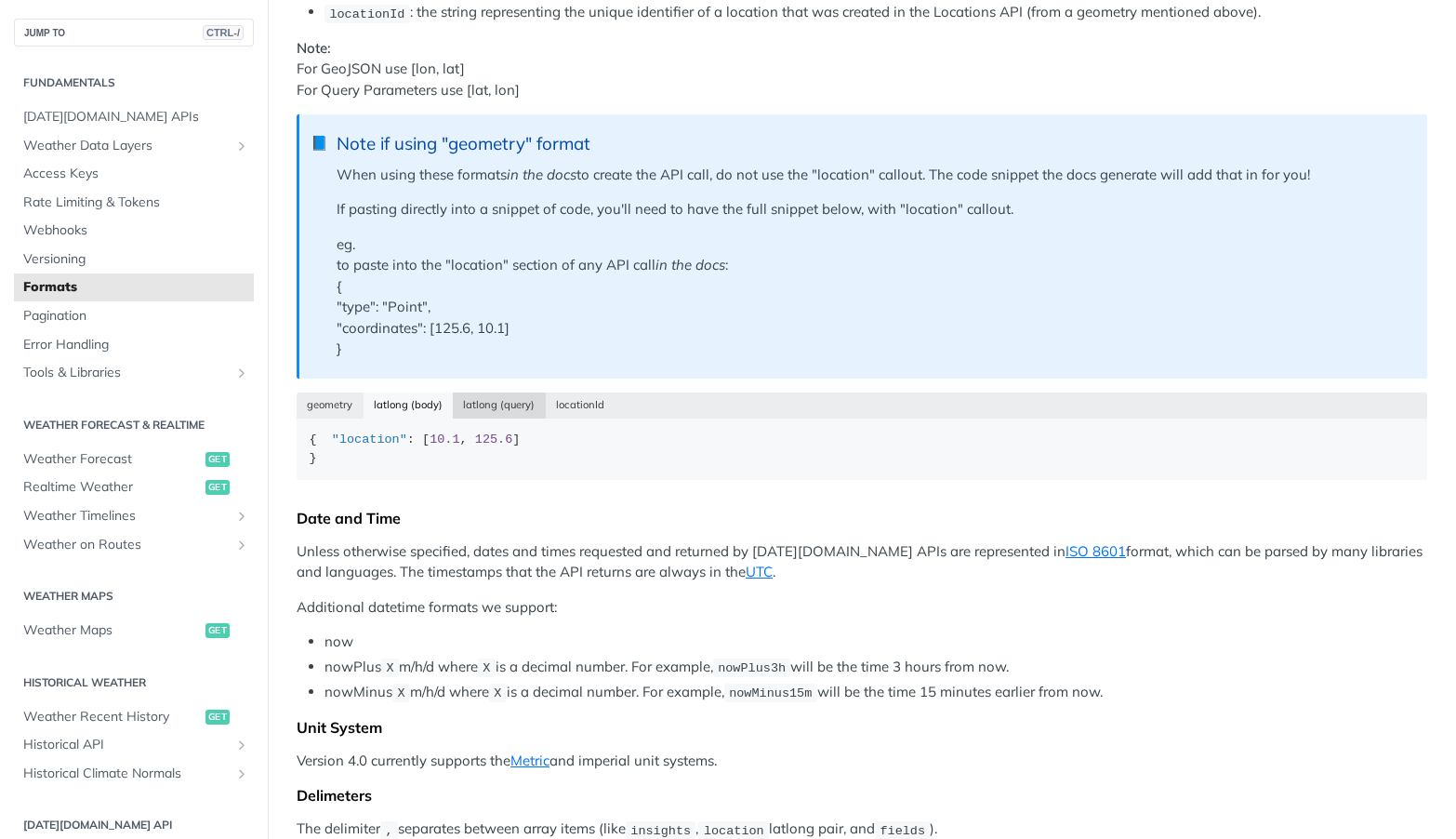
click at [474, 401] on button "latlong (query)" at bounding box center [499, 405] width 93 height 26
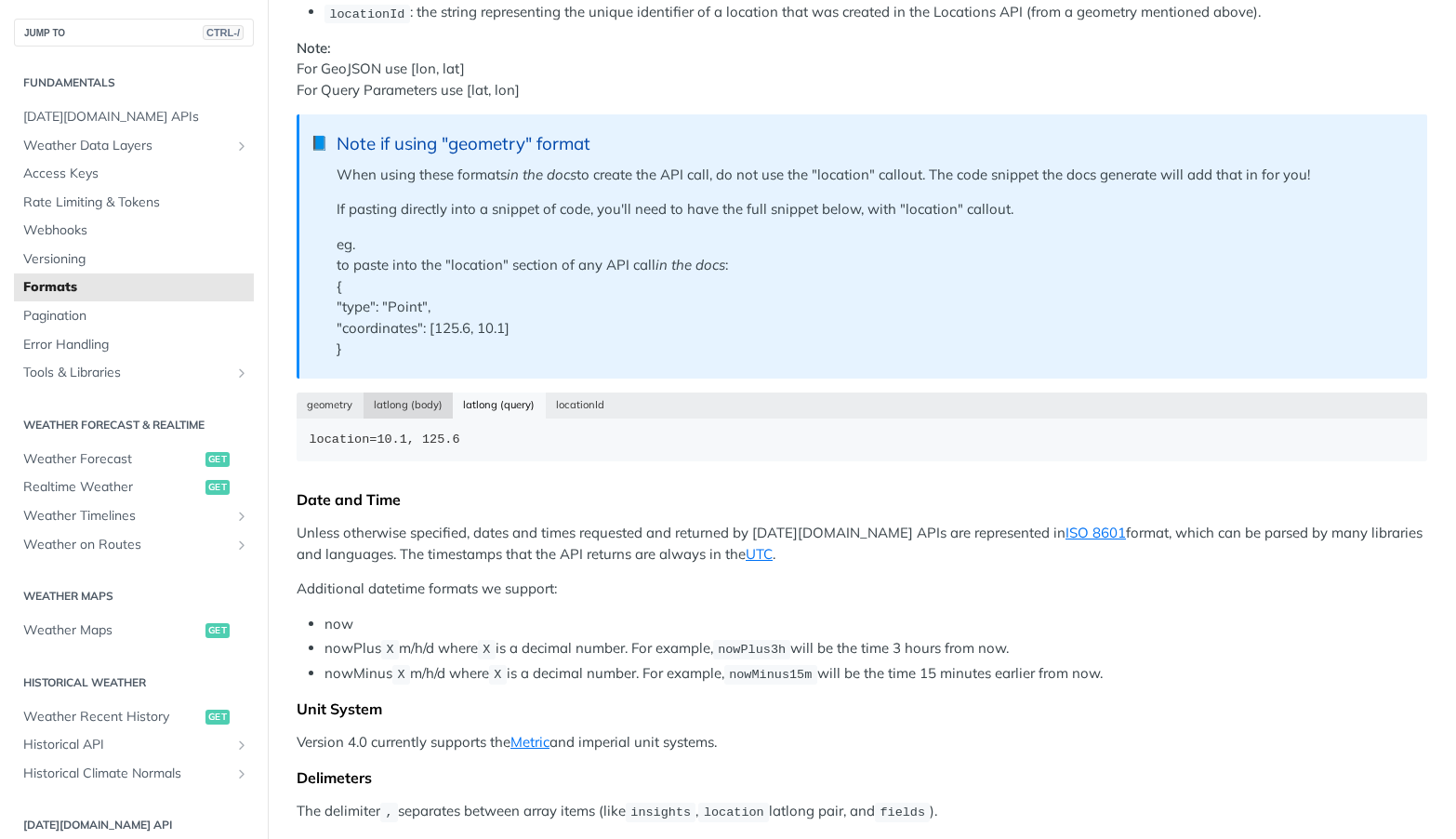
click at [408, 407] on button "latlong (body)" at bounding box center [409, 405] width 90 height 26
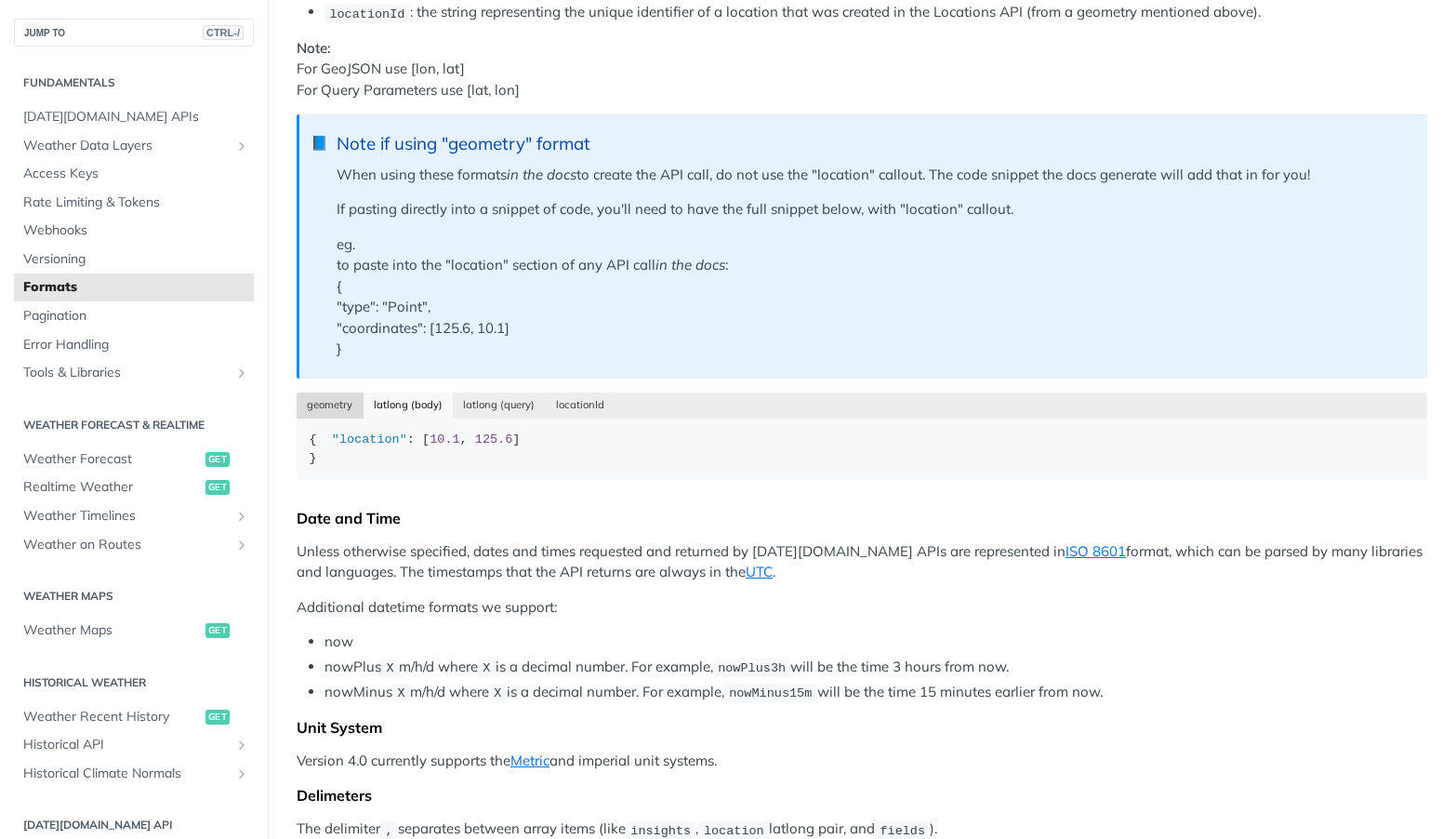
click at [317, 398] on button "geometry" at bounding box center [330, 405] width 67 height 26
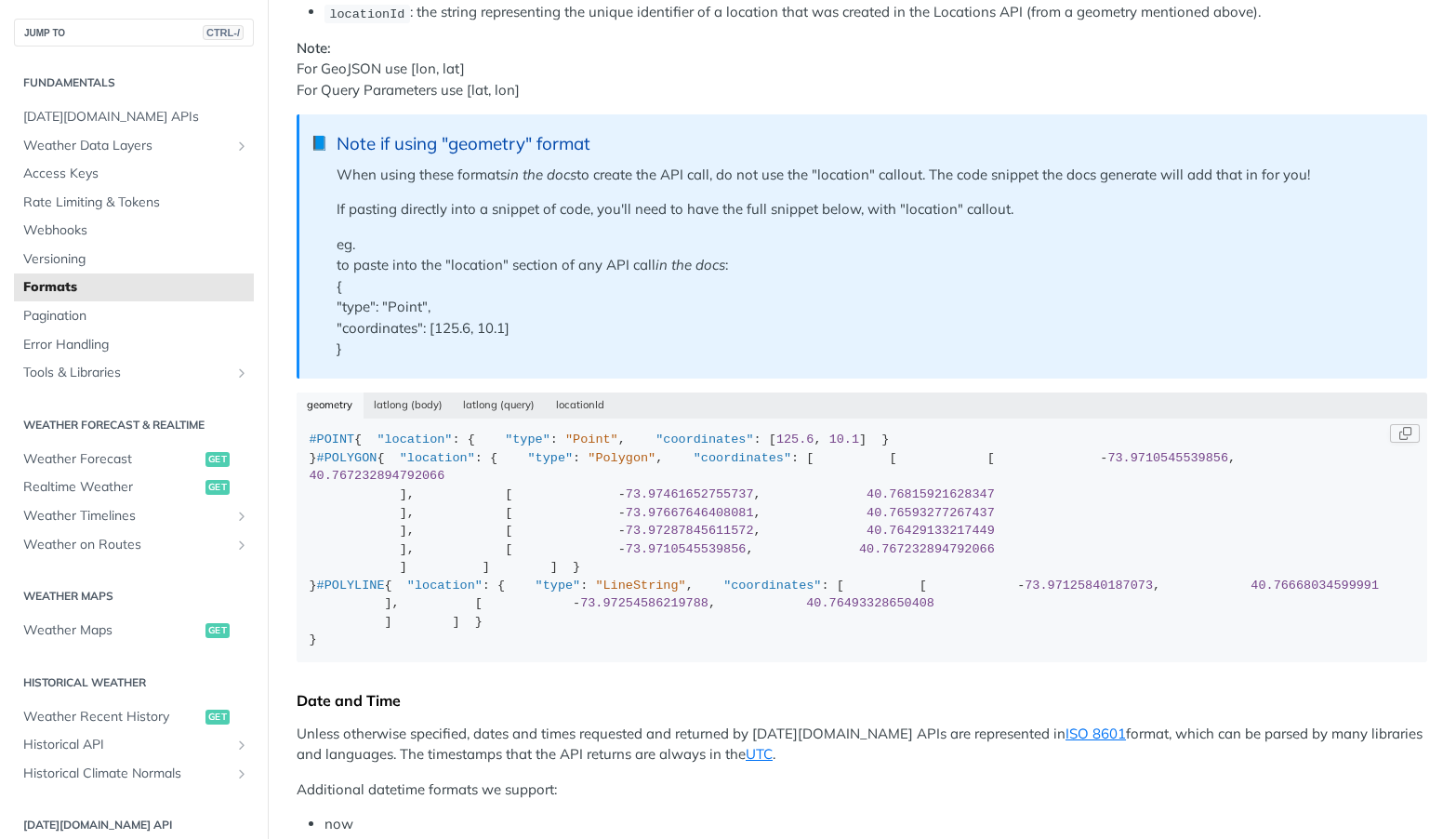
scroll to position [0, 0]
click at [507, 415] on button "latlong (query)" at bounding box center [499, 405] width 93 height 26
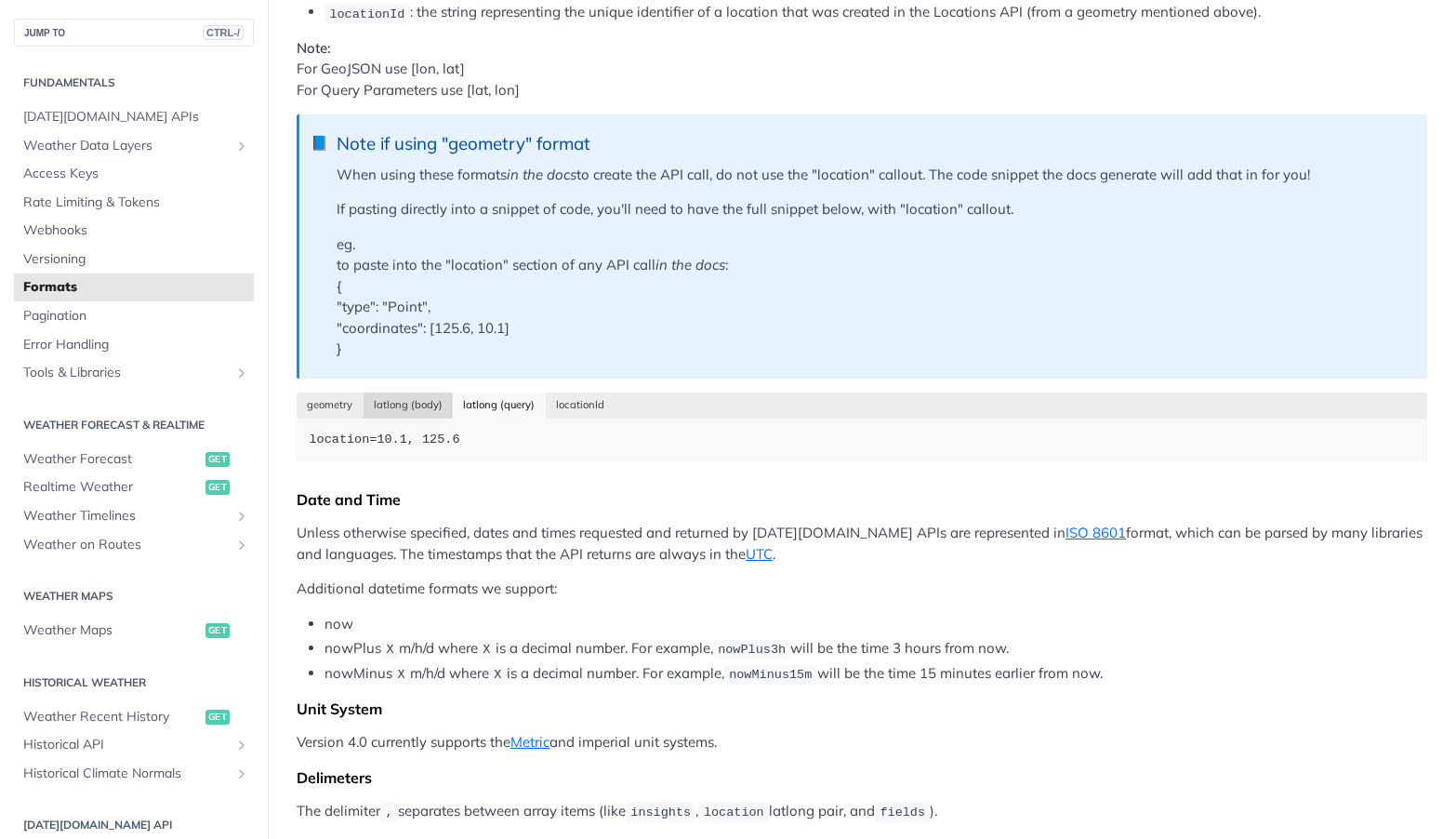
click at [399, 400] on button "latlong (body)" at bounding box center [409, 405] width 90 height 26
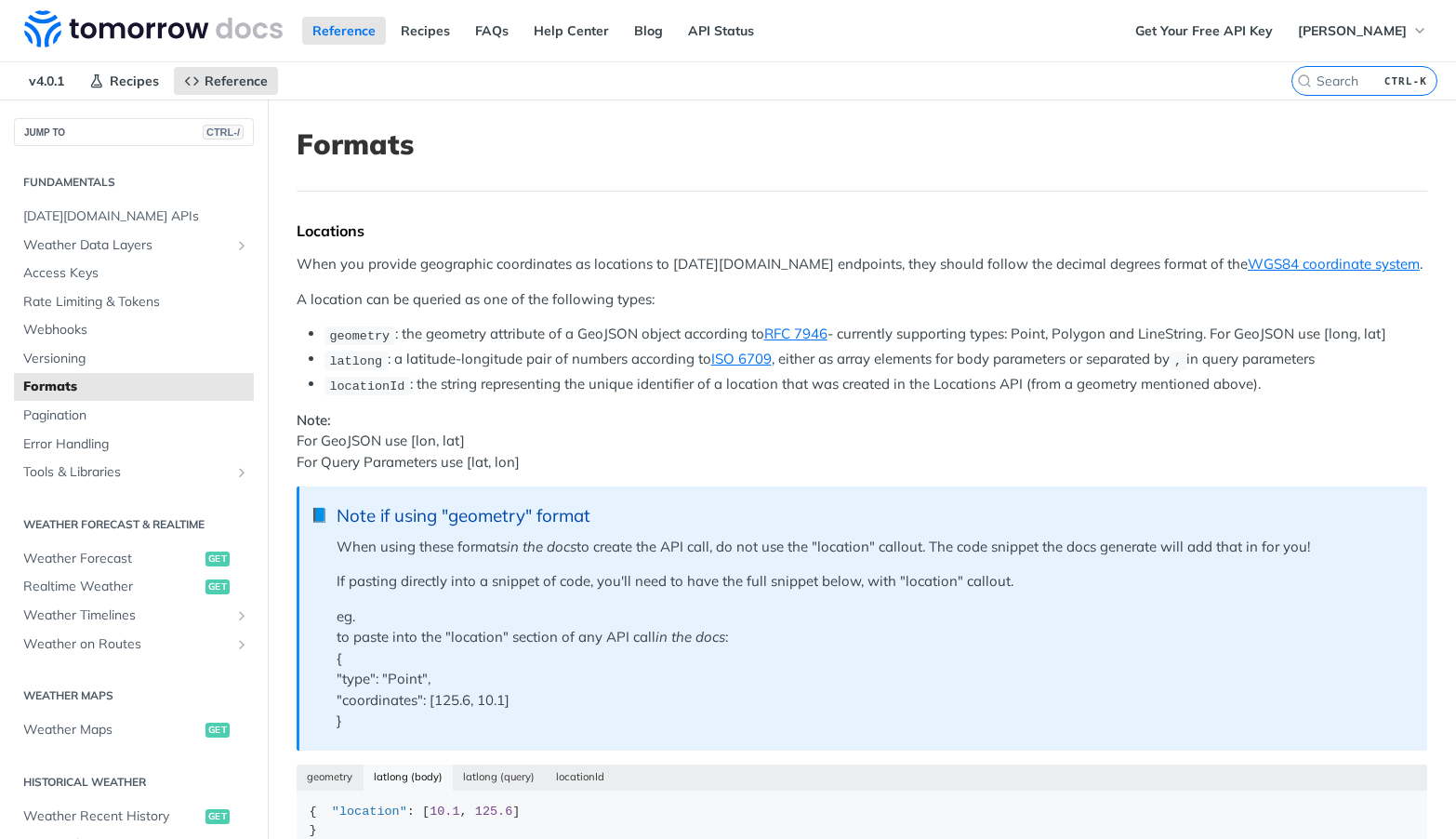
click at [359, 373] on li "locationId : the string representing the unique identifier of a location that w…" at bounding box center [875, 384] width 1102 height 22
click at [358, 356] on span "latlong" at bounding box center [356, 361] width 53 height 14
click at [364, 342] on code "geometry" at bounding box center [360, 335] width 71 height 19
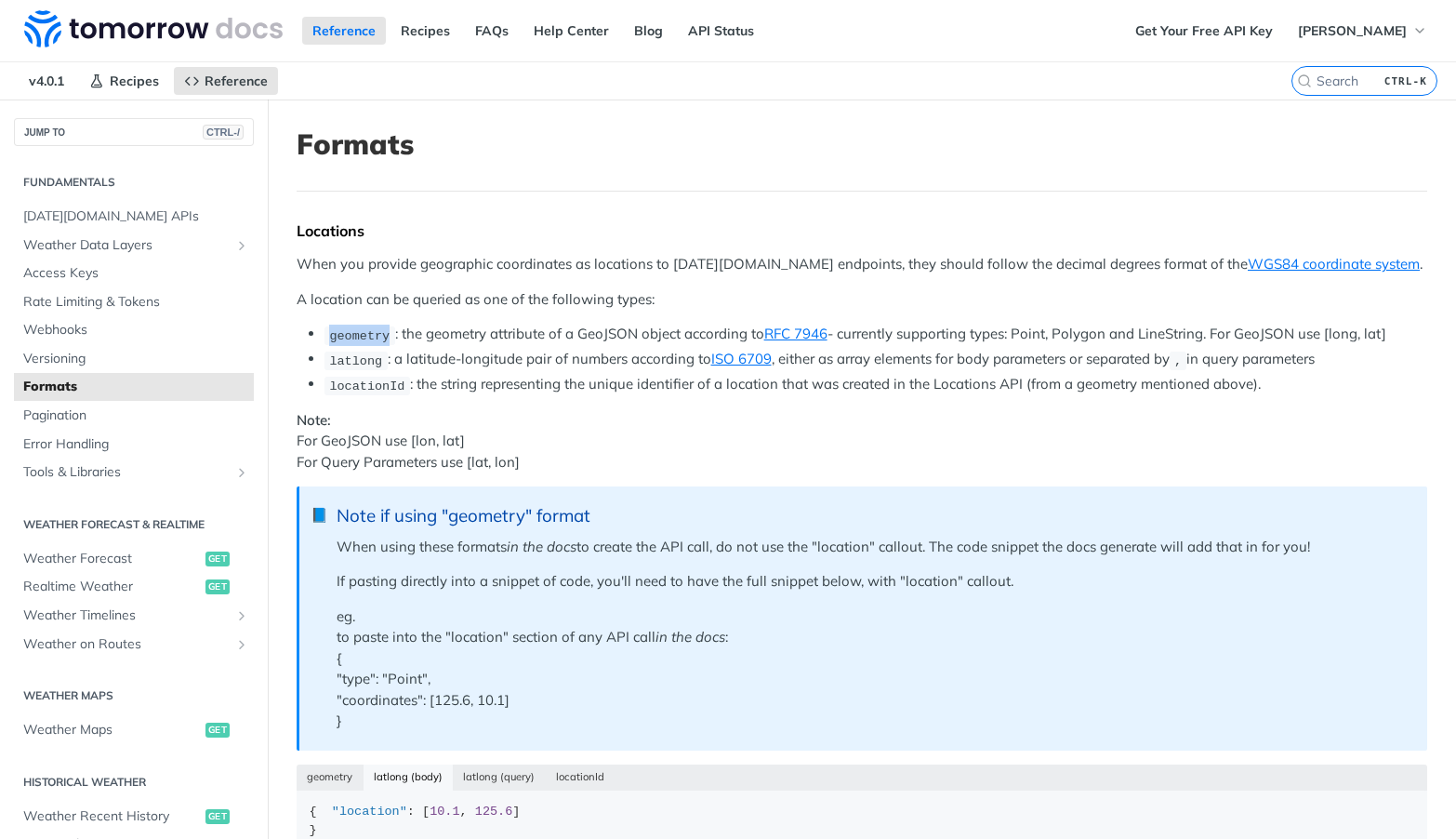
click at [364, 342] on code "geometry" at bounding box center [360, 335] width 71 height 19
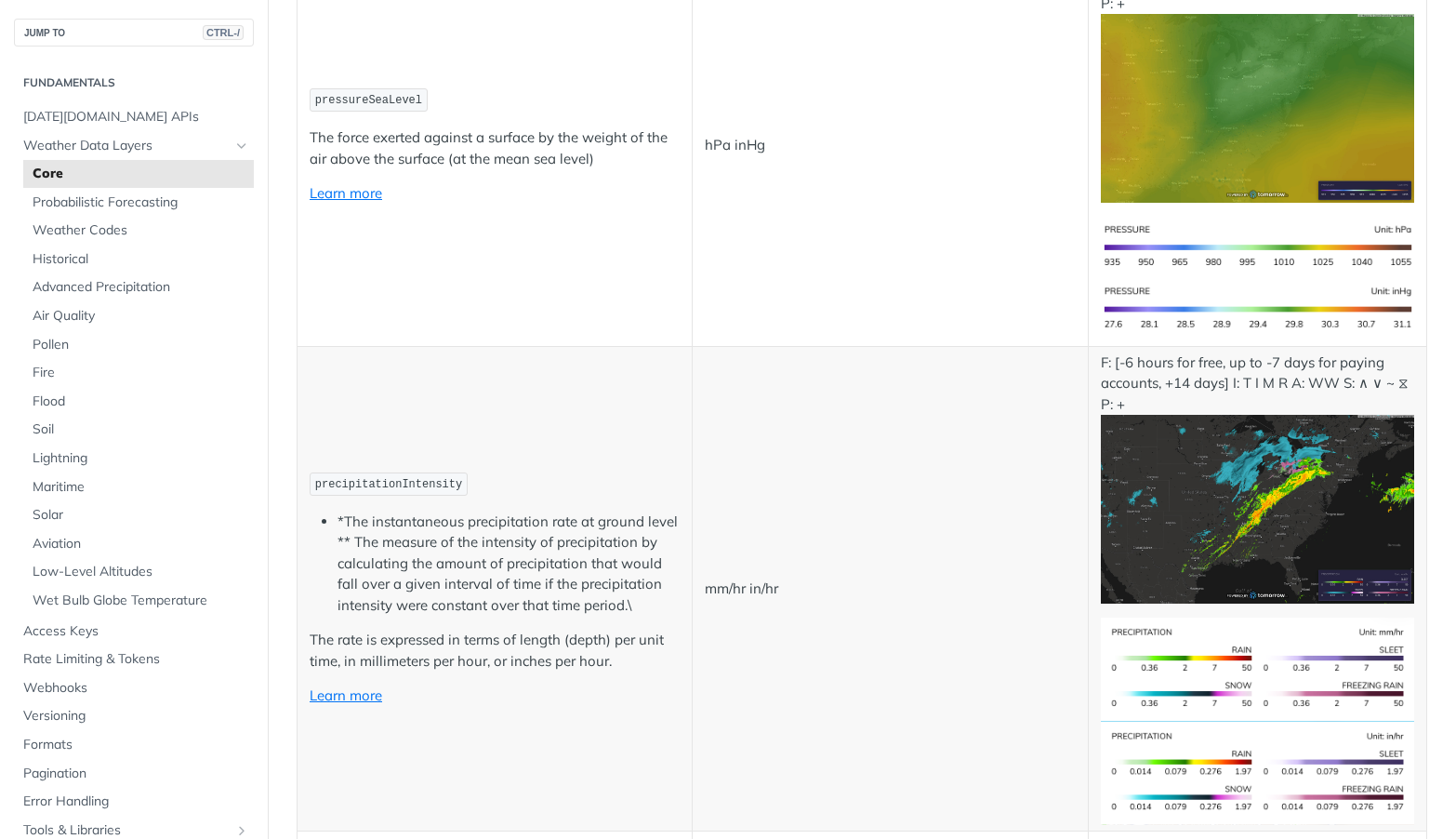
scroll to position [2645, 0]
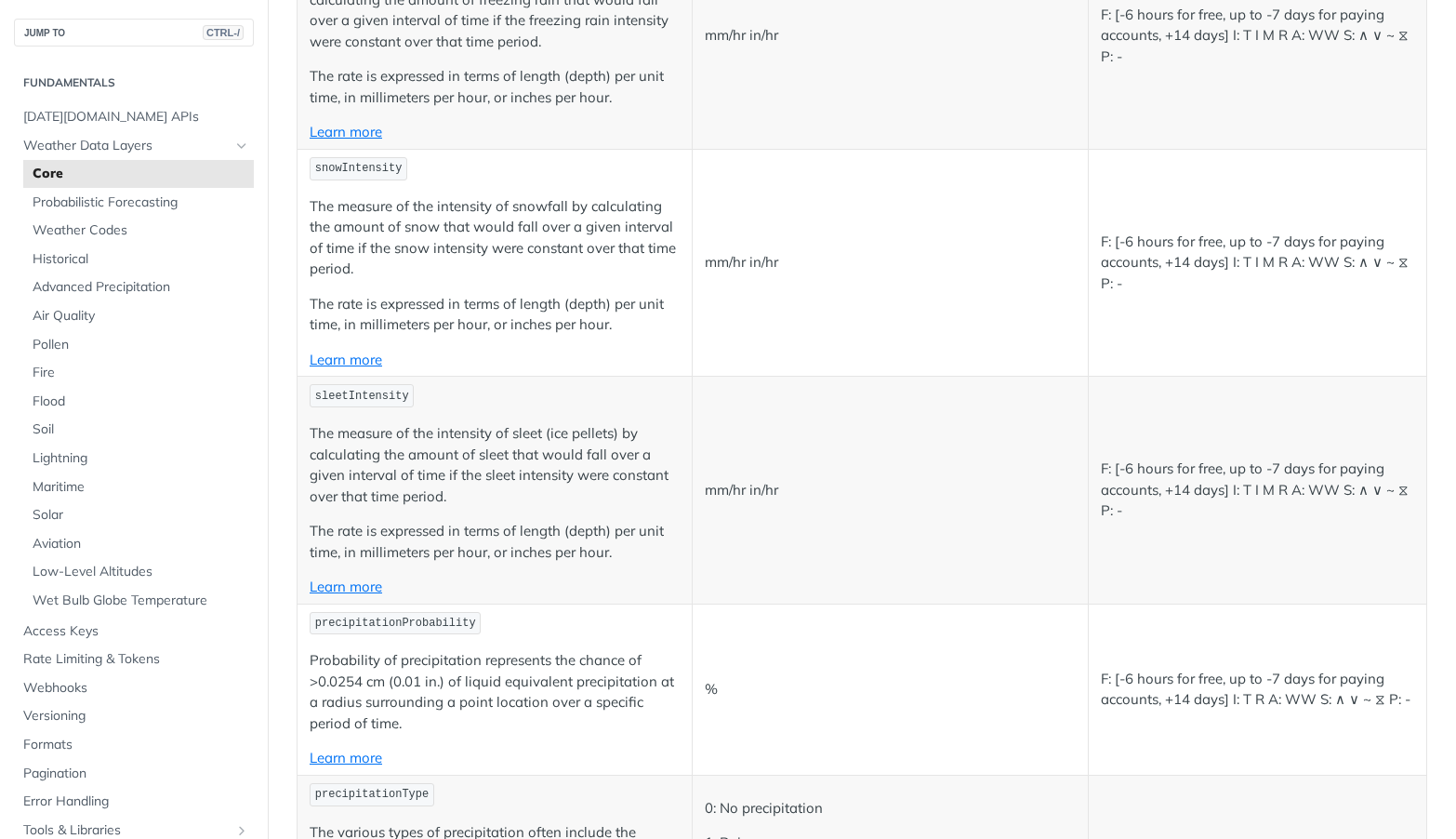
scroll to position [4525, 0]
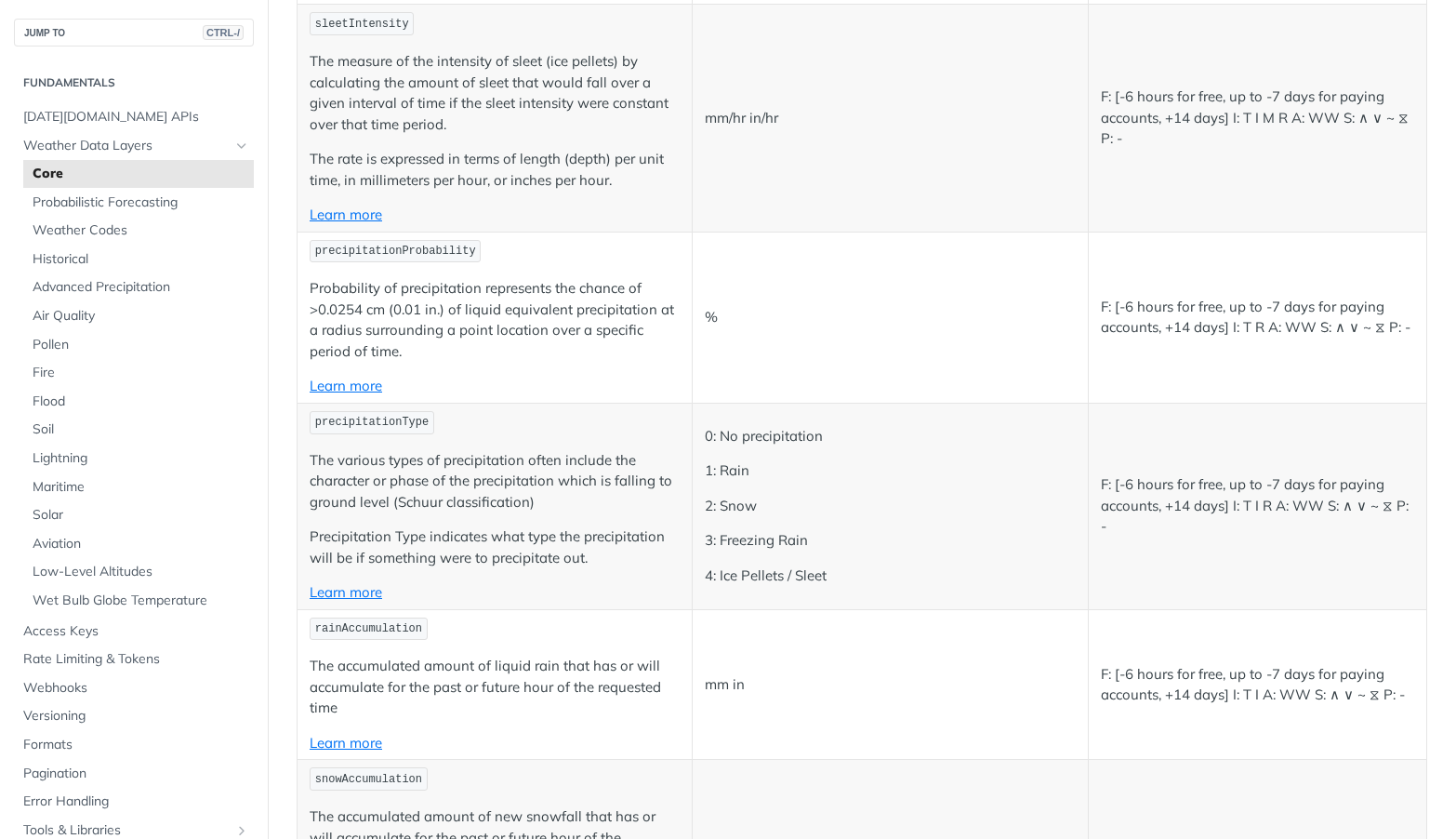
click at [393, 278] on p "Probability of precipitation represents the chance of >0.0254 cm (0.01 in.) of …" at bounding box center [495, 320] width 370 height 83
click at [413, 278] on p "Probability of precipitation represents the chance of >0.0254 cm (0.01 in.) of …" at bounding box center [495, 320] width 370 height 83
click at [414, 278] on p "Probability of precipitation represents the chance of >0.0254 cm (0.01 in.) of …" at bounding box center [495, 320] width 370 height 83
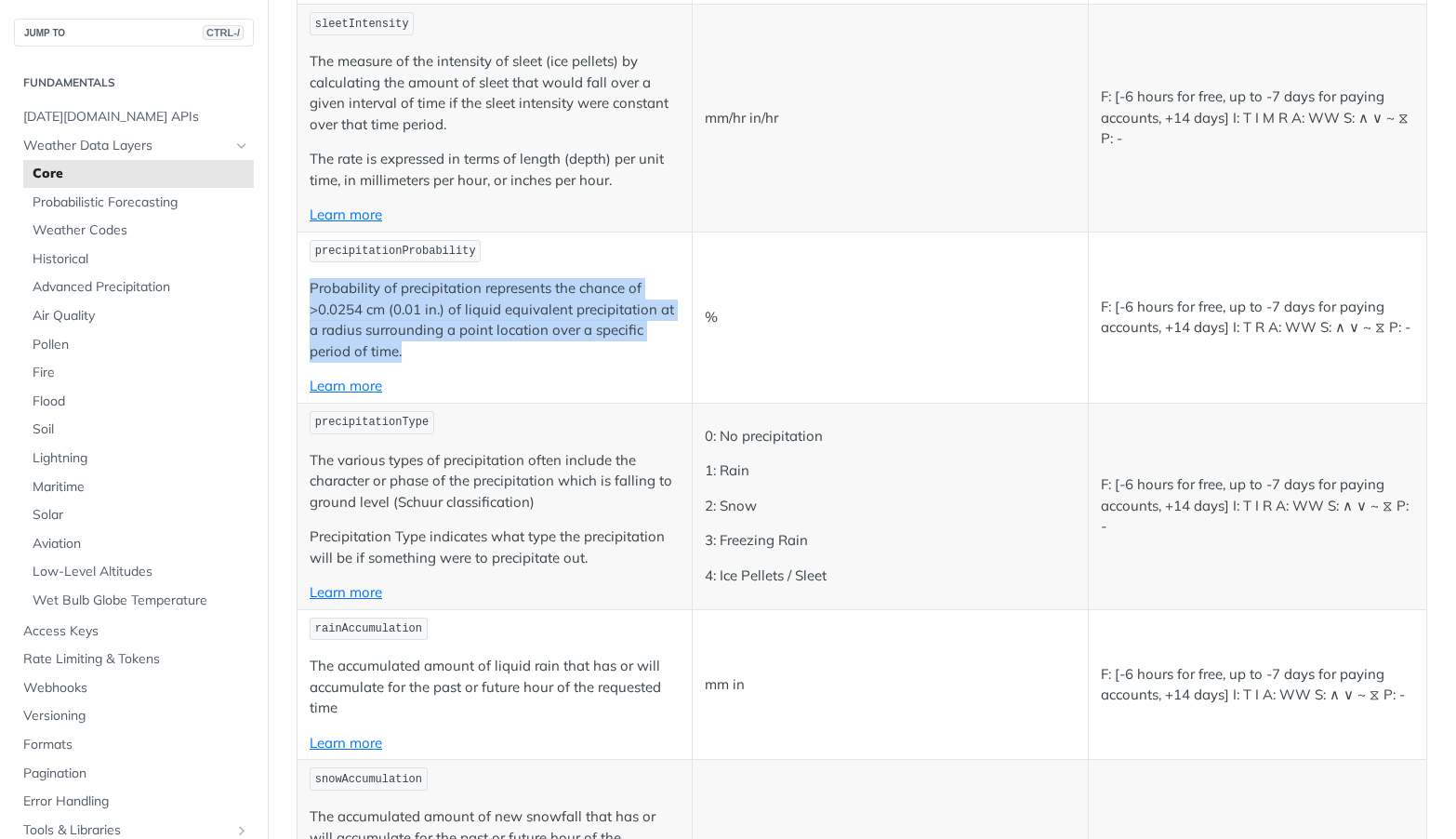
click at [414, 278] on p "Probability of precipitation represents the chance of >0.0254 cm (0.01 in.) of …" at bounding box center [495, 320] width 370 height 83
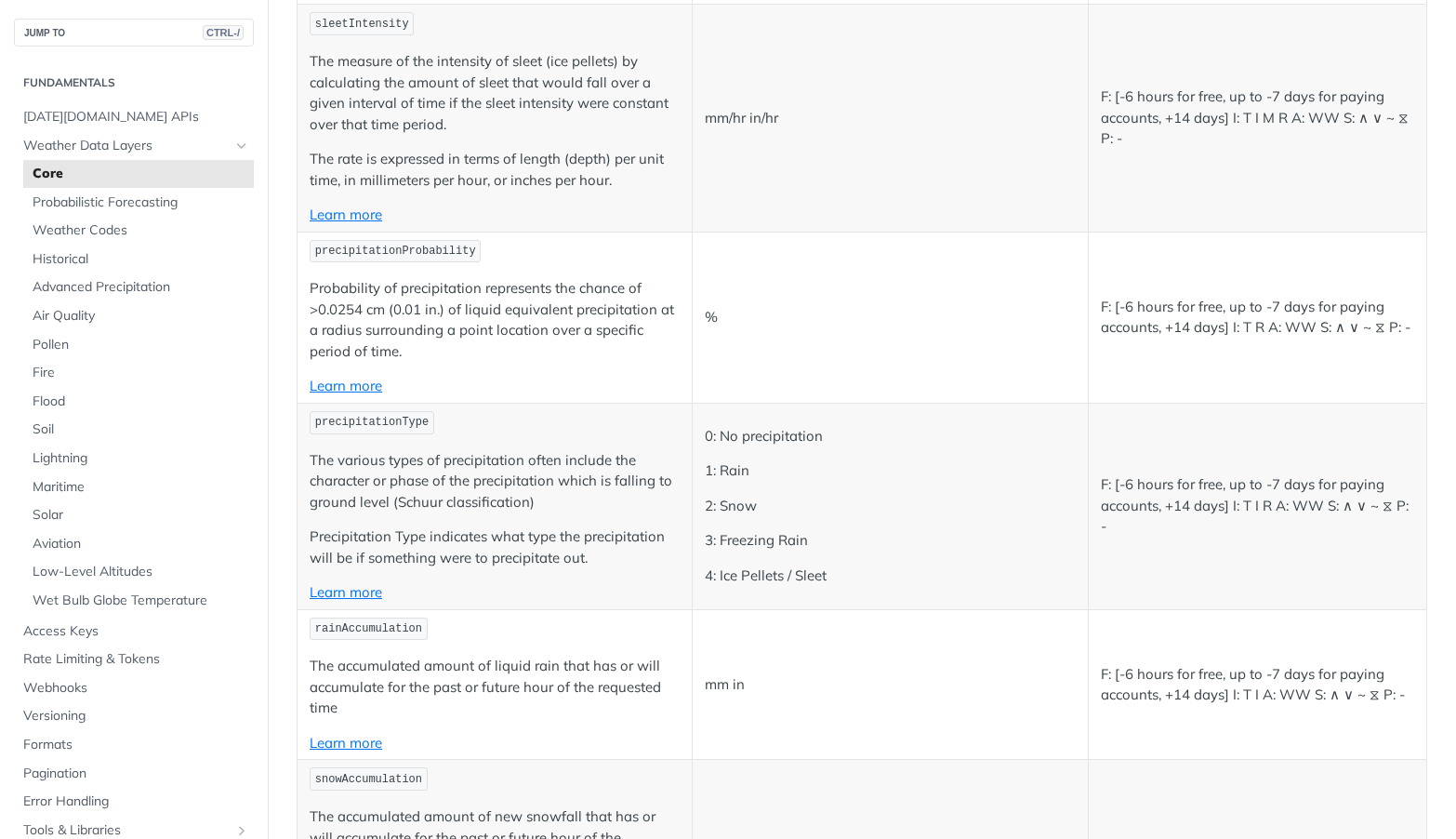
click at [361, 240] on code "precipitationProbability" at bounding box center [395, 252] width 171 height 24
click at [451, 297] on p "Probability of precipitation represents the chance of >0.0254 cm (0.01 in.) of …" at bounding box center [495, 320] width 370 height 83
click at [450, 296] on p "Probability of precipitation represents the chance of >0.0254 cm (0.01 in.) of …" at bounding box center [495, 320] width 370 height 83
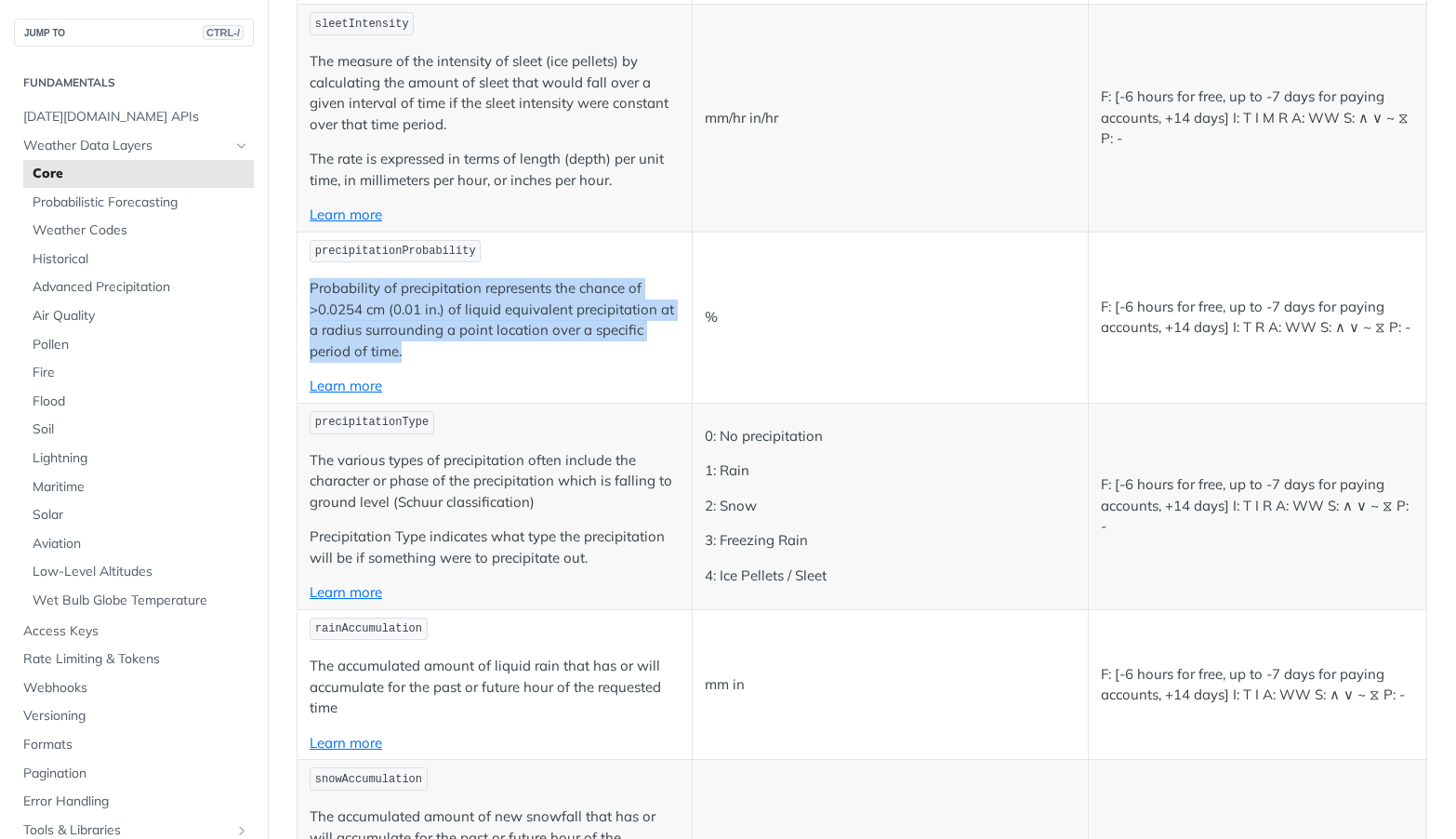
click at [450, 296] on p "Probability of precipitation represents the chance of >0.0254 cm (0.01 in.) of …" at bounding box center [495, 320] width 370 height 83
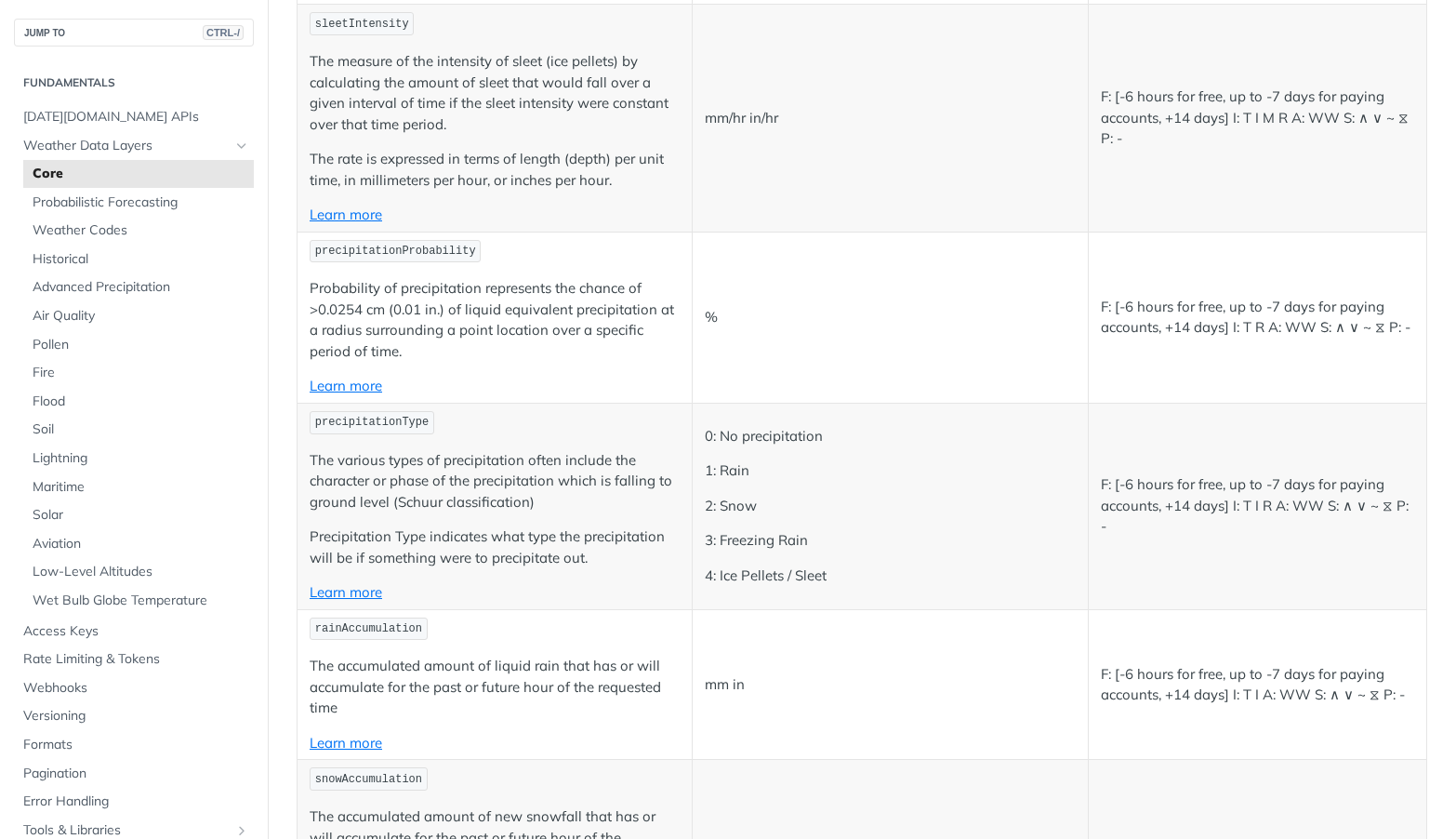
click at [1209, 297] on p "F: [-6 hours for free, up to -7 days for paying accounts, +14 days] I: T R A: W…" at bounding box center [1257, 318] width 315 height 42
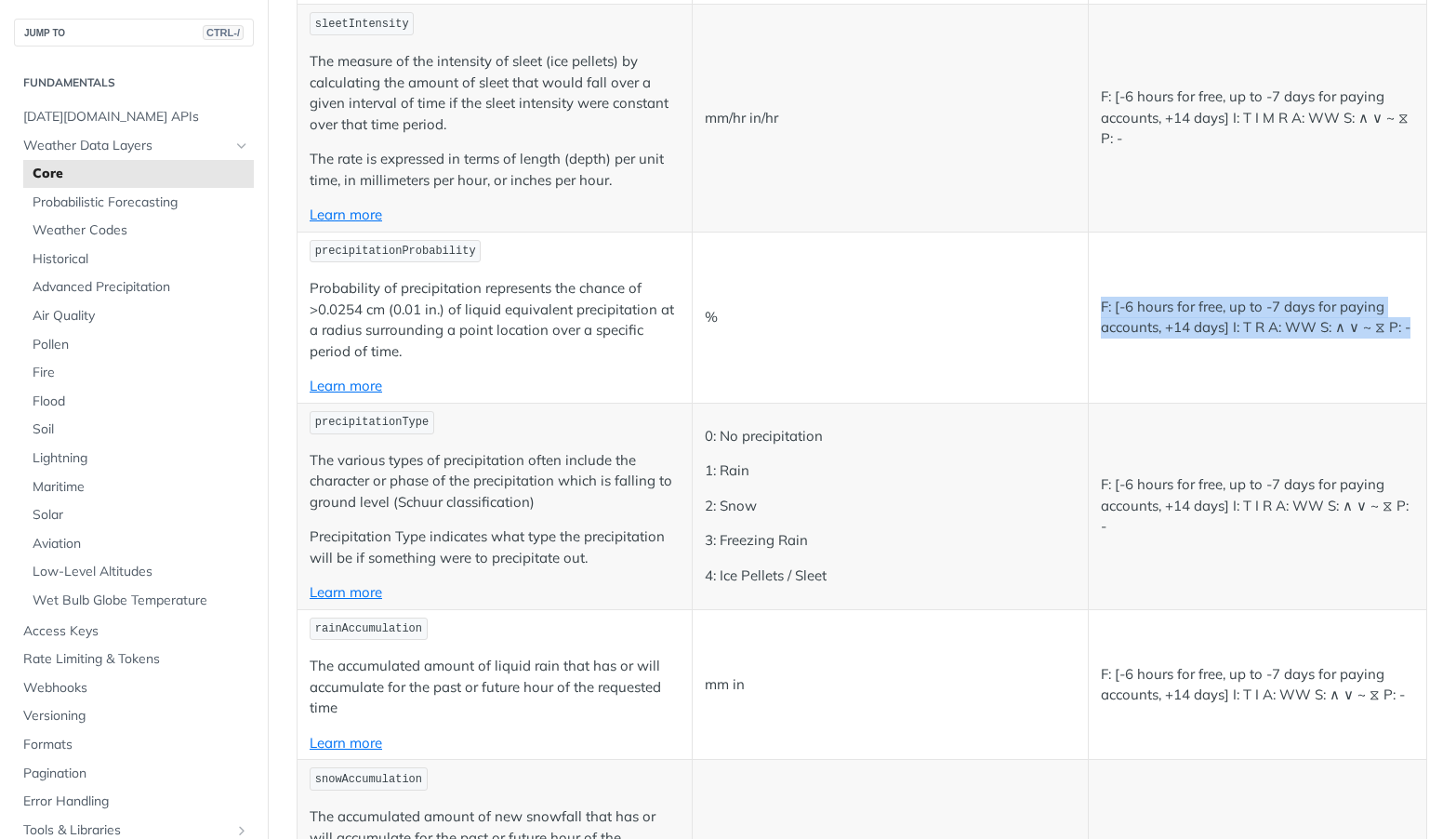
click at [1209, 297] on p "F: [-6 hours for free, up to -7 days for paying accounts, +14 days] I: T R A: W…" at bounding box center [1257, 318] width 315 height 42
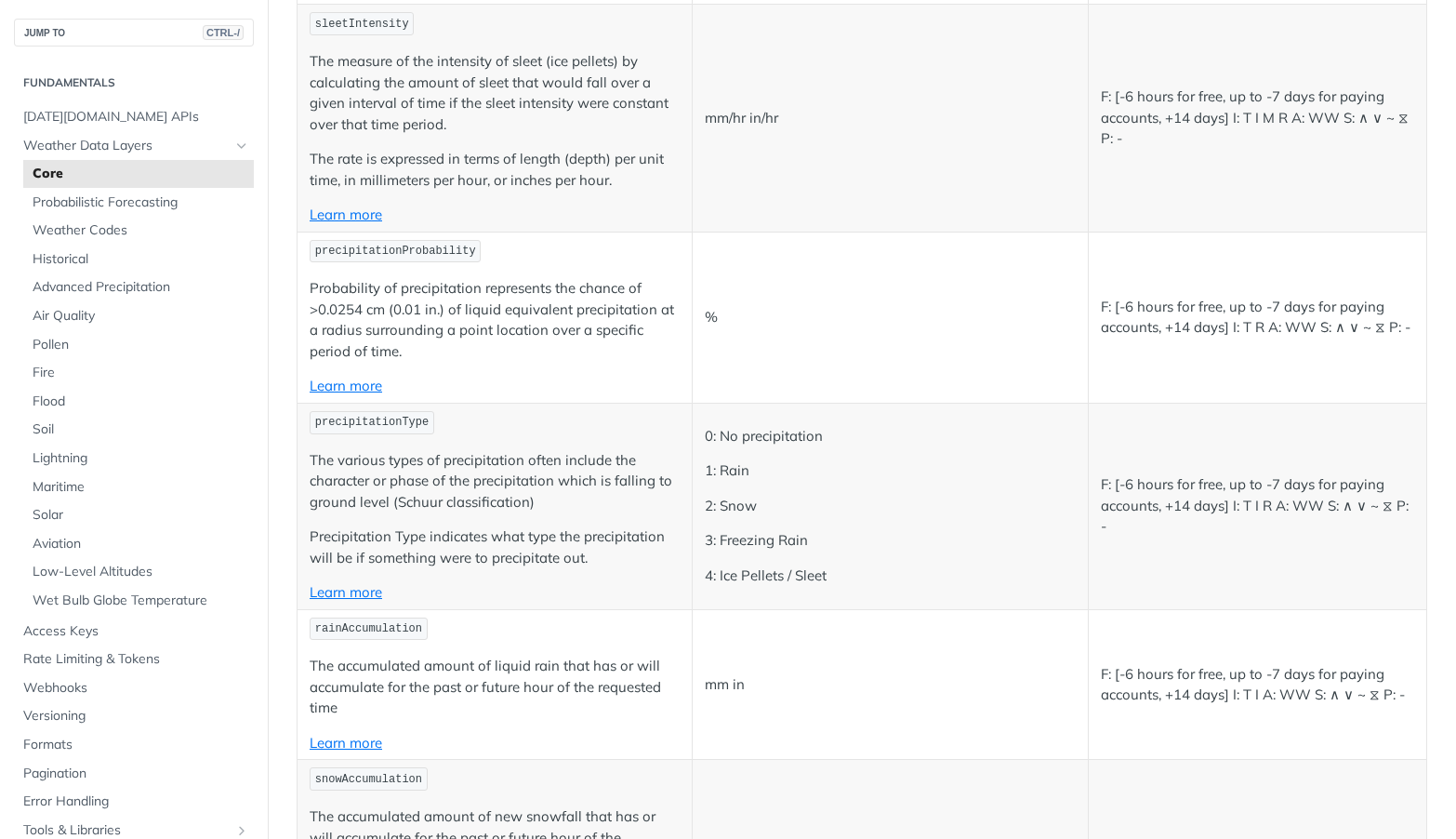
click at [1045, 301] on td "%" at bounding box center [890, 317] width 395 height 172
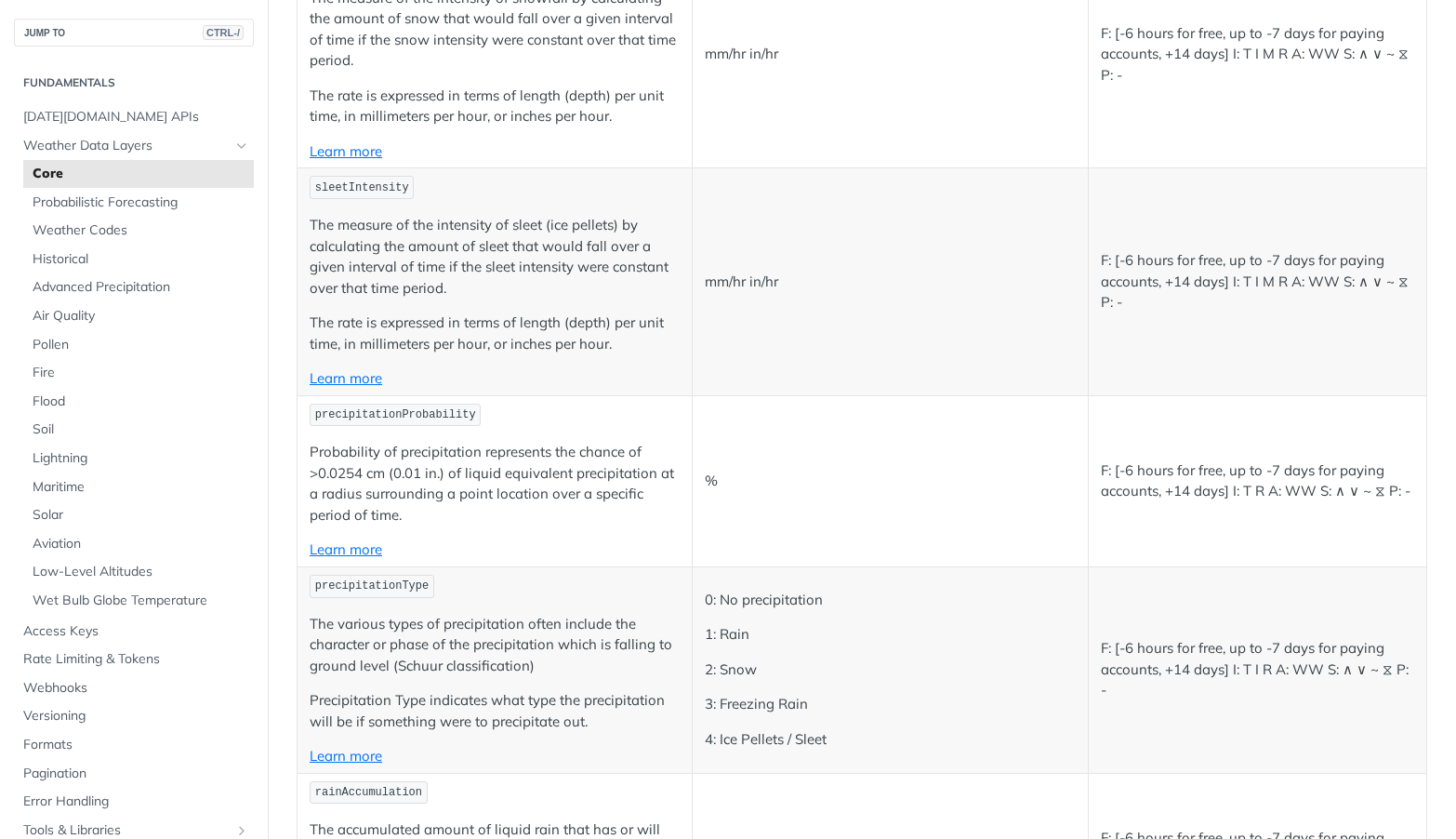
scroll to position [4465, 0]
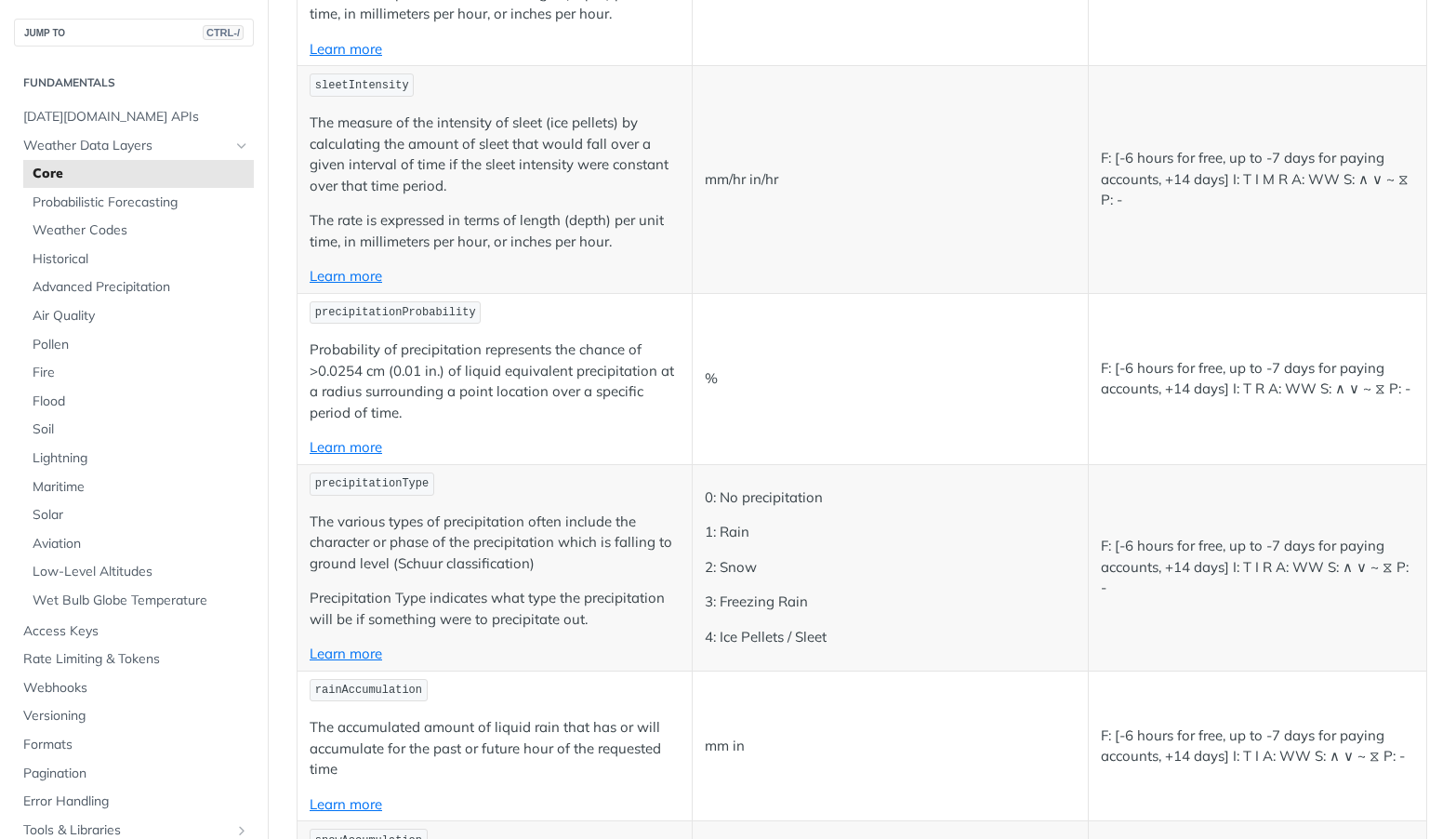
click at [549, 339] on p "Probability of precipitation represents the chance of >0.0254 cm (0.01 in.) of …" at bounding box center [495, 380] width 370 height 83
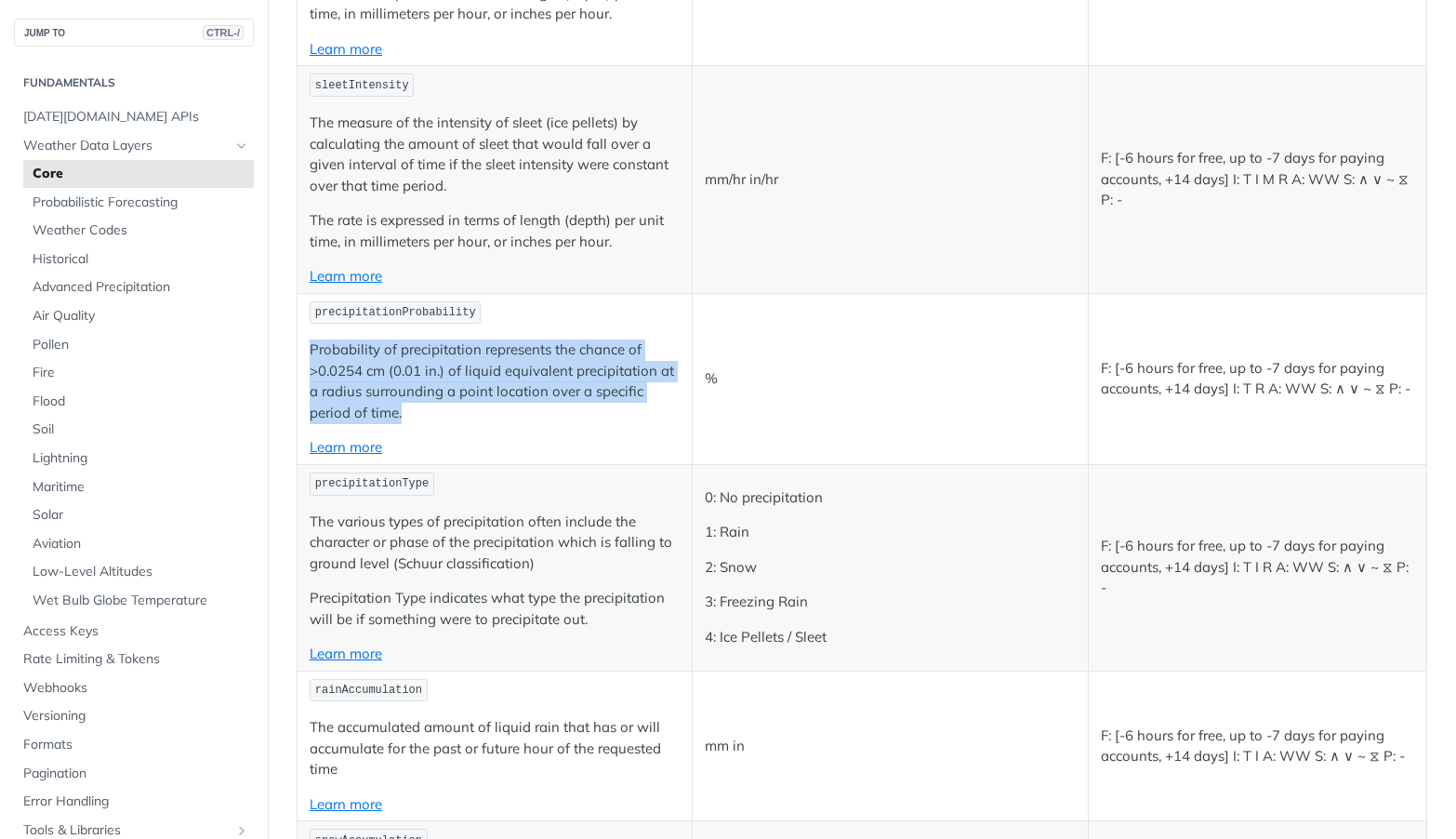
click at [549, 339] on p "Probability of precipitation represents the chance of >0.0254 cm (0.01 in.) of …" at bounding box center [495, 380] width 370 height 83
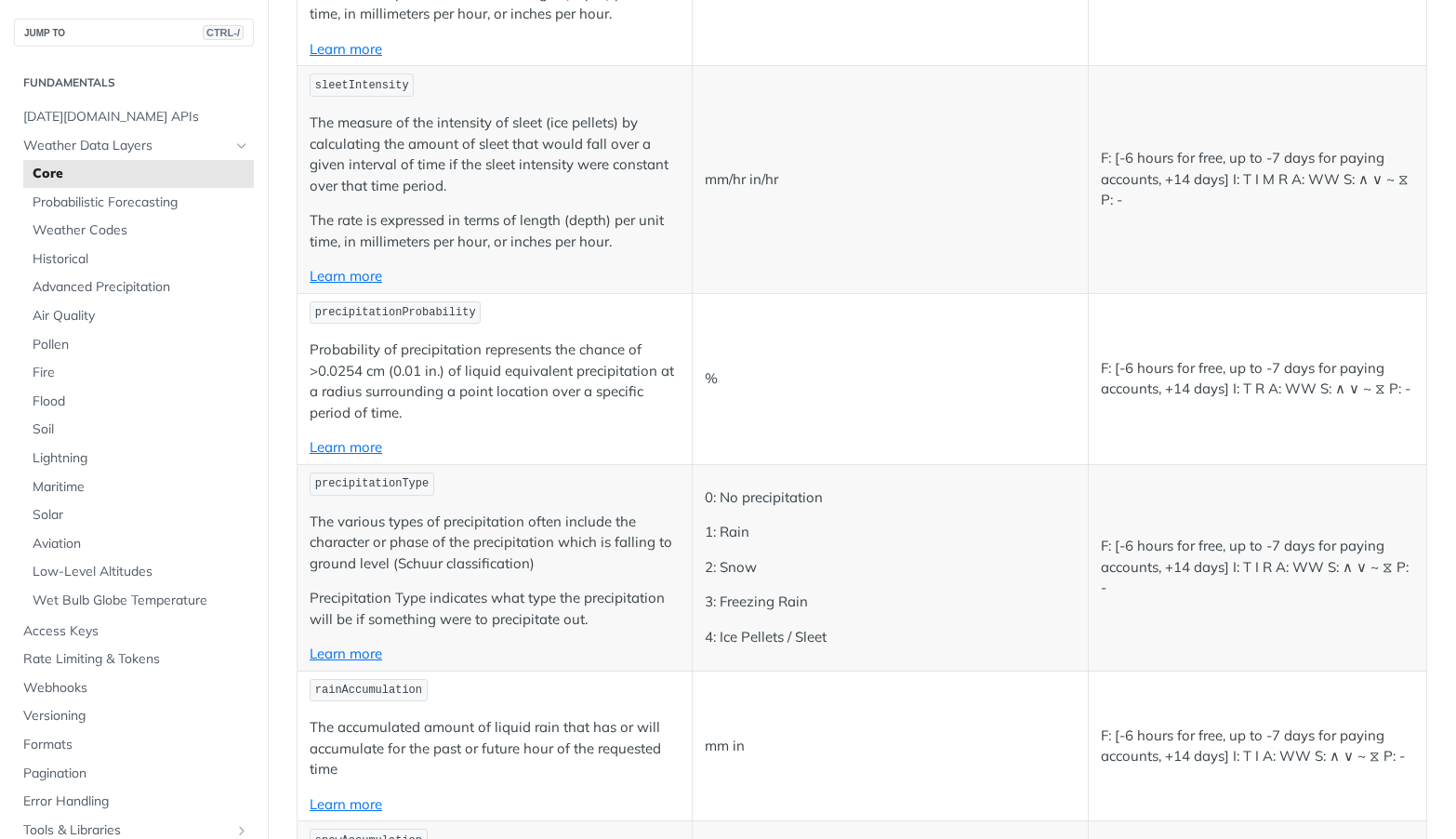
click at [1014, 327] on td "%" at bounding box center [890, 378] width 395 height 172
